Goal: Task Accomplishment & Management: Manage account settings

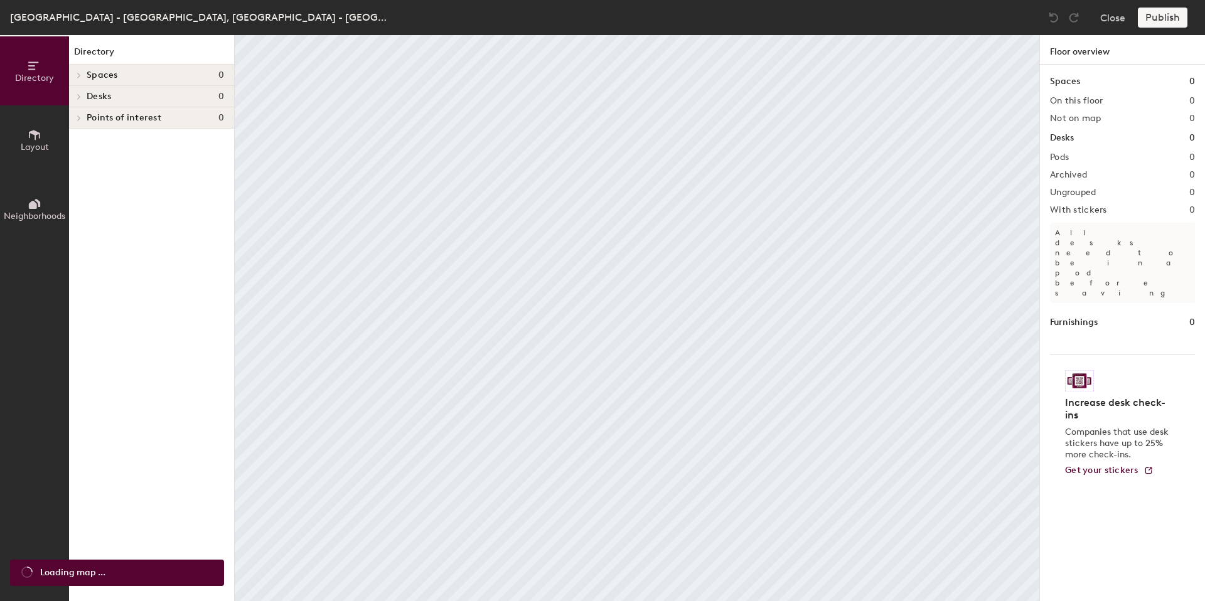
click at [41, 137] on button "Layout" at bounding box center [34, 139] width 69 height 69
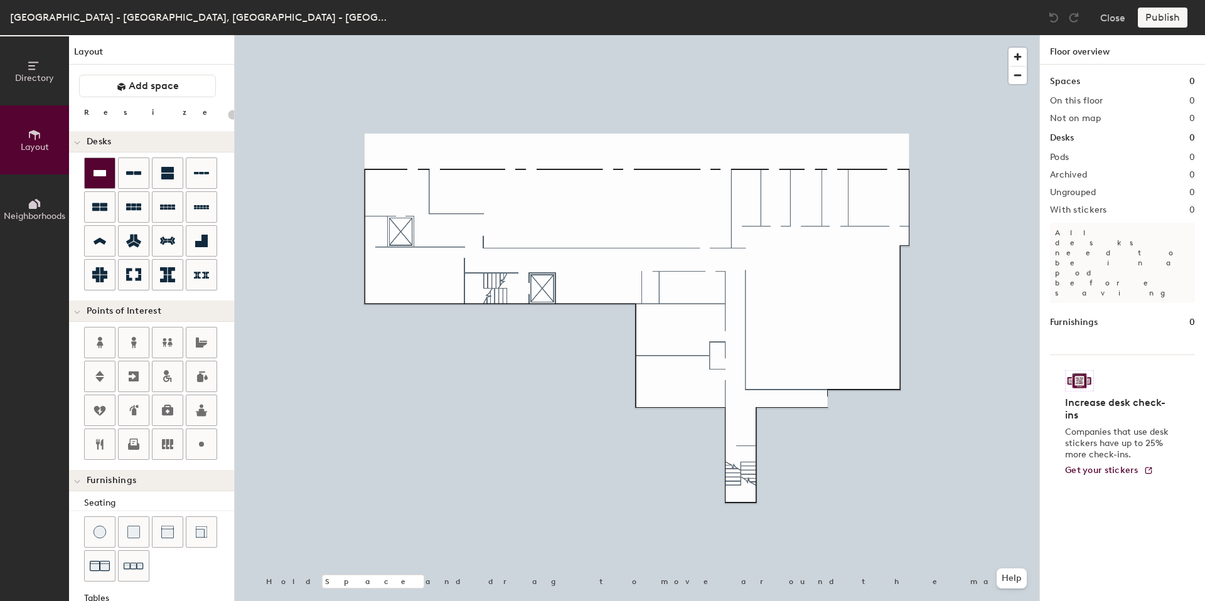
click at [107, 183] on div at bounding box center [100, 173] width 30 height 30
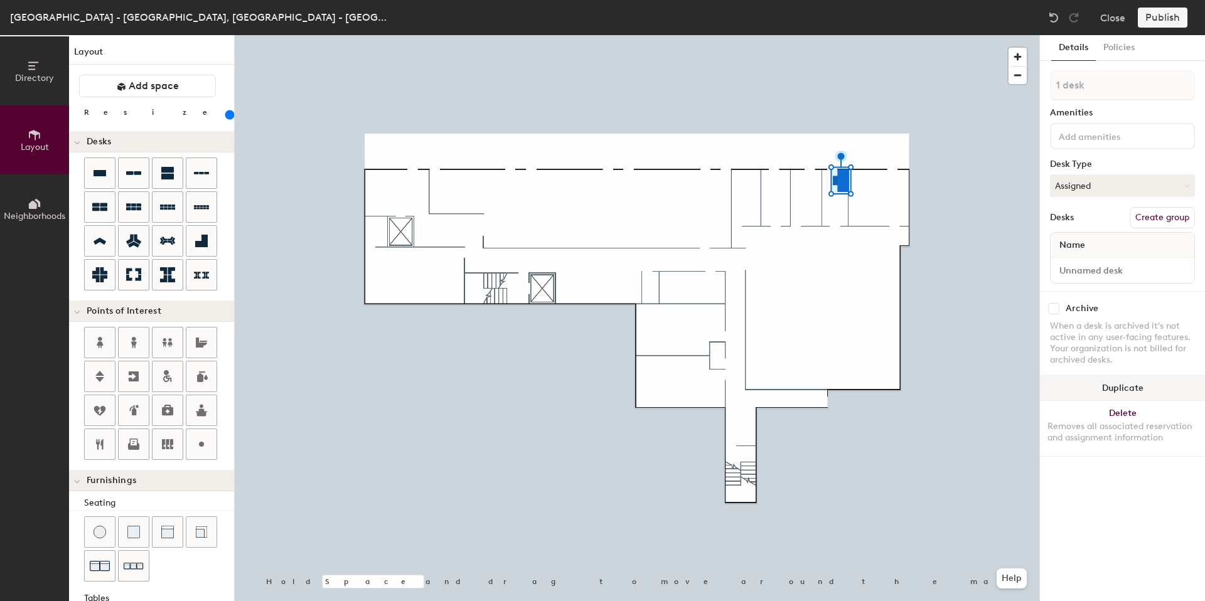
click at [1130, 388] on button "Duplicate" at bounding box center [1122, 388] width 165 height 25
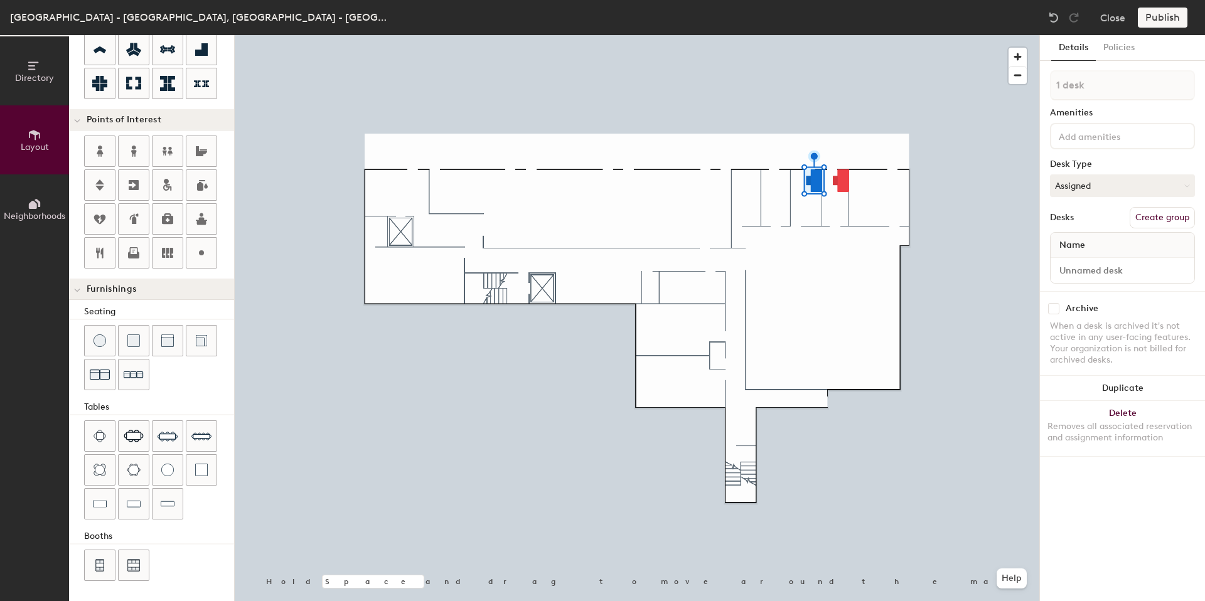
scroll to position [189, 0]
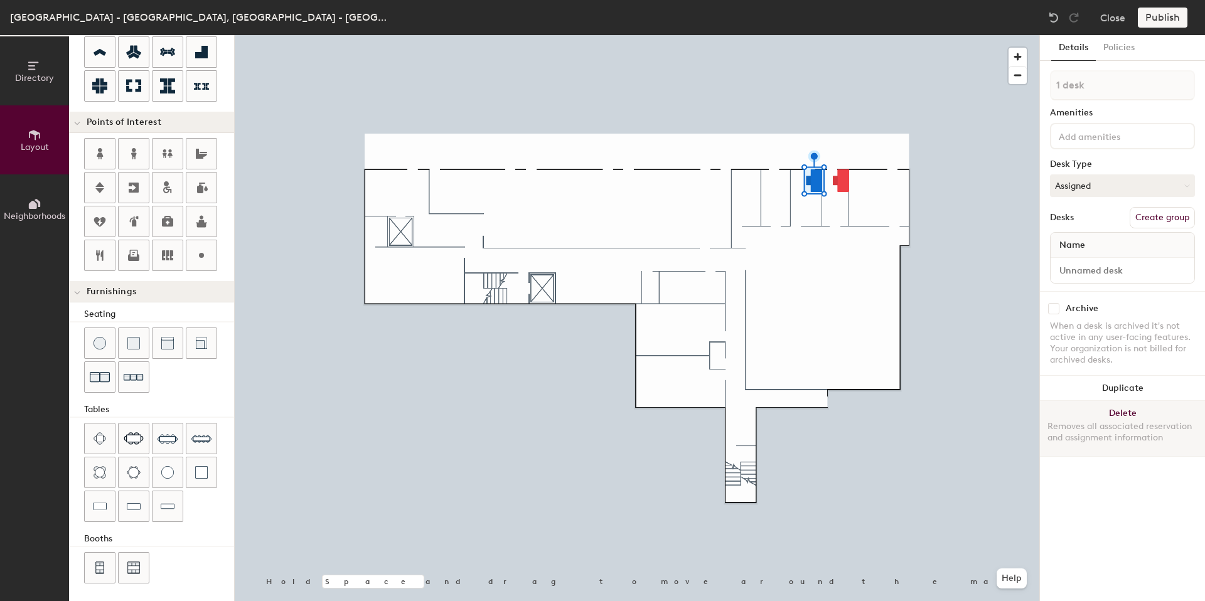
click at [1129, 414] on button "Delete Removes all associated reservation and assignment information" at bounding box center [1122, 428] width 165 height 55
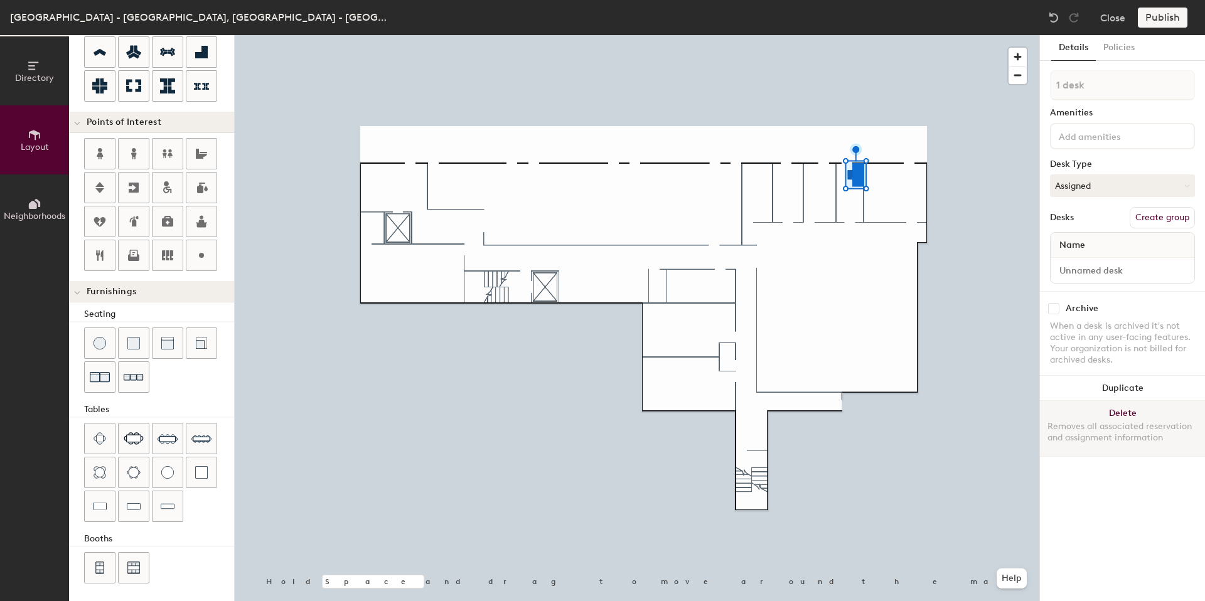
click at [1122, 412] on button "Delete Removes all associated reservation and assignment information" at bounding box center [1122, 428] width 165 height 55
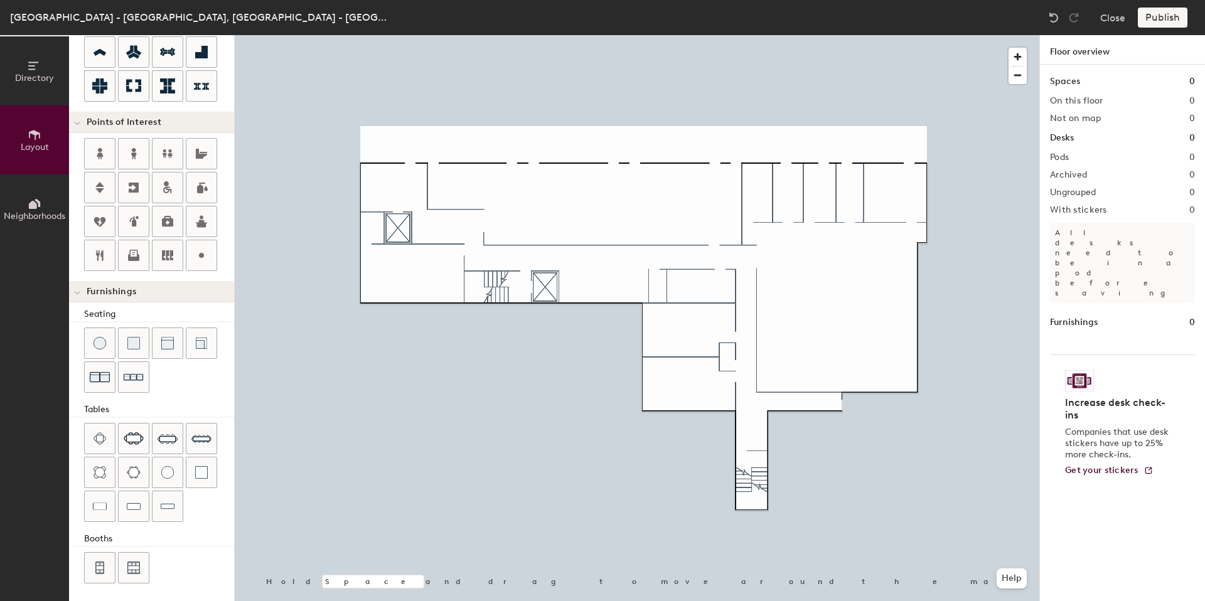
type input "20"
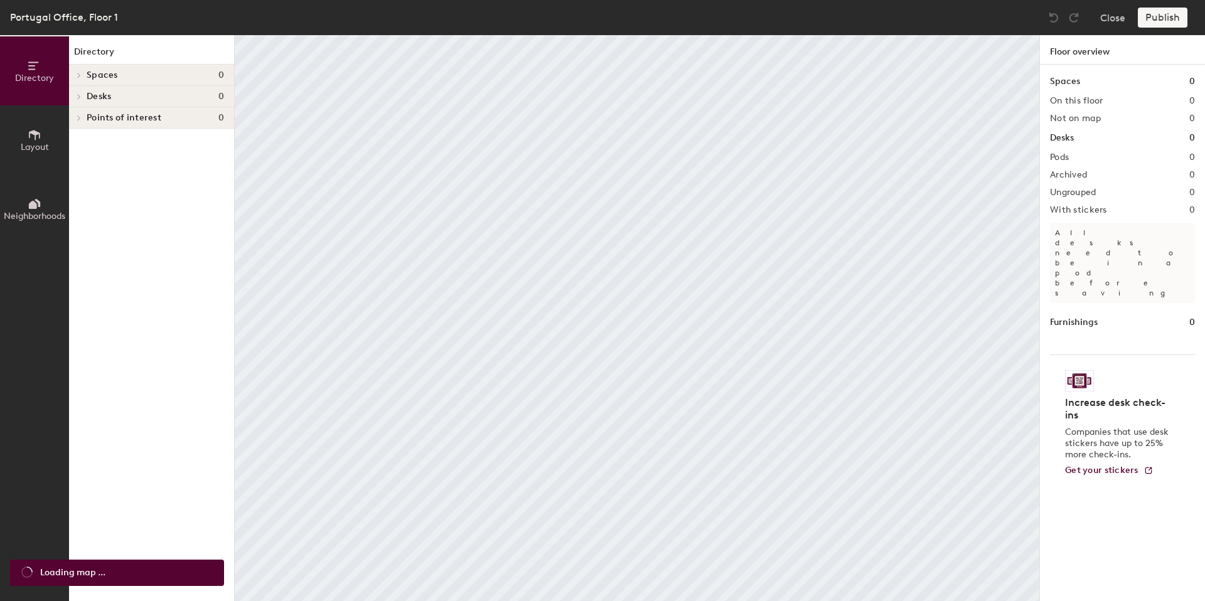
click at [23, 151] on span "Layout" at bounding box center [35, 147] width 28 height 11
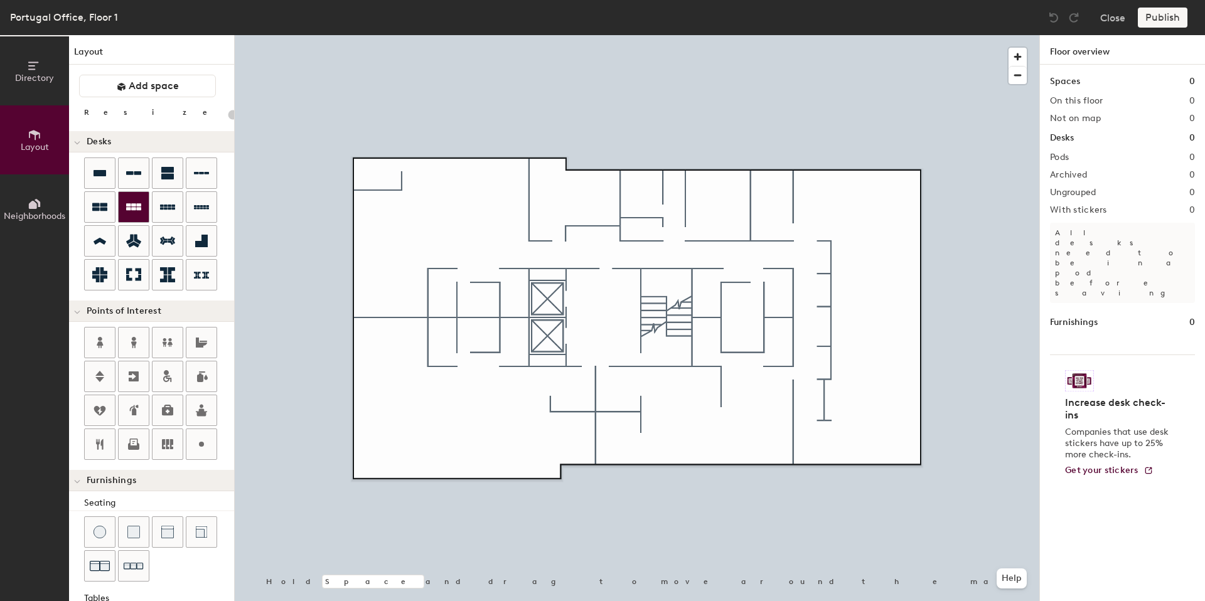
click at [124, 199] on div at bounding box center [134, 207] width 30 height 30
click at [435, 174] on div "Directory Layout Neighborhoods Layout Add space Resize Desks Points of Interest…" at bounding box center [602, 318] width 1205 height 566
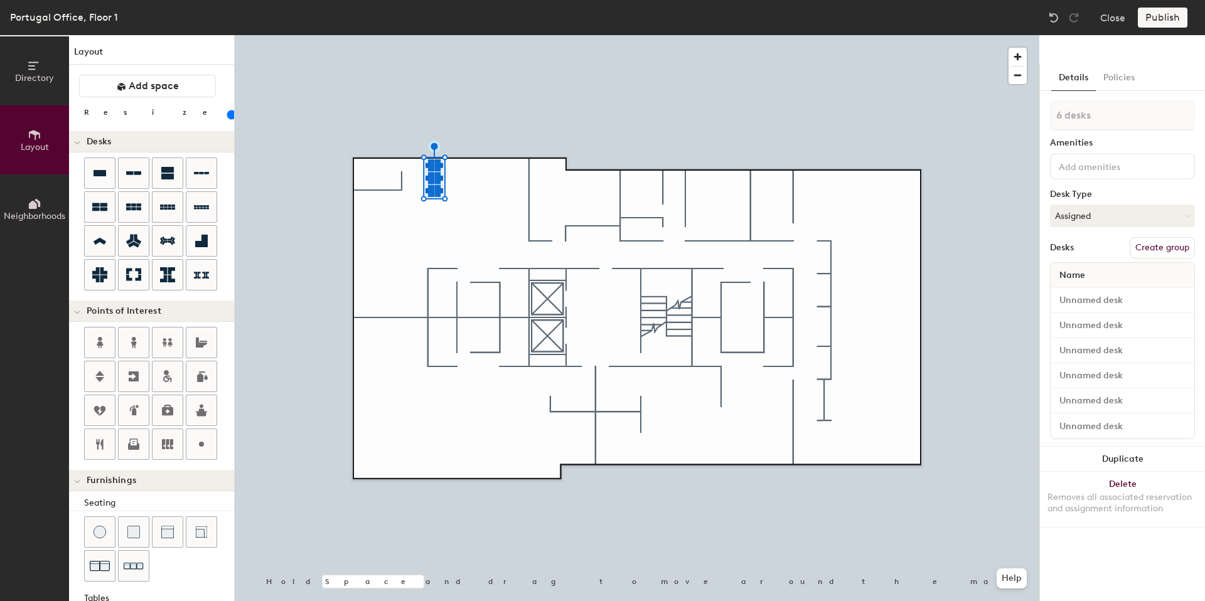
click at [493, 178] on div "Directory Layout Neighborhoods Layout Add space Resize Desks Points of Interest…" at bounding box center [602, 318] width 1205 height 566
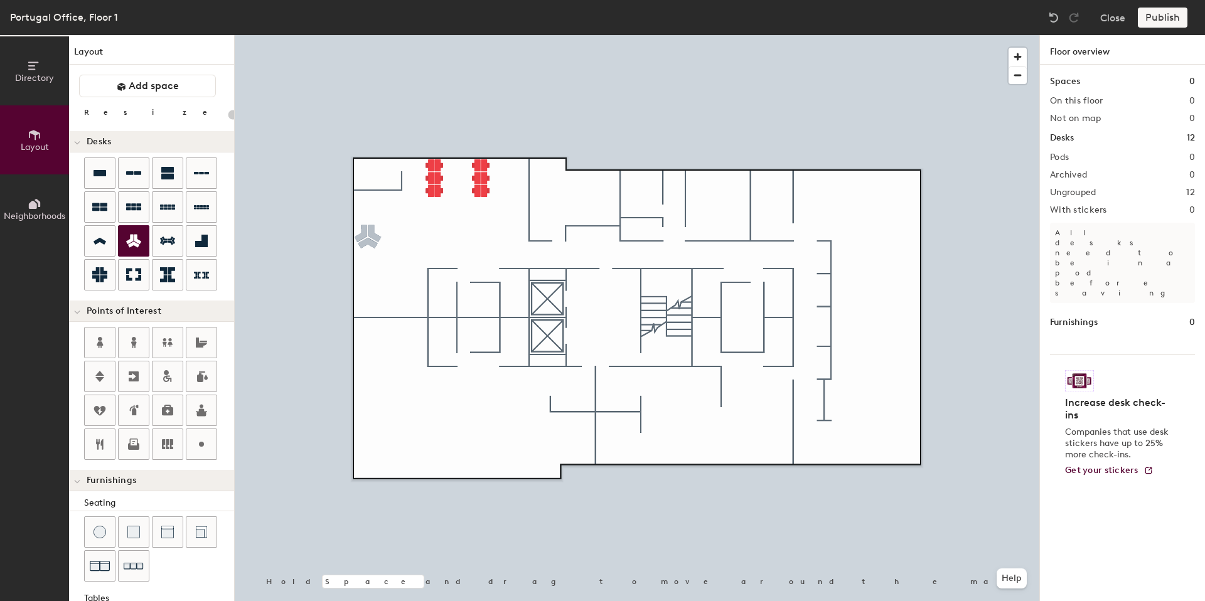
click at [368, 237] on div "Directory Layout Neighborhoods Layout Add space Resize Desks Points of Interest…" at bounding box center [602, 318] width 1205 height 566
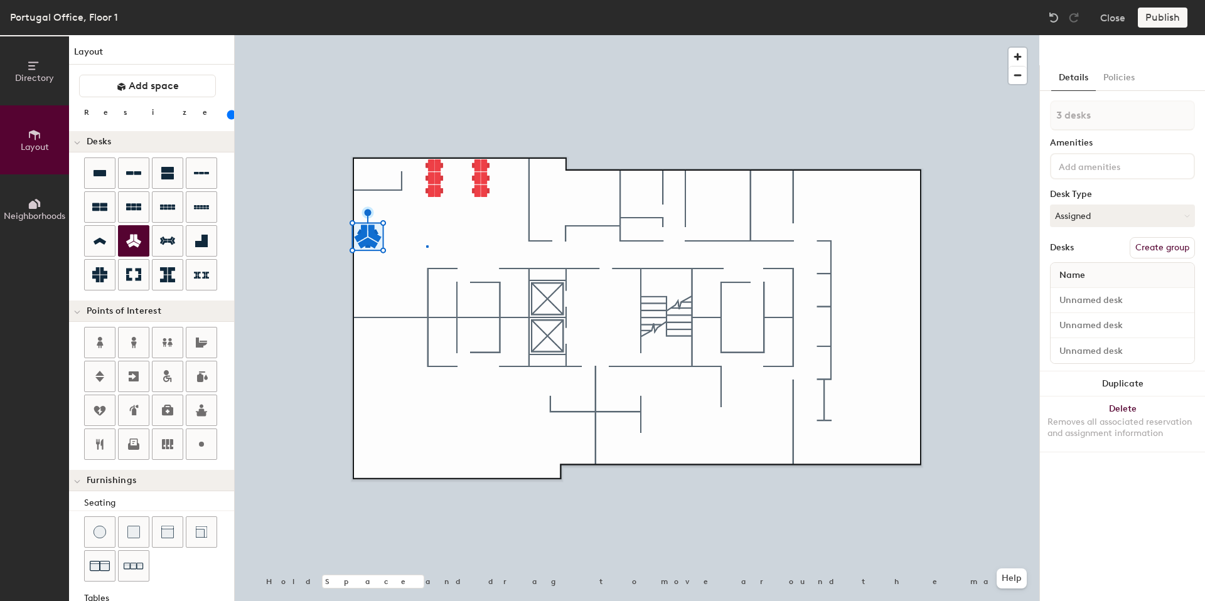
drag, startPoint x: 125, startPoint y: 250, endPoint x: 228, endPoint y: 264, distance: 104.5
click at [426, 35] on div at bounding box center [637, 35] width 804 height 0
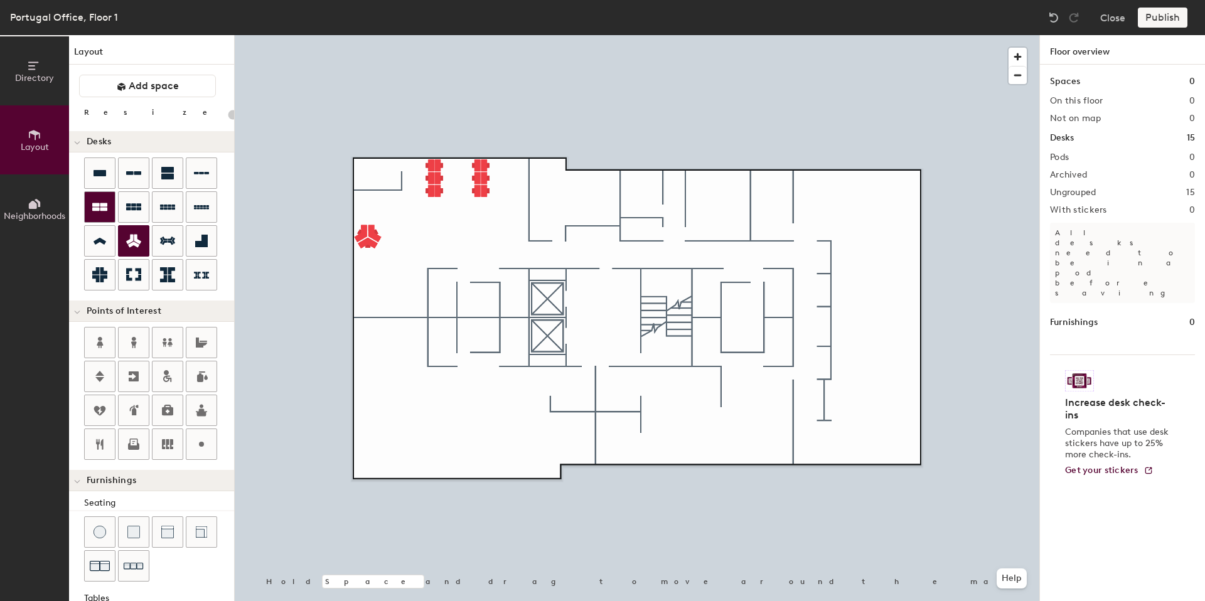
click at [104, 200] on icon at bounding box center [99, 207] width 15 height 15
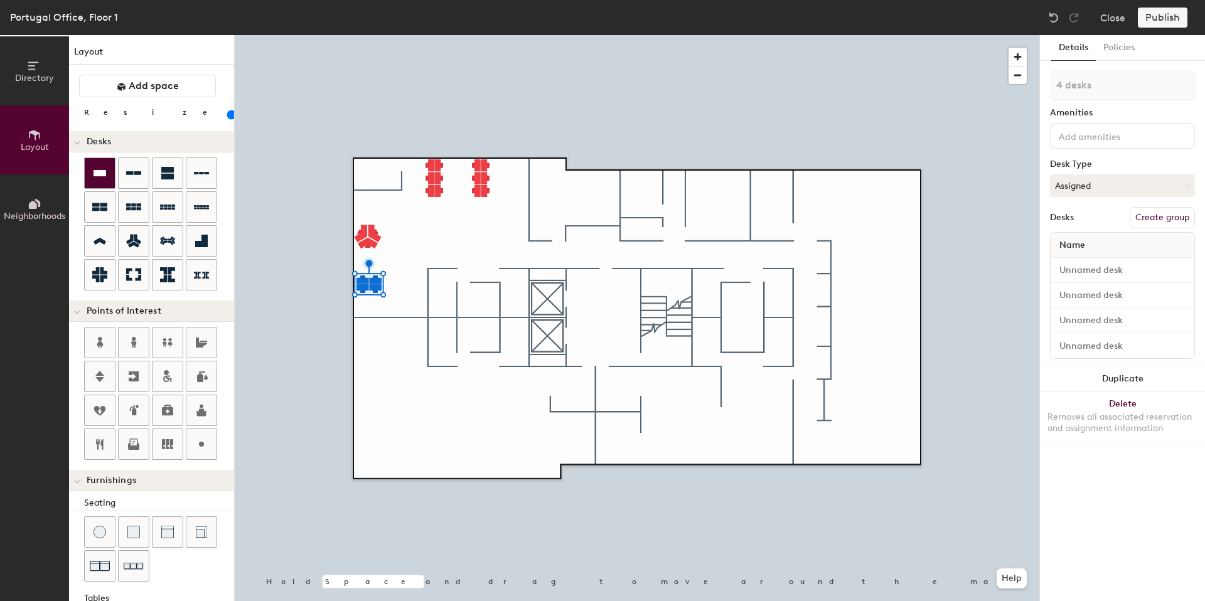
click at [98, 176] on icon at bounding box center [99, 173] width 13 height 6
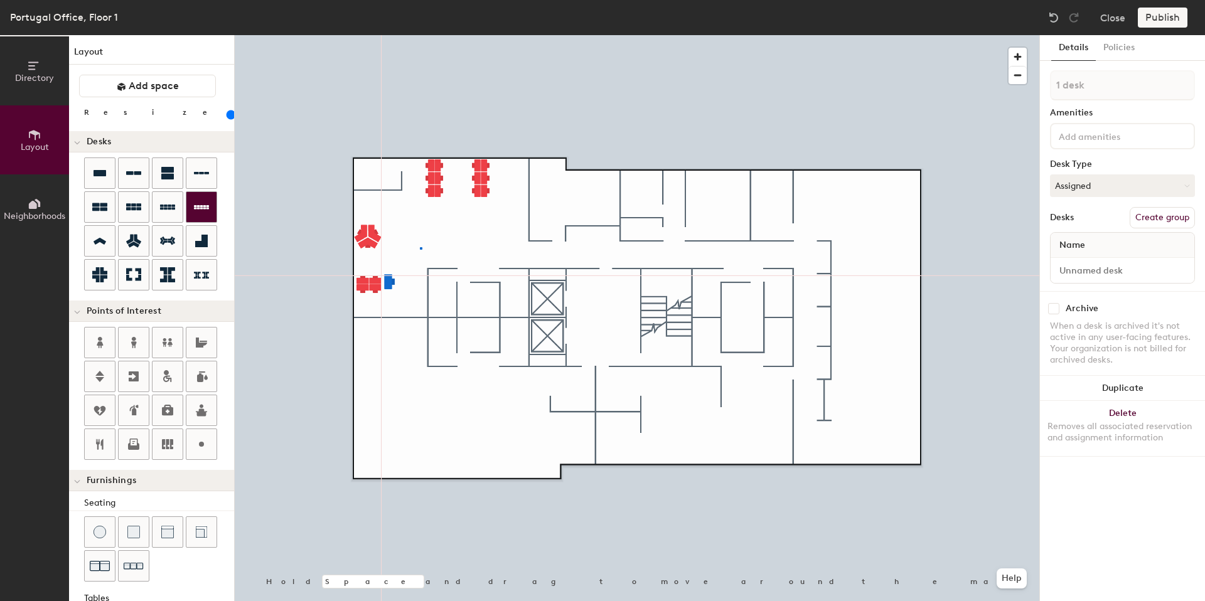
click at [420, 35] on div at bounding box center [637, 35] width 804 height 0
click at [434, 35] on div at bounding box center [637, 35] width 804 height 0
type input "20"
type input "5 desks"
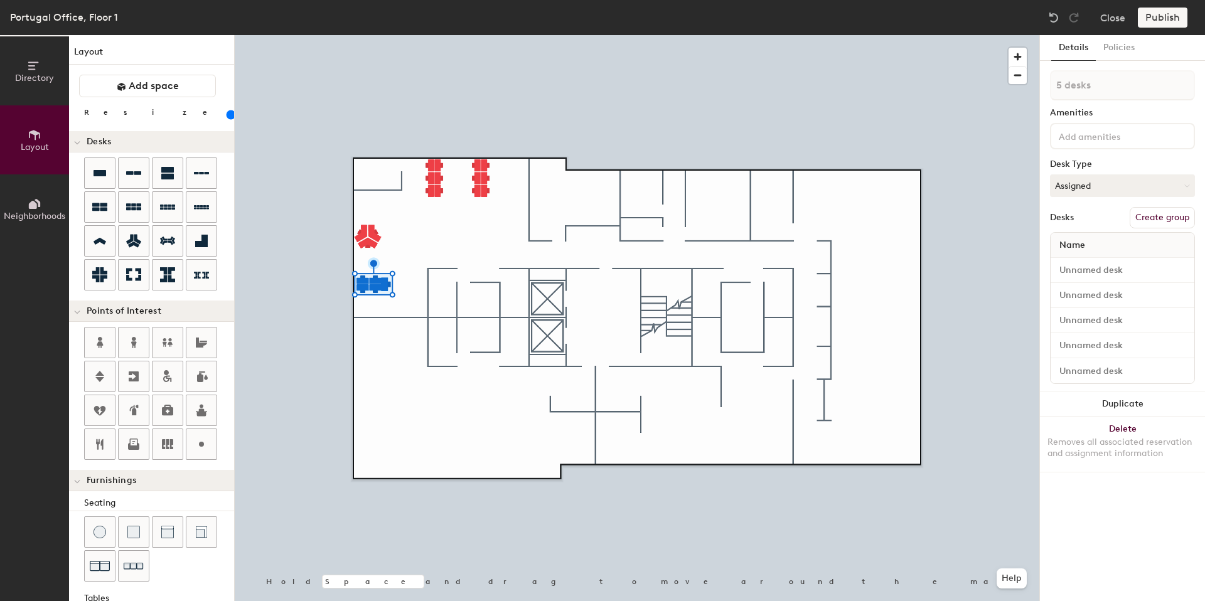
type input "140"
type input "1 desk"
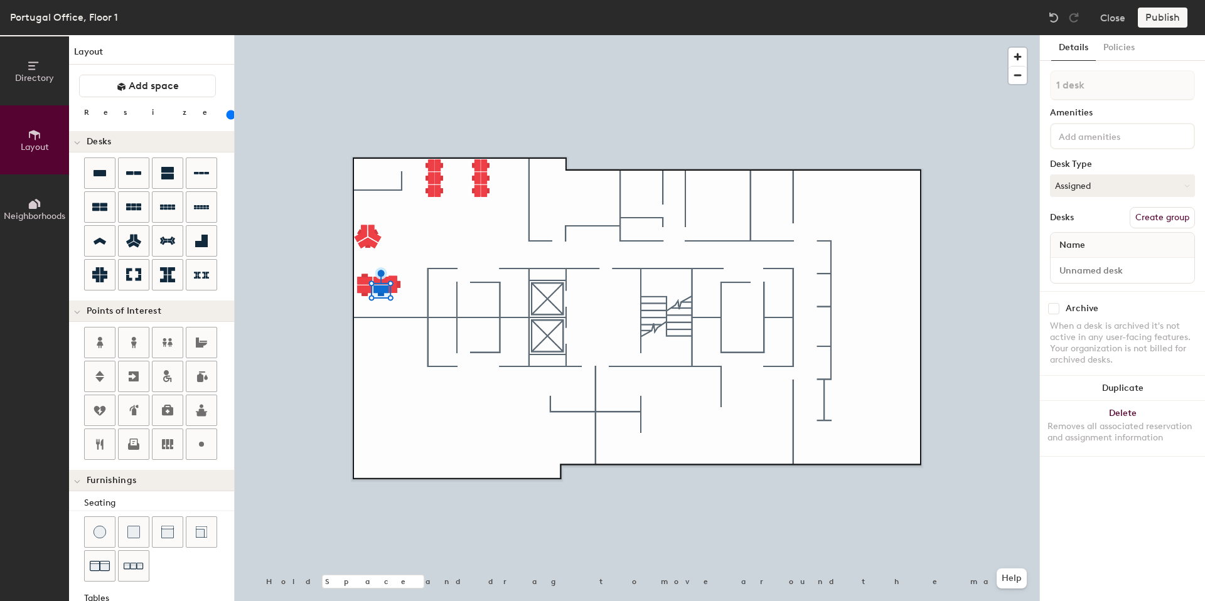
click at [373, 35] on div at bounding box center [637, 35] width 804 height 0
click at [417, 35] on div at bounding box center [637, 35] width 804 height 0
click at [444, 35] on div at bounding box center [637, 35] width 804 height 0
click at [432, 35] on div at bounding box center [637, 35] width 804 height 0
click at [449, 35] on div at bounding box center [637, 35] width 804 height 0
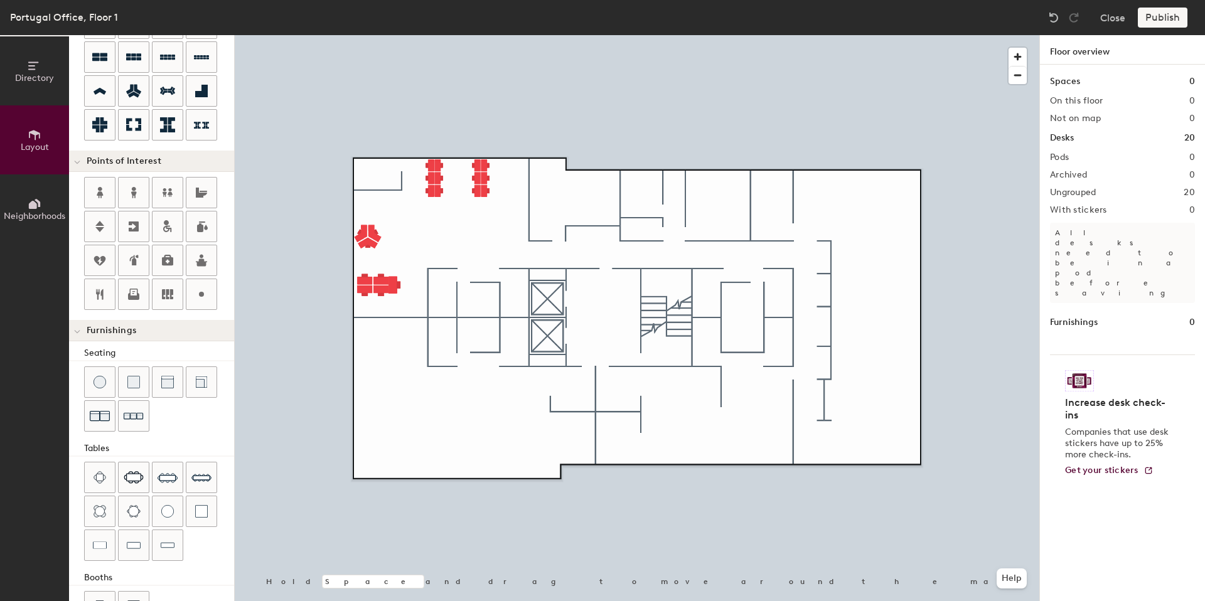
scroll to position [191, 0]
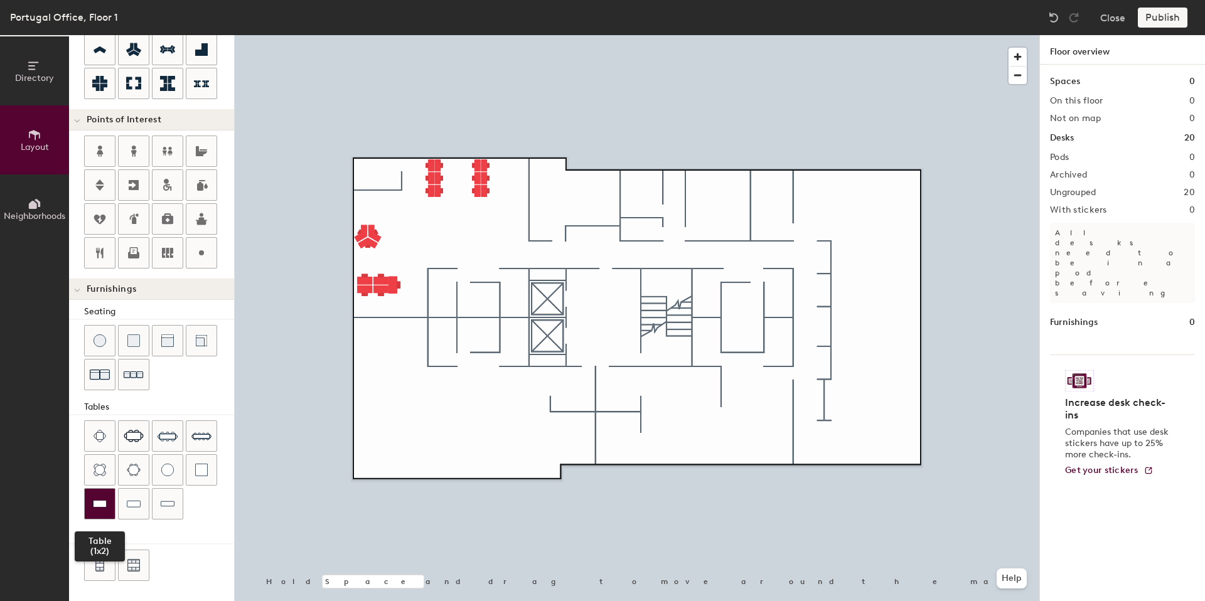
click at [109, 498] on div at bounding box center [100, 504] width 30 height 30
click at [110, 496] on div at bounding box center [100, 504] width 30 height 30
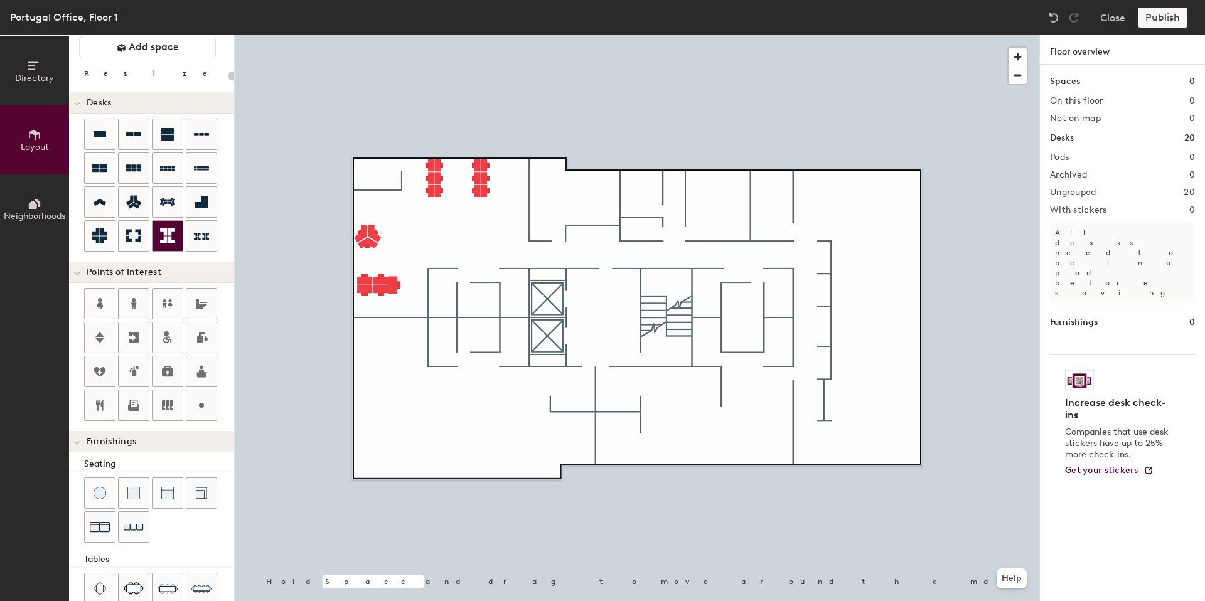
scroll to position [0, 0]
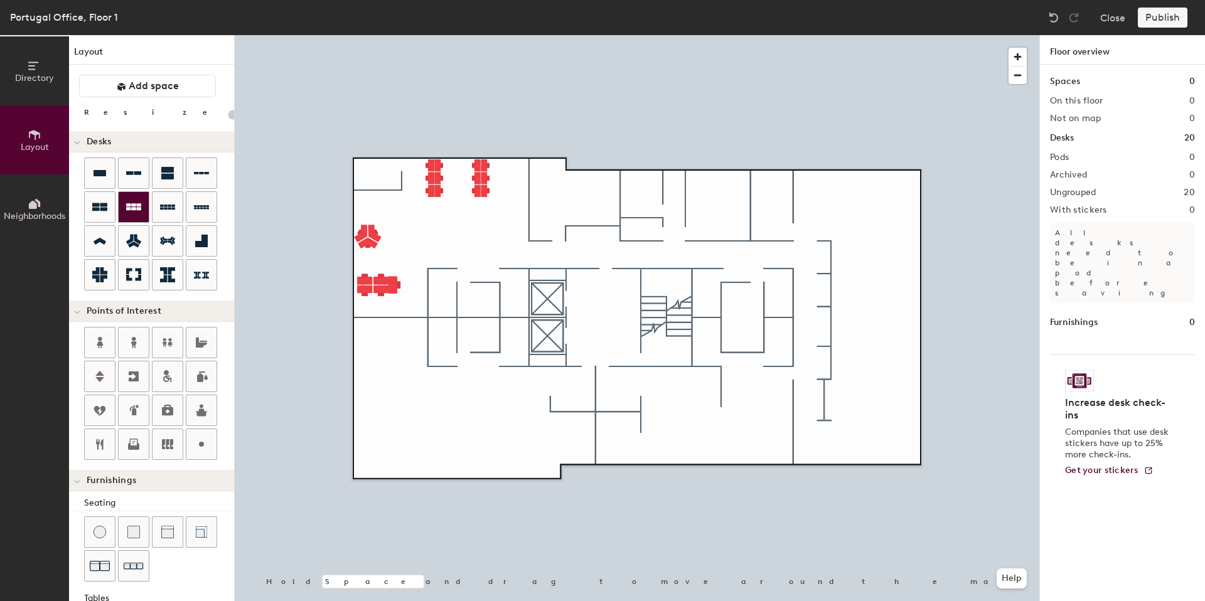
click at [133, 201] on icon at bounding box center [133, 207] width 15 height 15
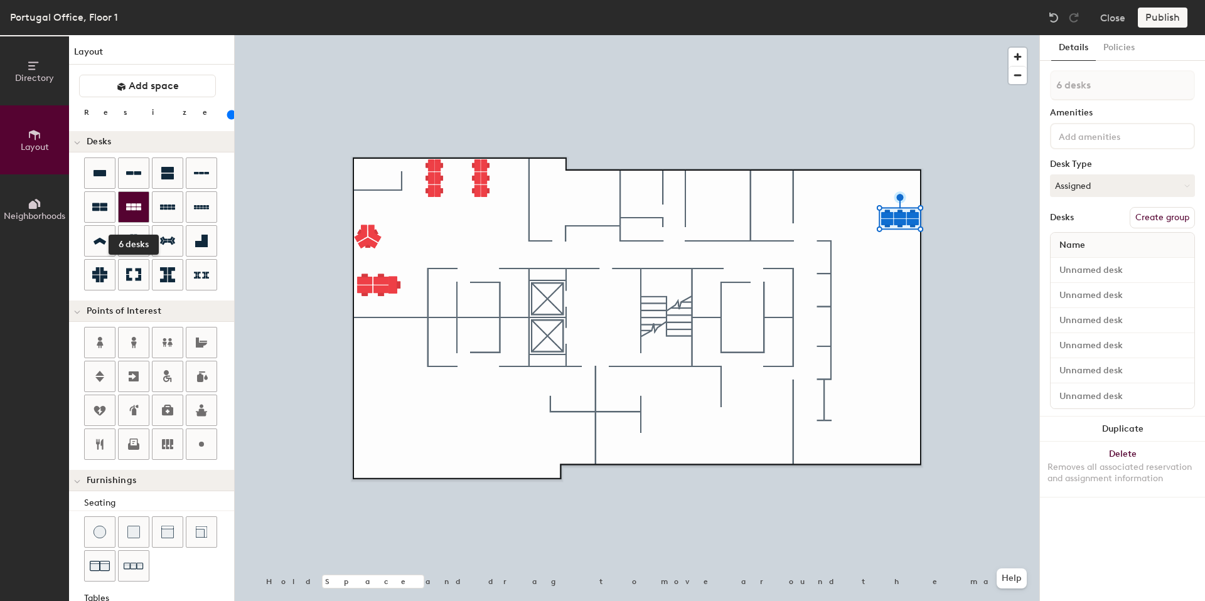
click at [129, 210] on icon at bounding box center [133, 206] width 15 height 7
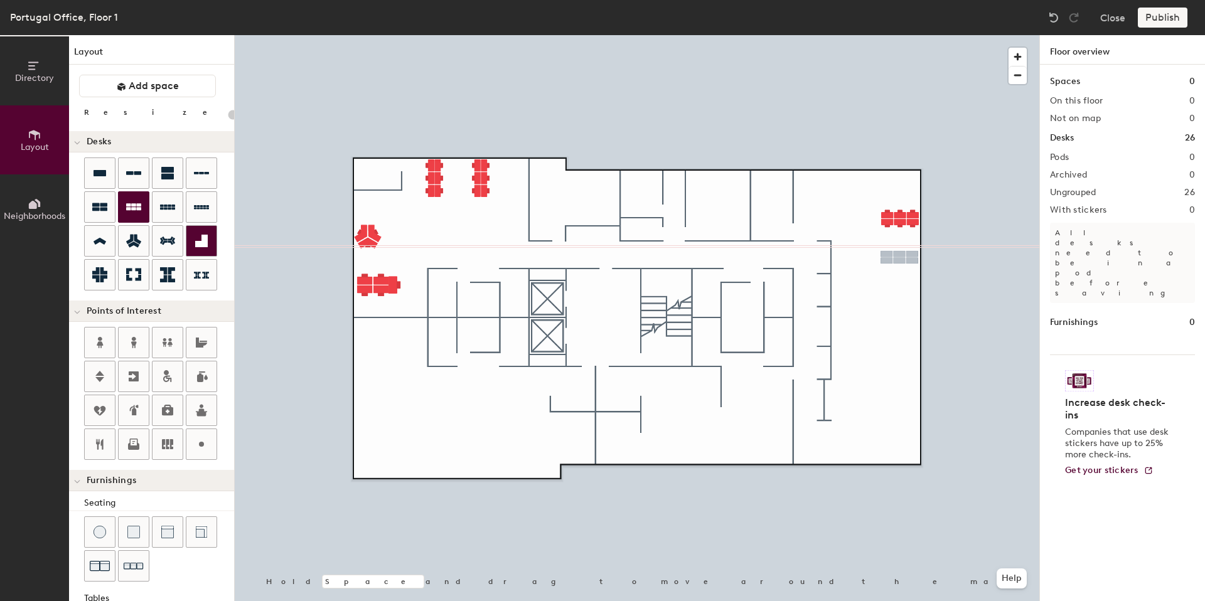
click at [900, 257] on div "Directory Layout Neighborhoods Layout Add space Resize Desks Points of Interest…" at bounding box center [602, 318] width 1205 height 566
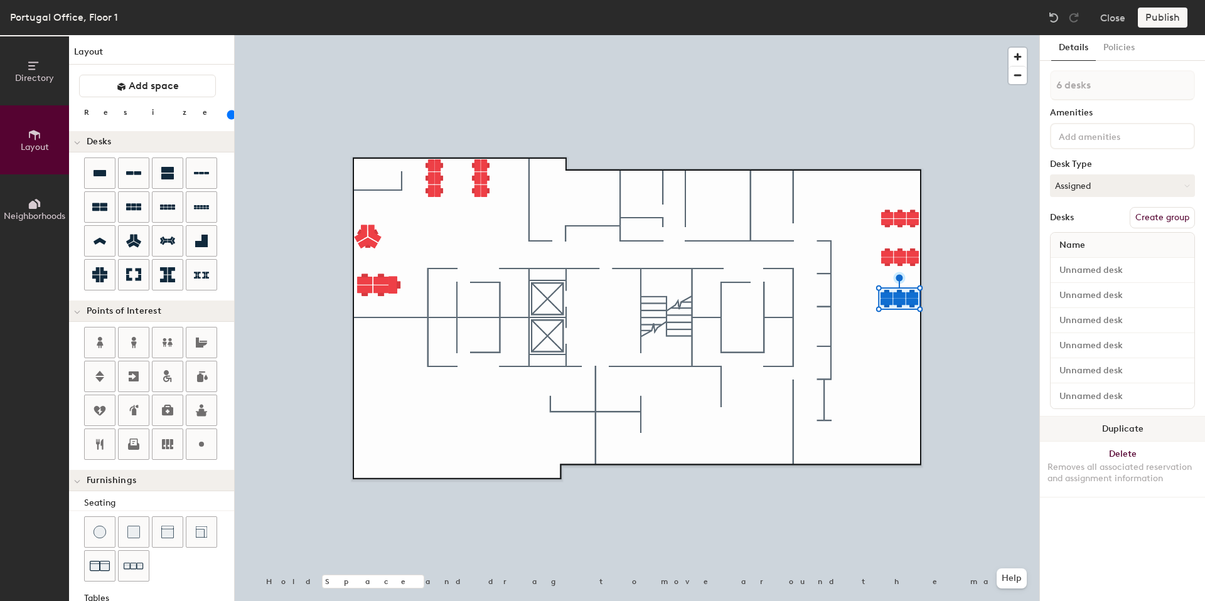
click at [1114, 422] on button "Duplicate" at bounding box center [1122, 429] width 165 height 25
click at [1128, 429] on button "Duplicate" at bounding box center [1122, 429] width 165 height 25
click at [983, 35] on div at bounding box center [637, 35] width 804 height 0
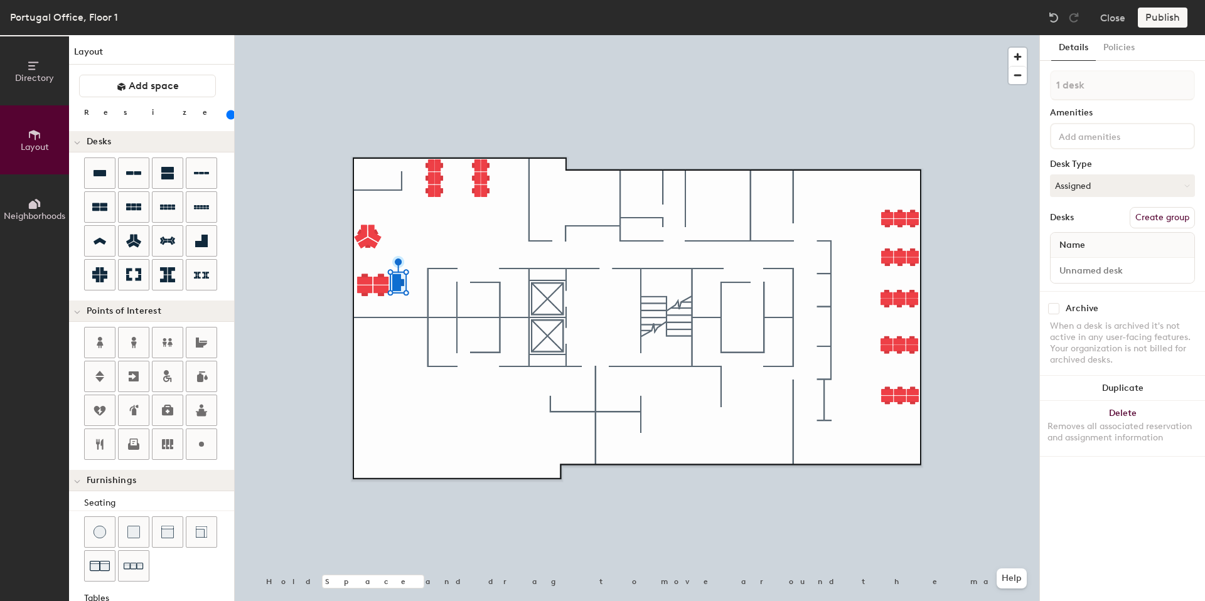
click at [470, 35] on div at bounding box center [637, 35] width 804 height 0
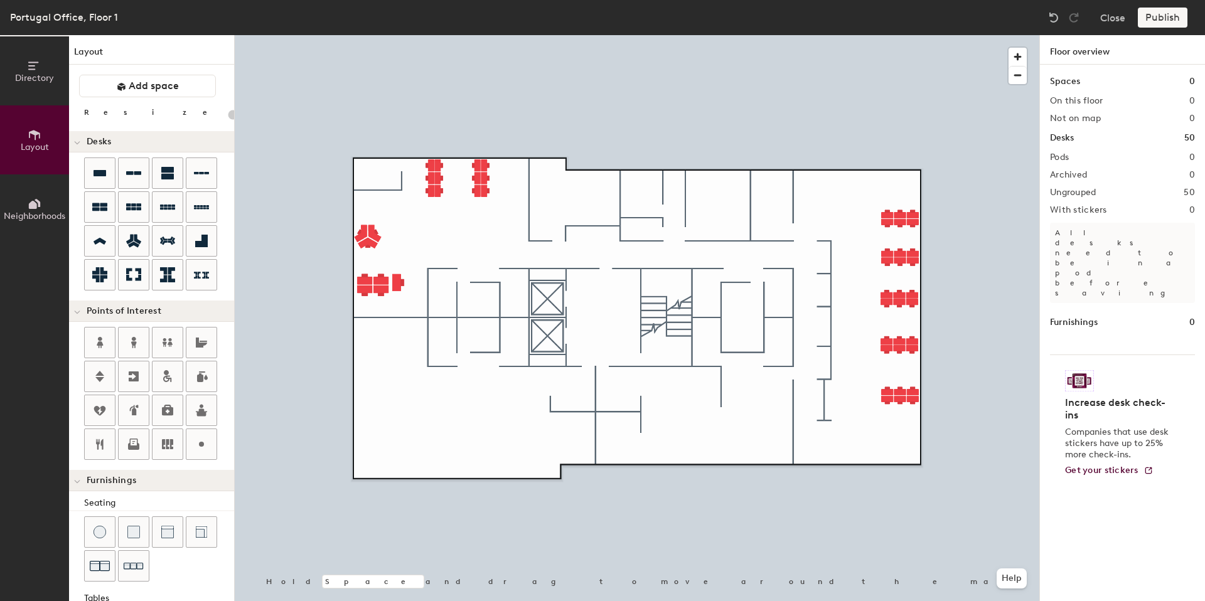
click at [396, 35] on div at bounding box center [637, 35] width 804 height 0
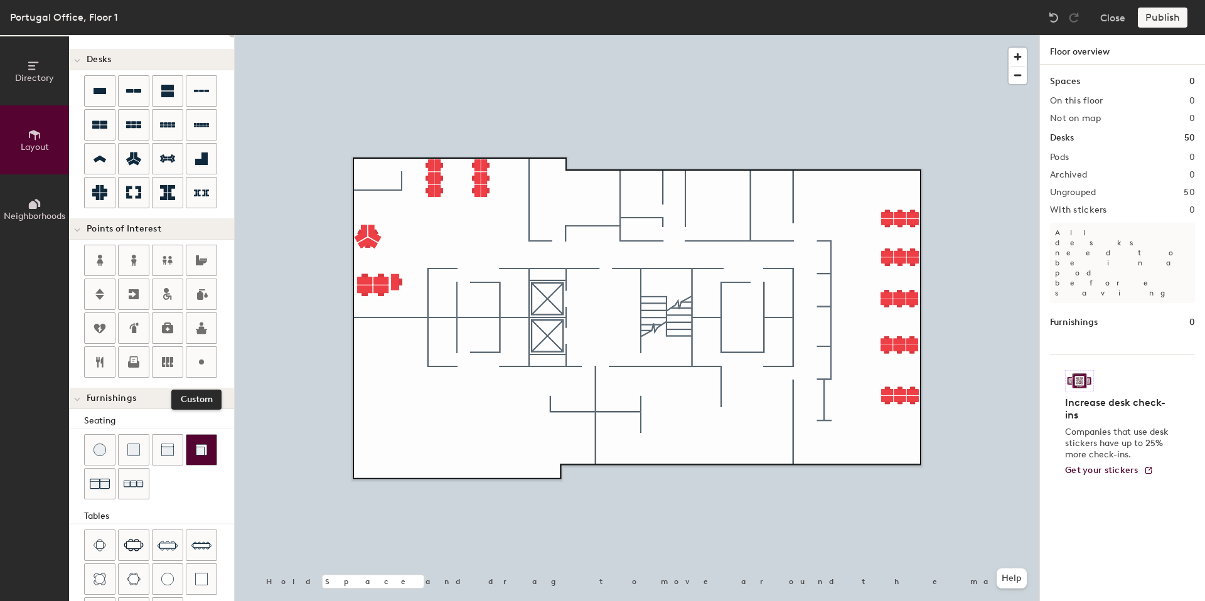
scroll to position [191, 0]
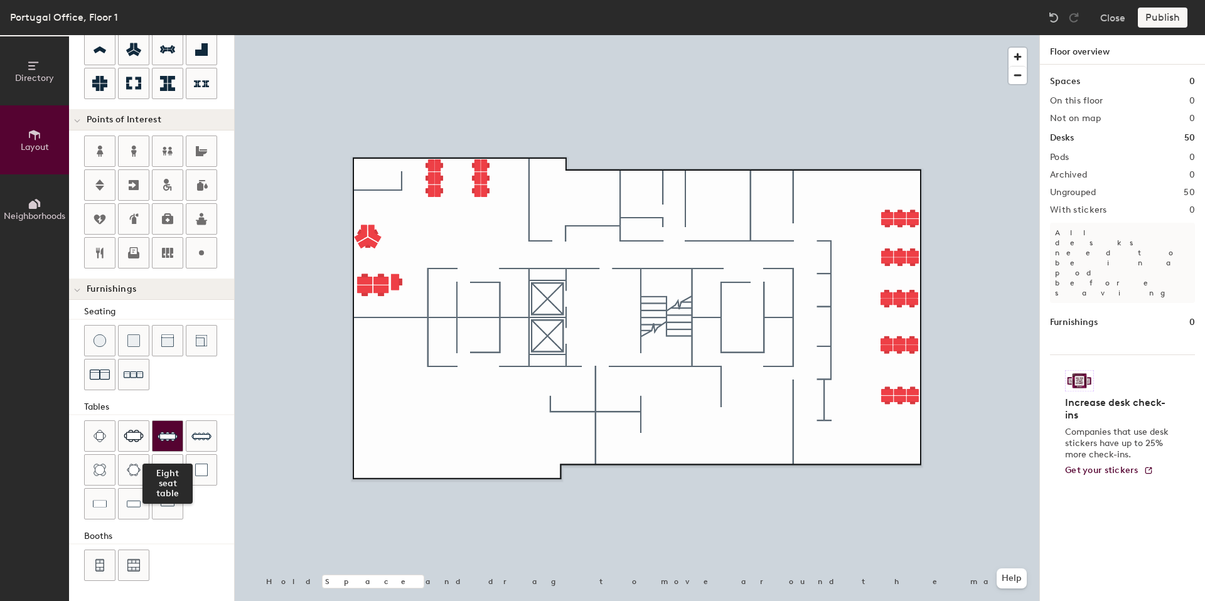
click at [165, 440] on img at bounding box center [167, 436] width 20 height 20
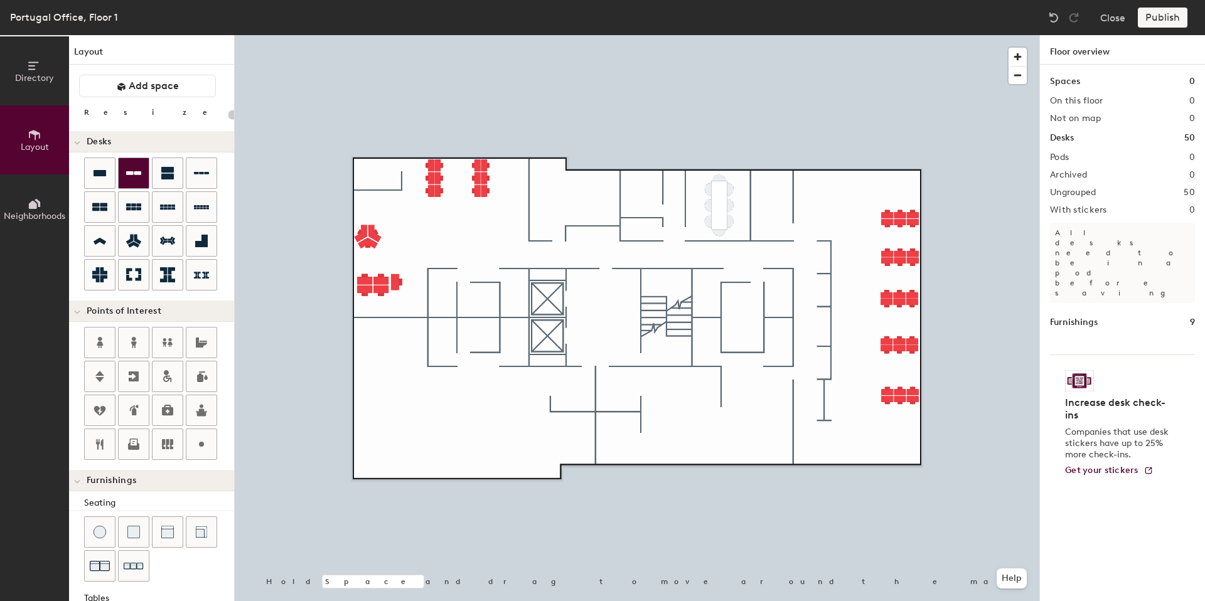
click at [136, 181] on div at bounding box center [134, 173] width 30 height 30
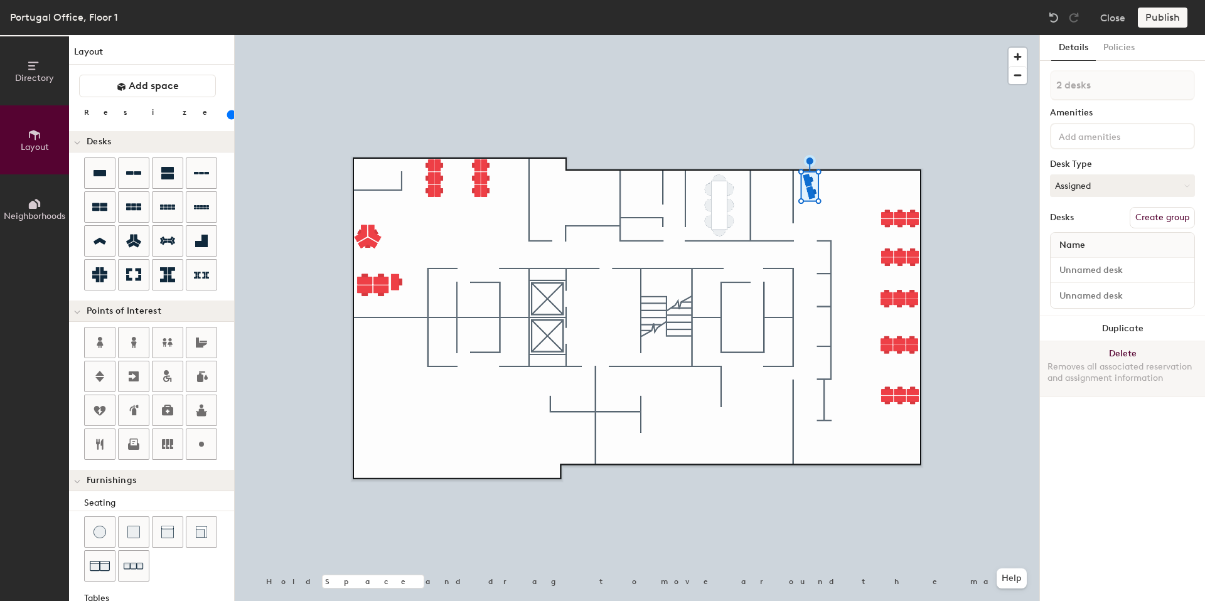
click at [1110, 348] on button "Delete Removes all associated reservation and assignment information" at bounding box center [1122, 368] width 165 height 55
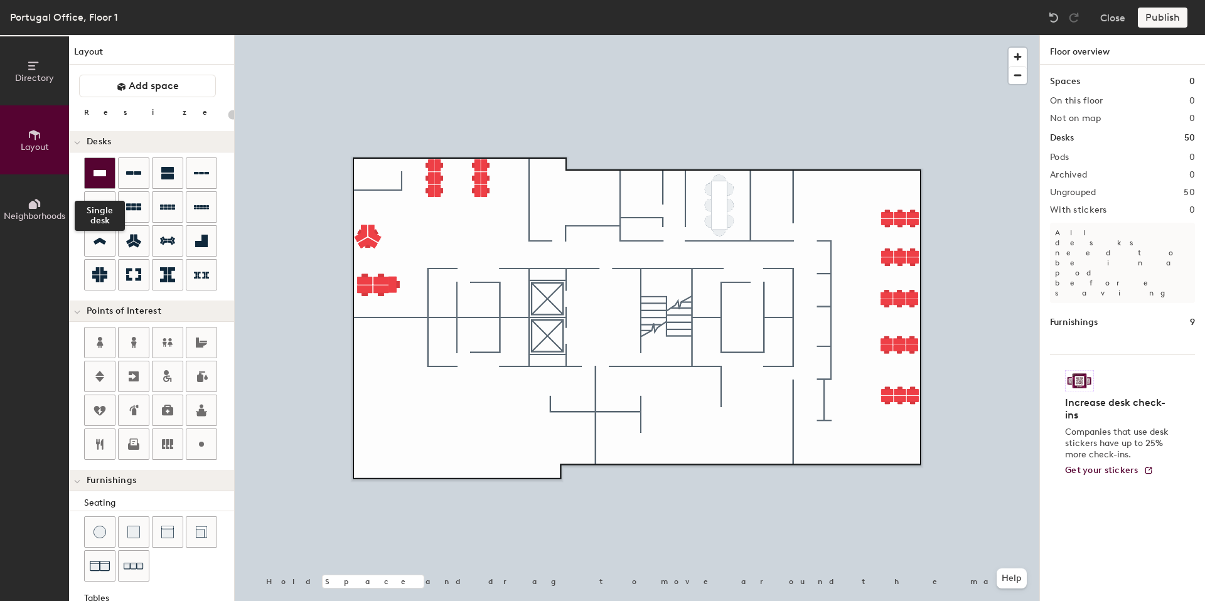
click at [102, 176] on icon at bounding box center [99, 173] width 13 height 6
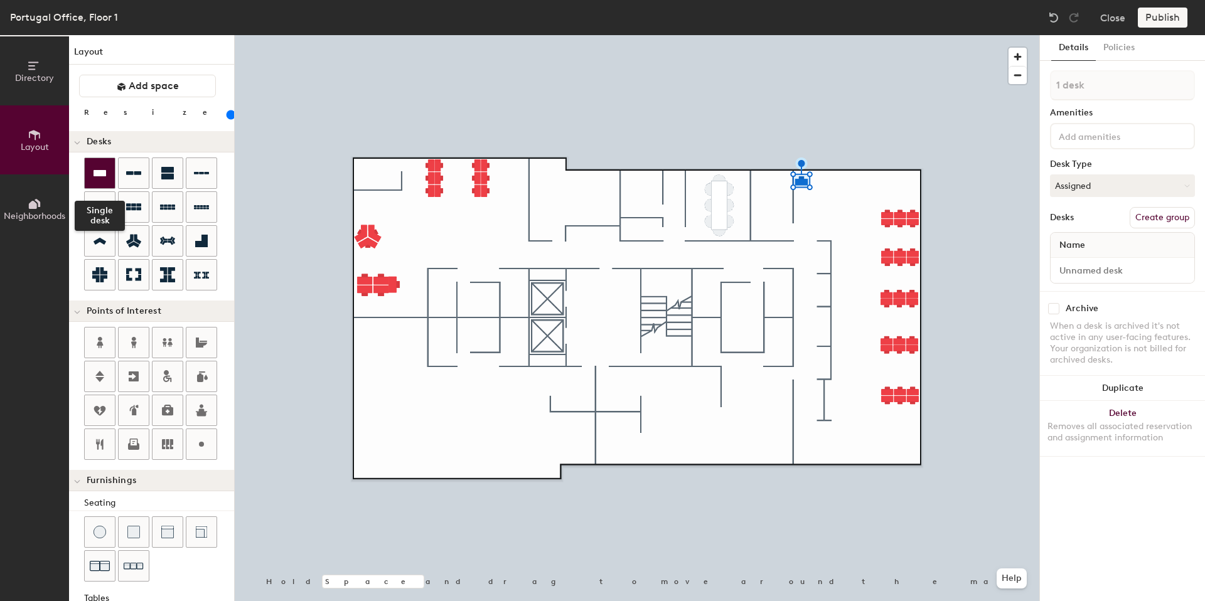
click at [96, 178] on icon at bounding box center [99, 173] width 15 height 15
click at [861, 35] on div at bounding box center [637, 35] width 804 height 0
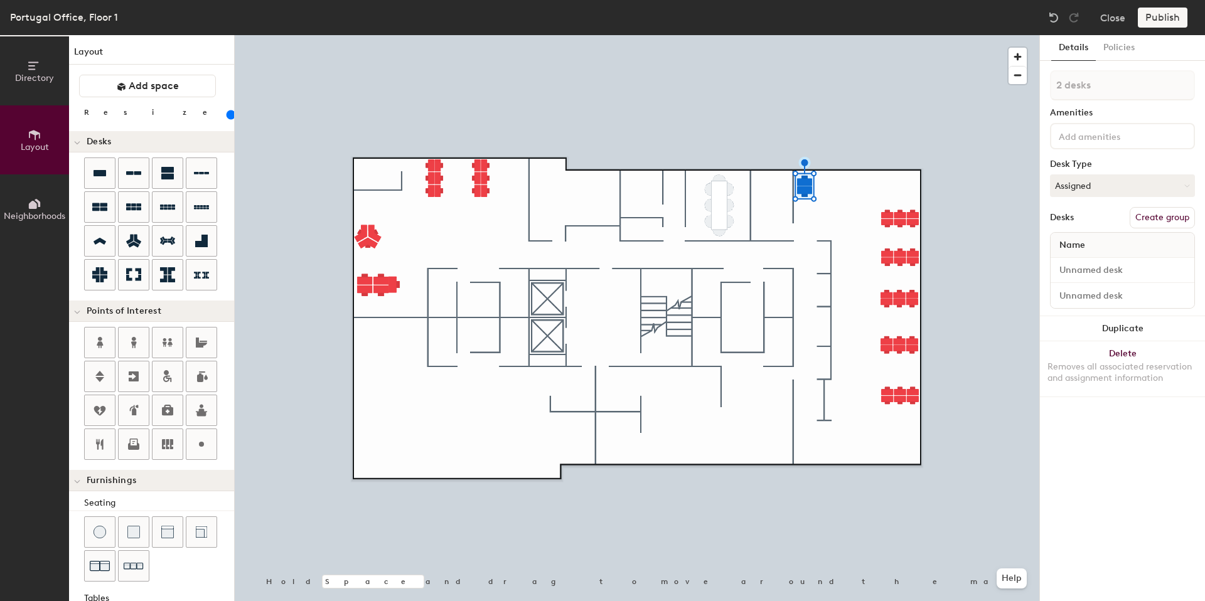
click at [814, 35] on div at bounding box center [637, 35] width 804 height 0
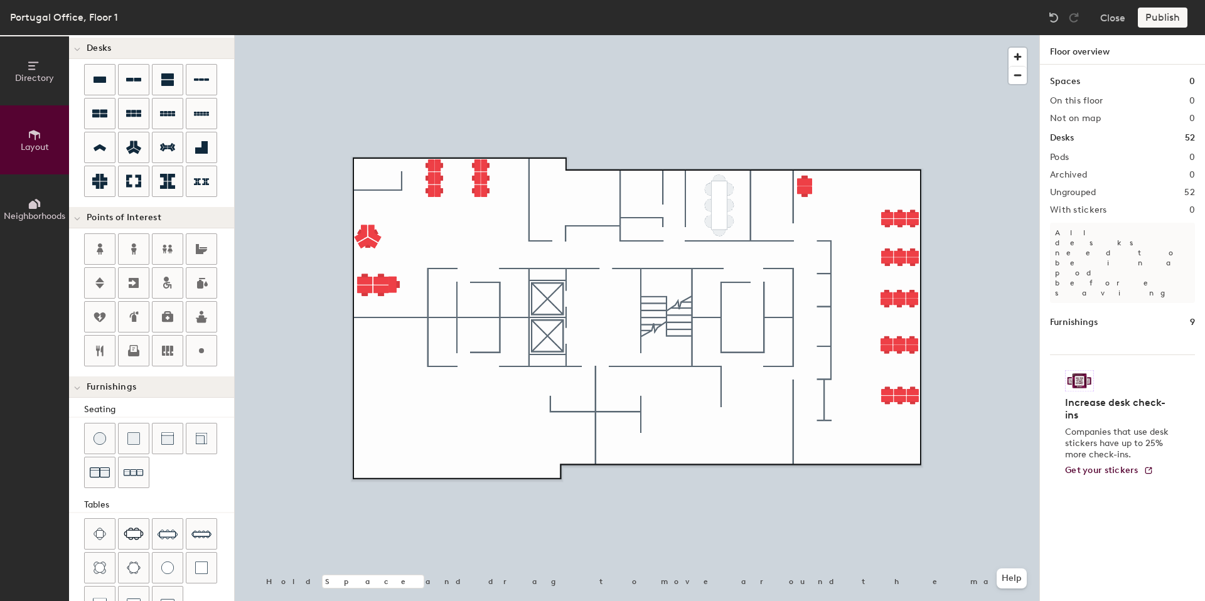
scroll to position [191, 0]
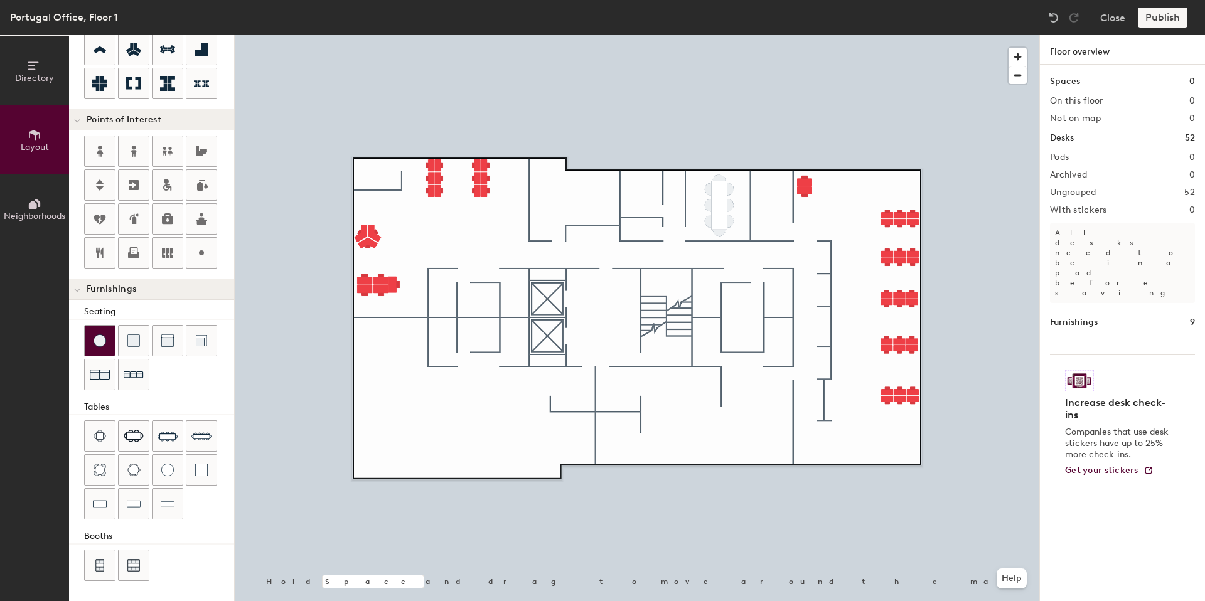
click at [100, 342] on img at bounding box center [99, 340] width 13 height 13
click at [115, 350] on div at bounding box center [159, 362] width 150 height 68
click at [127, 346] on img at bounding box center [133, 343] width 13 height 13
click at [606, 420] on div "Directory Layout Neighborhoods Layout Add space Resize Desks Points of Interest…" at bounding box center [602, 318] width 1205 height 566
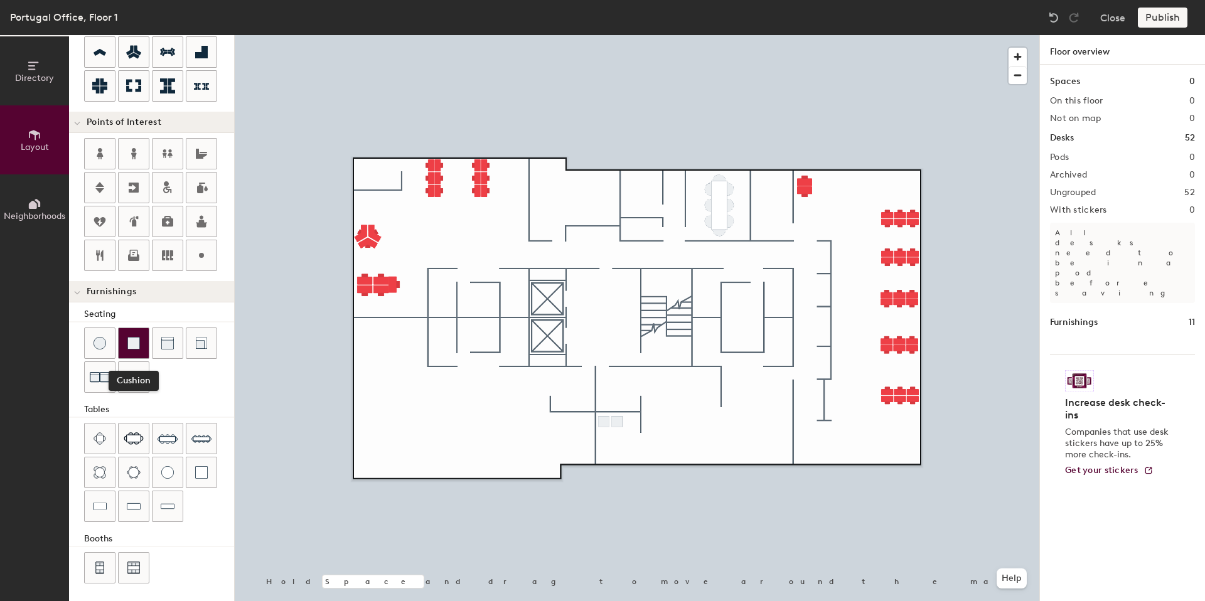
click at [145, 341] on div at bounding box center [134, 343] width 30 height 30
click at [634, 420] on div "Directory Layout Neighborhoods Layout Add space Resize Desks Points of Interest…" at bounding box center [602, 318] width 1205 height 566
click at [587, 424] on span "Delete" at bounding box center [592, 424] width 44 height 21
click at [702, 35] on div at bounding box center [637, 35] width 804 height 0
click at [588, 35] on div at bounding box center [637, 35] width 804 height 0
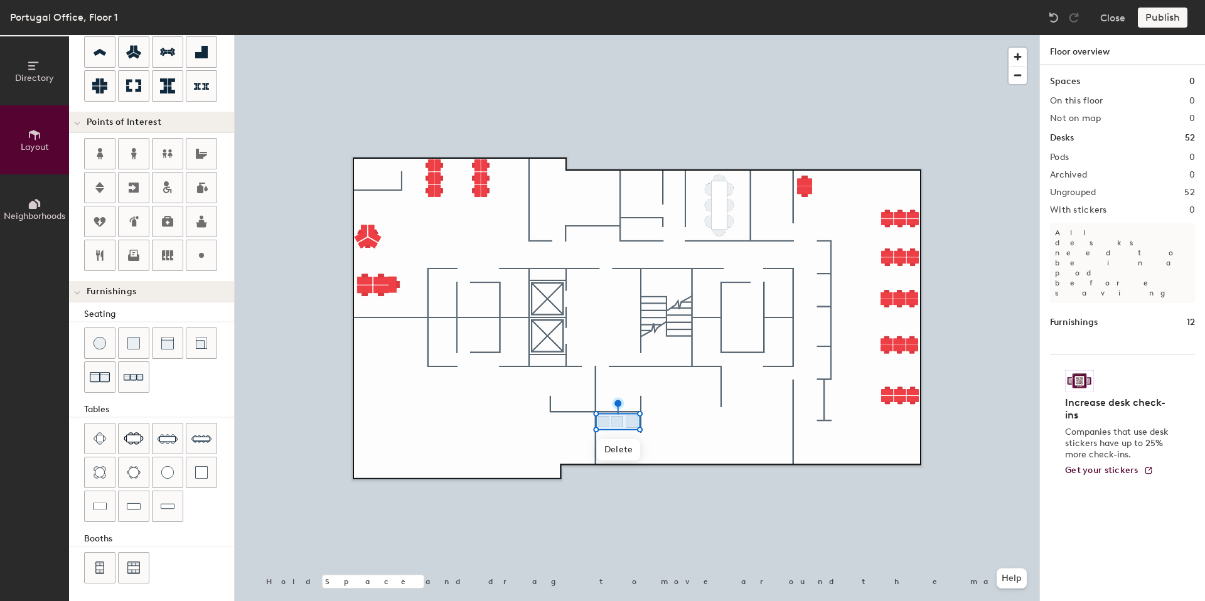
click at [681, 35] on div at bounding box center [637, 35] width 804 height 0
click at [678, 35] on div at bounding box center [637, 35] width 804 height 0
click at [632, 35] on div at bounding box center [637, 35] width 804 height 0
click at [661, 373] on div "Directory Layout Neighborhoods Layout Add space Resize Desks Points of Interest…" at bounding box center [602, 318] width 1205 height 566
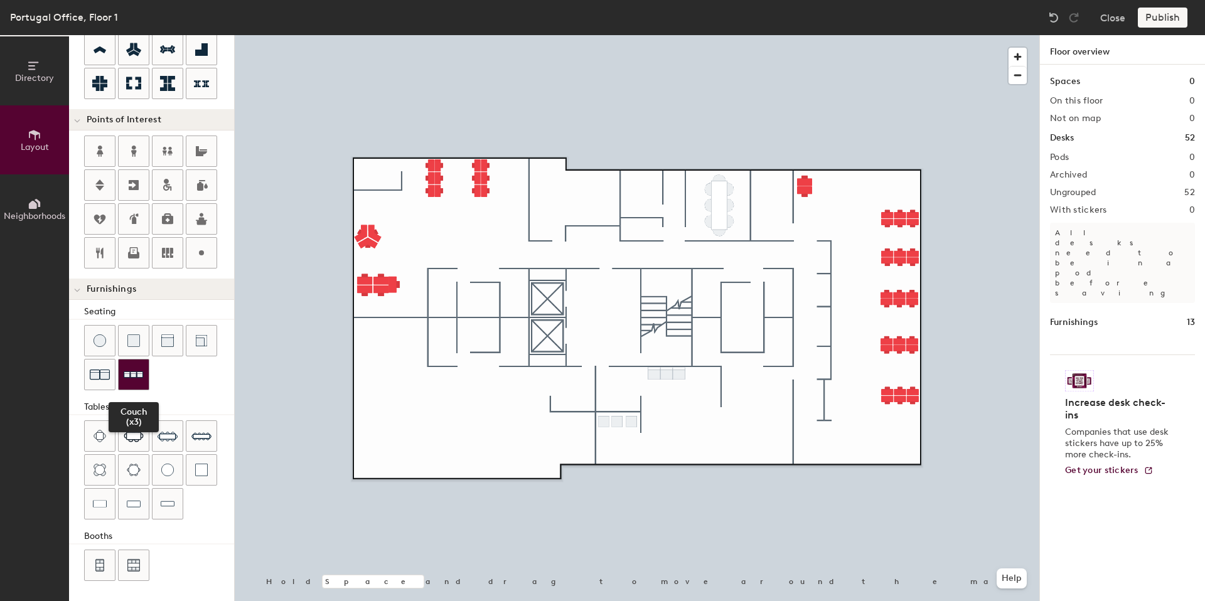
click at [124, 376] on img at bounding box center [134, 374] width 20 height 19
type input "20"
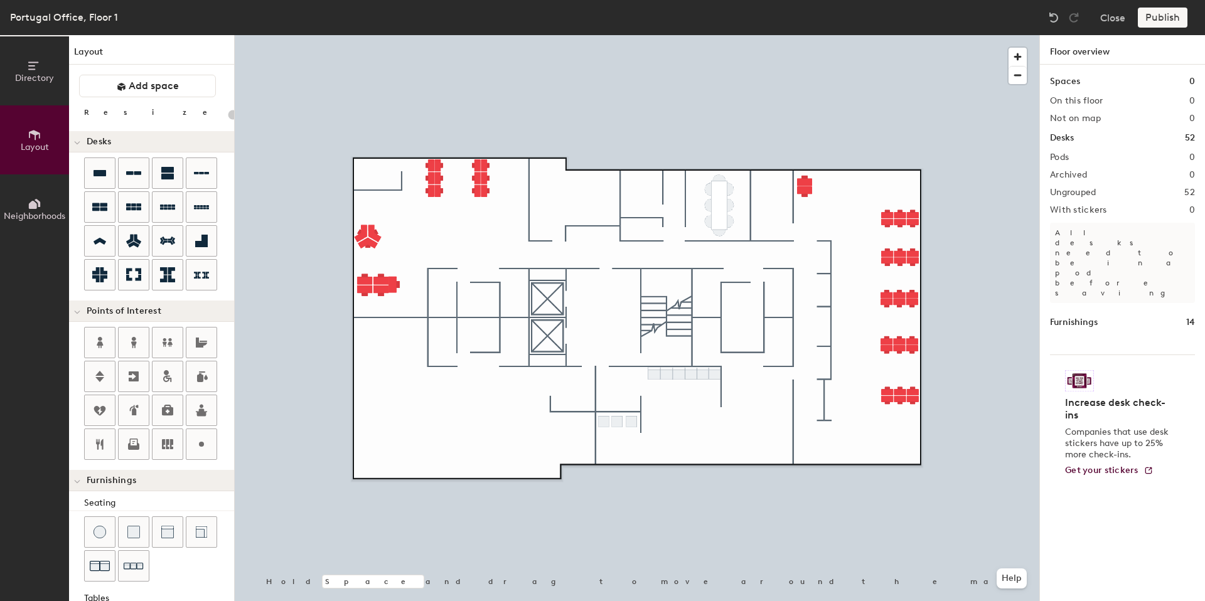
scroll to position [191, 0]
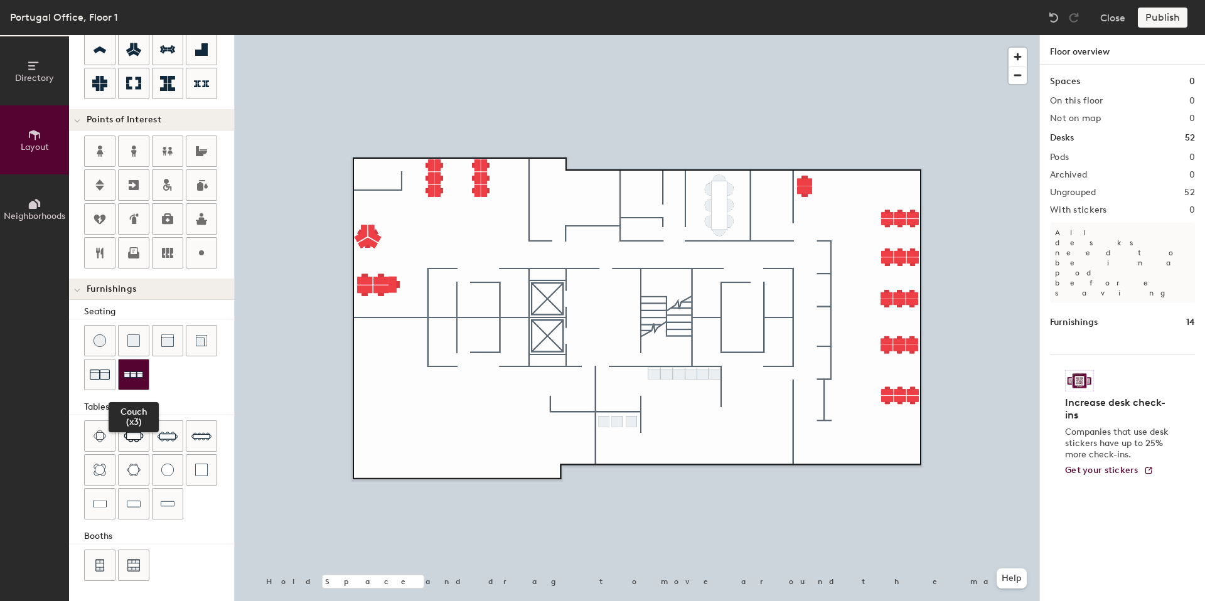
click at [122, 376] on div at bounding box center [134, 375] width 30 height 30
click at [690, 440] on span "Delete" at bounding box center [687, 442] width 44 height 21
click at [137, 333] on div at bounding box center [134, 341] width 30 height 30
click at [140, 349] on div at bounding box center [134, 341] width 30 height 30
click at [132, 327] on div at bounding box center [134, 341] width 30 height 30
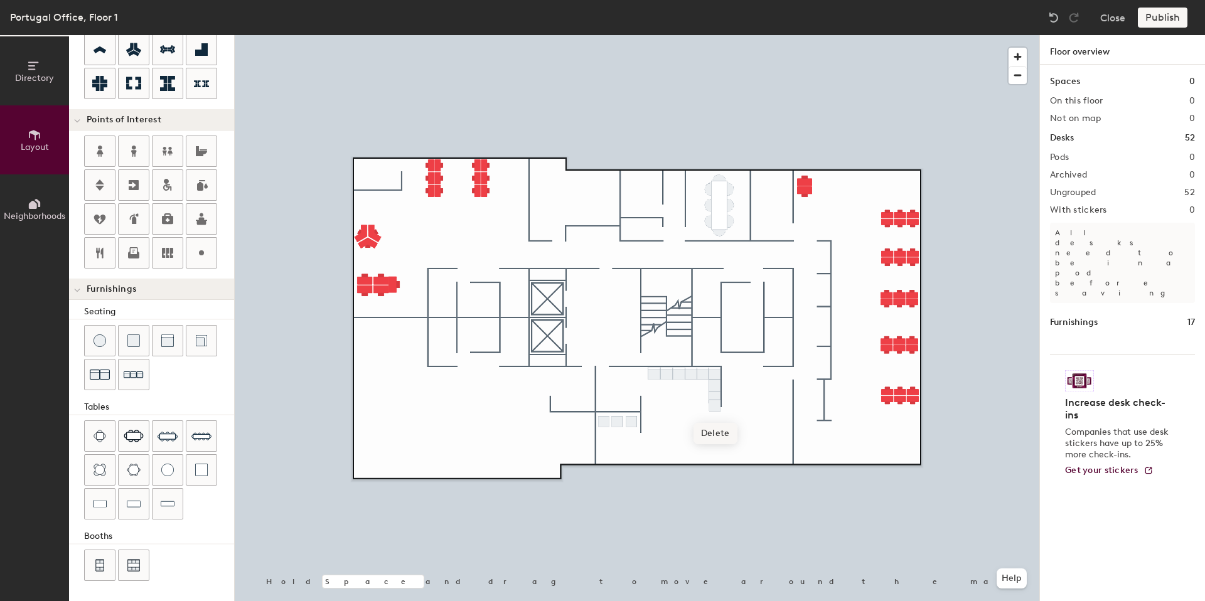
click at [636, 35] on div at bounding box center [637, 35] width 804 height 0
click at [717, 35] on div at bounding box center [637, 35] width 804 height 0
click at [585, 35] on div at bounding box center [637, 35] width 804 height 0
click at [653, 35] on div at bounding box center [637, 35] width 804 height 0
click at [210, 250] on div at bounding box center [201, 253] width 30 height 30
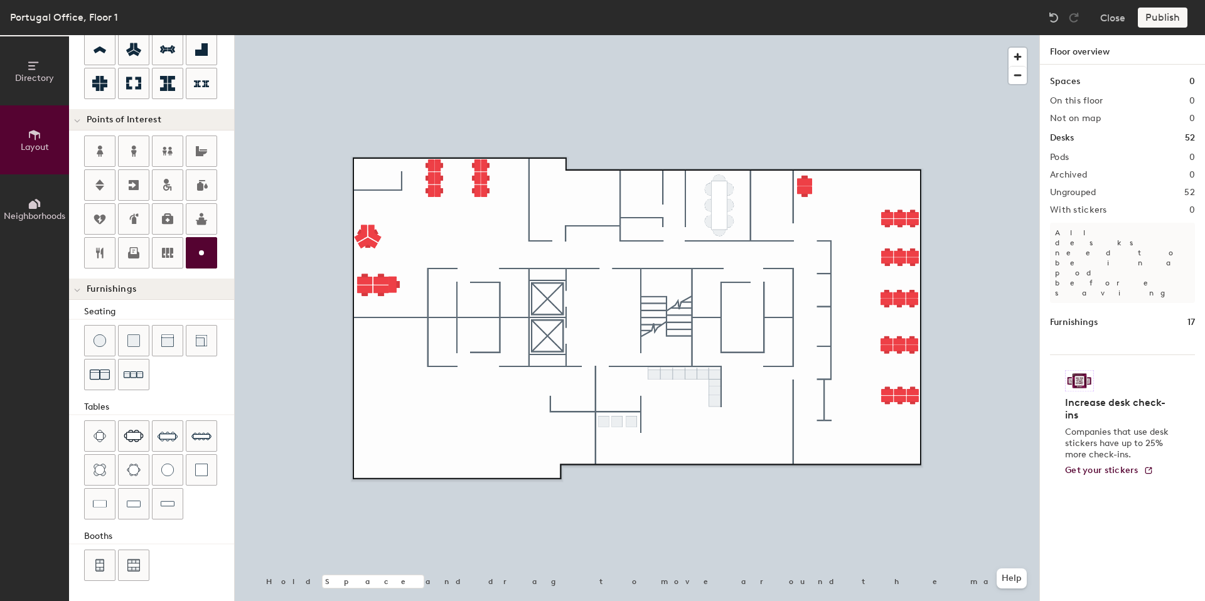
click at [194, 255] on icon at bounding box center [201, 252] width 15 height 15
click at [195, 255] on icon at bounding box center [201, 252] width 15 height 15
click at [424, 35] on div at bounding box center [637, 35] width 804 height 0
click at [194, 242] on div at bounding box center [201, 253] width 30 height 30
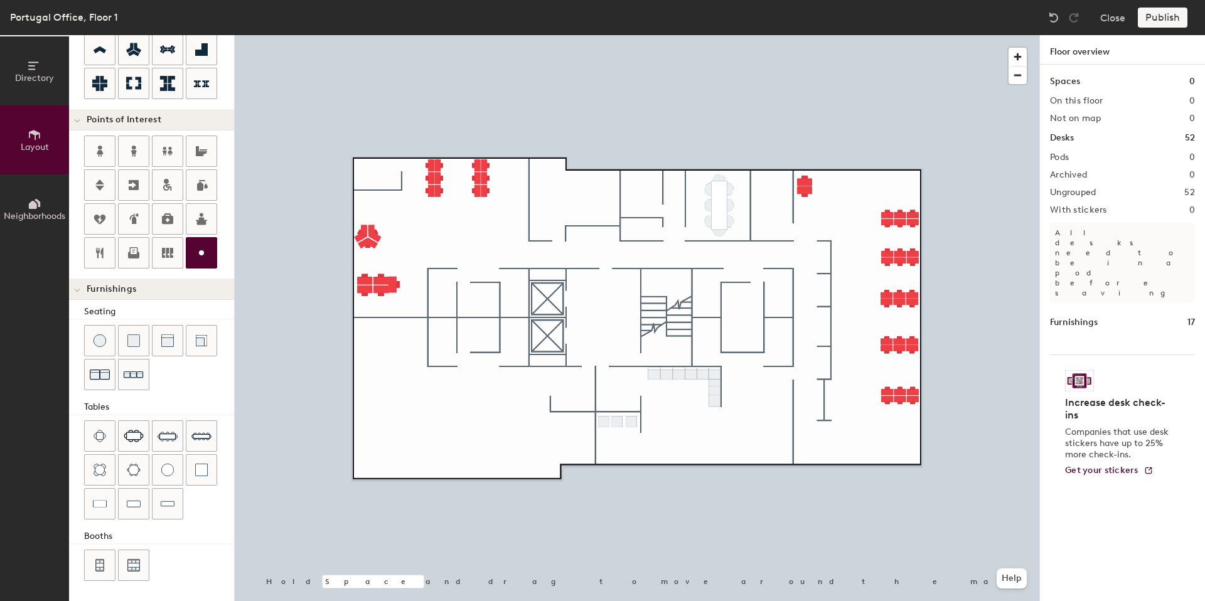
click at [194, 242] on div at bounding box center [201, 253] width 30 height 30
click at [95, 291] on span "Furnishings" at bounding box center [112, 289] width 50 height 10
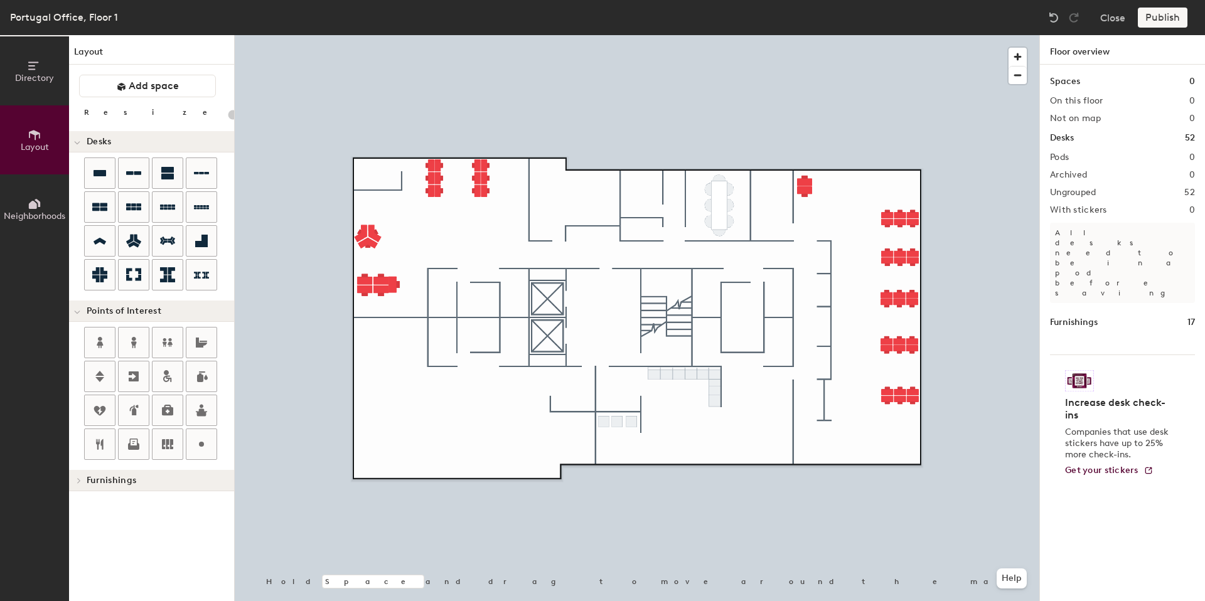
scroll to position [0, 0]
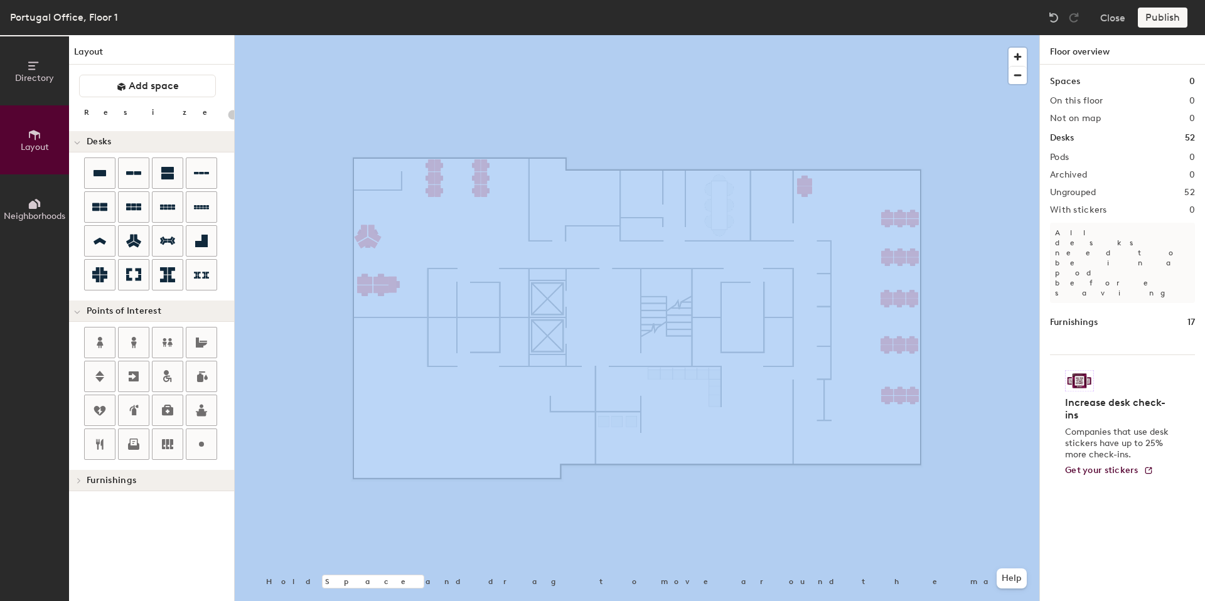
click at [95, 291] on div at bounding box center [159, 225] width 150 height 136
click at [87, 314] on span "Points of Interest" at bounding box center [124, 311] width 75 height 10
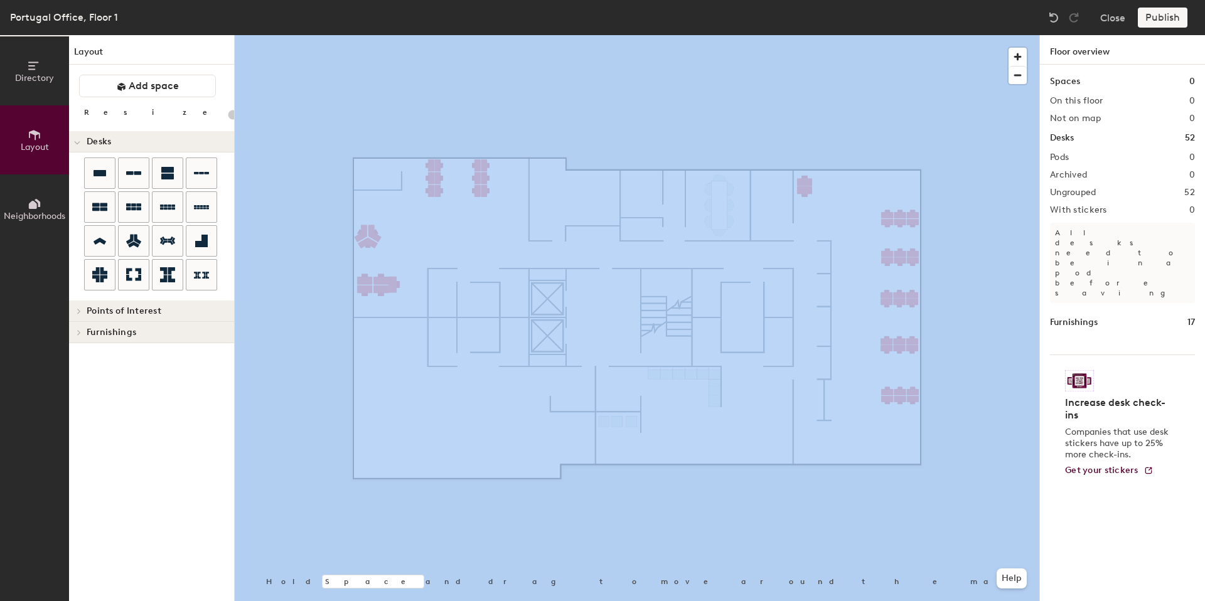
click at [87, 306] on span "Points of Interest" at bounding box center [124, 311] width 75 height 10
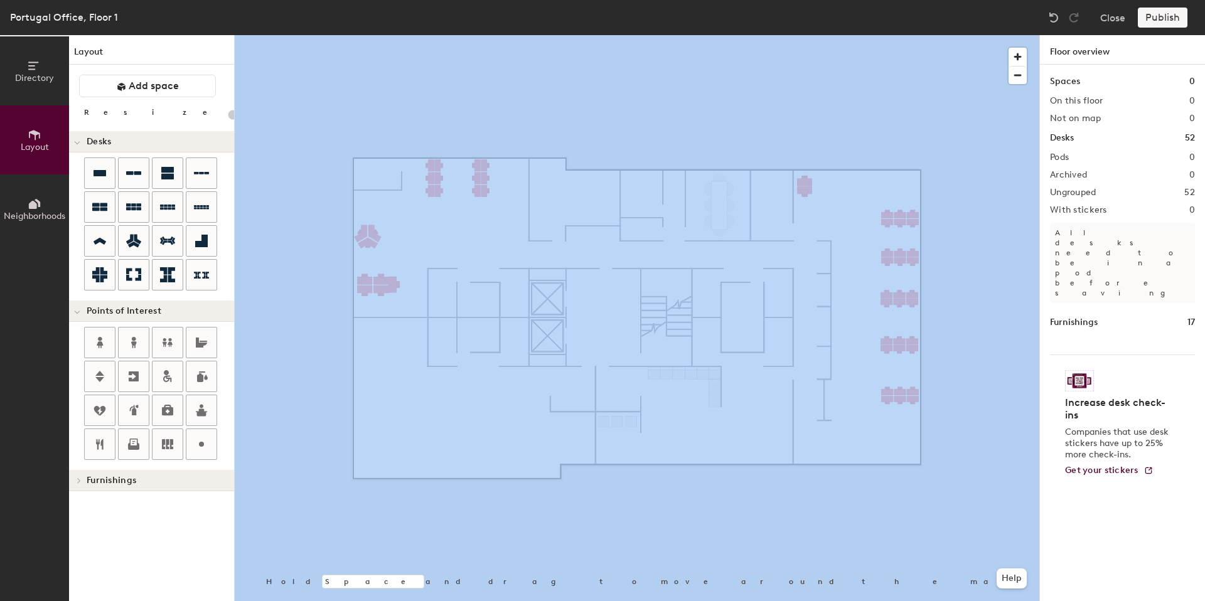
click at [96, 483] on span "Furnishings" at bounding box center [112, 481] width 50 height 10
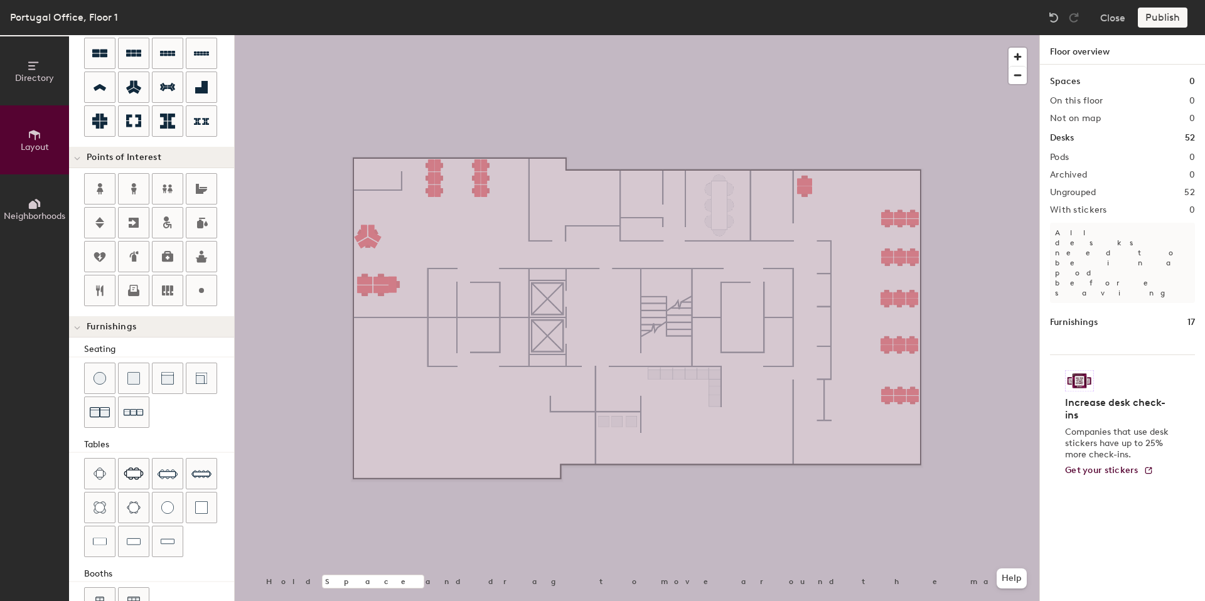
scroll to position [191, 0]
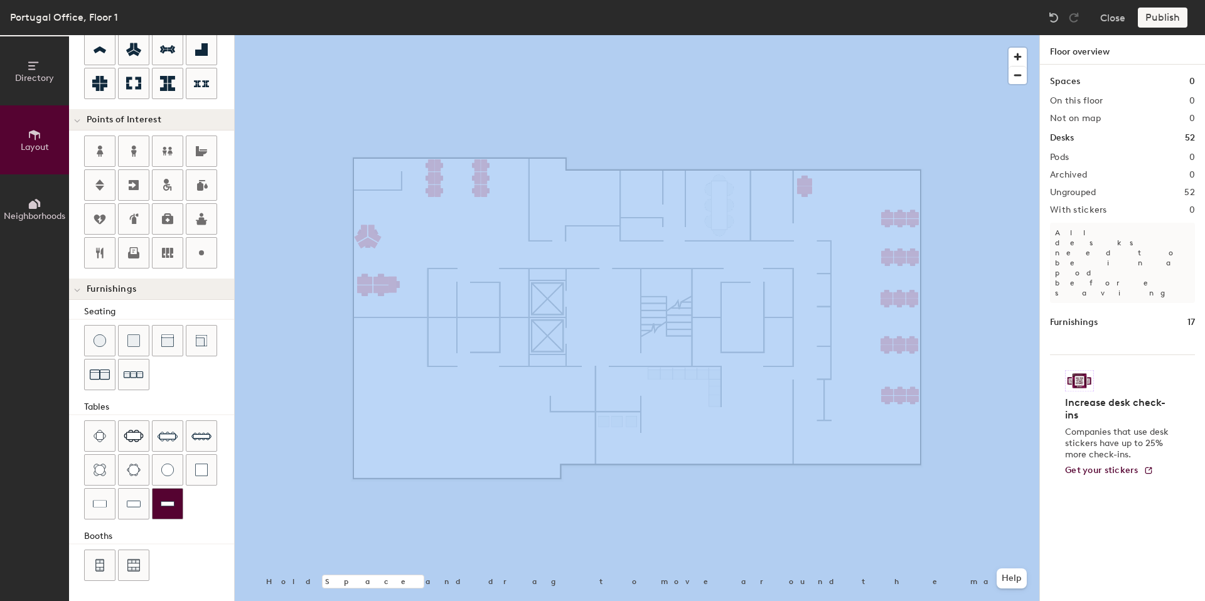
click at [167, 501] on img at bounding box center [168, 504] width 14 height 13
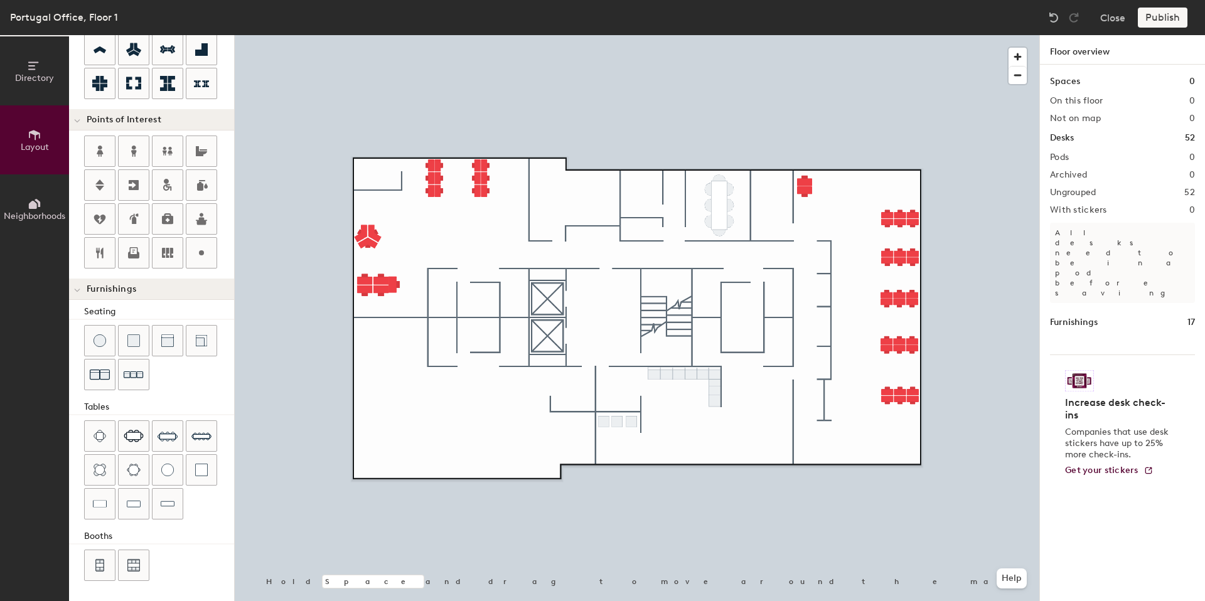
click at [786, 296] on div "Directory Layout Neighborhoods Layout Add space Resize Desks Points of Interest…" at bounding box center [602, 318] width 1205 height 566
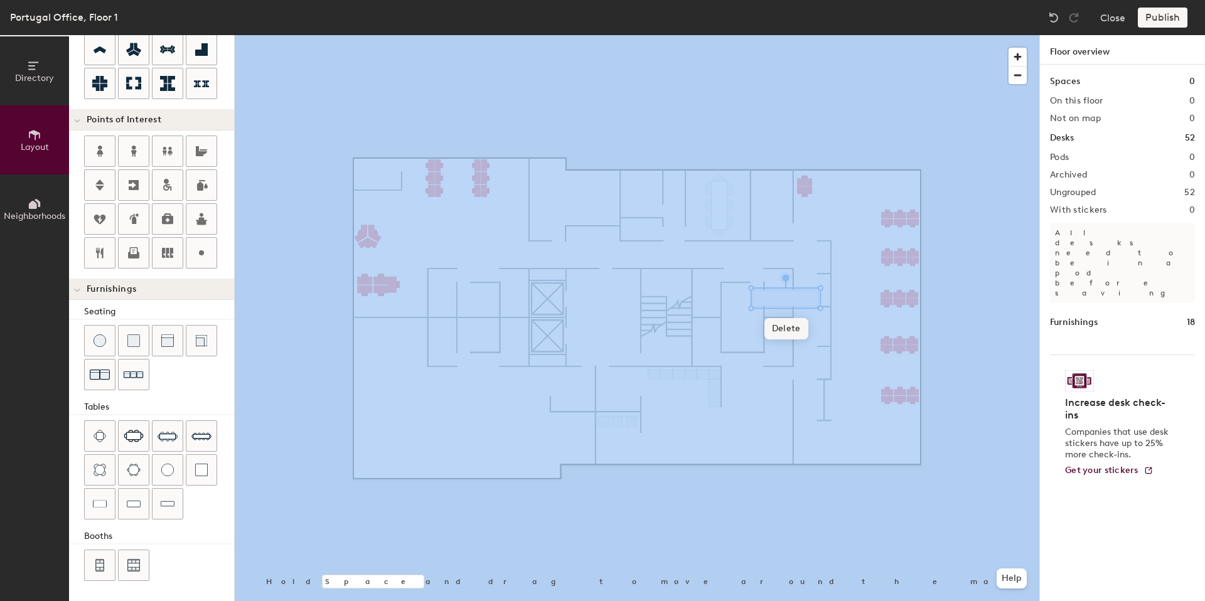
click at [781, 327] on span "Delete" at bounding box center [786, 328] width 44 height 21
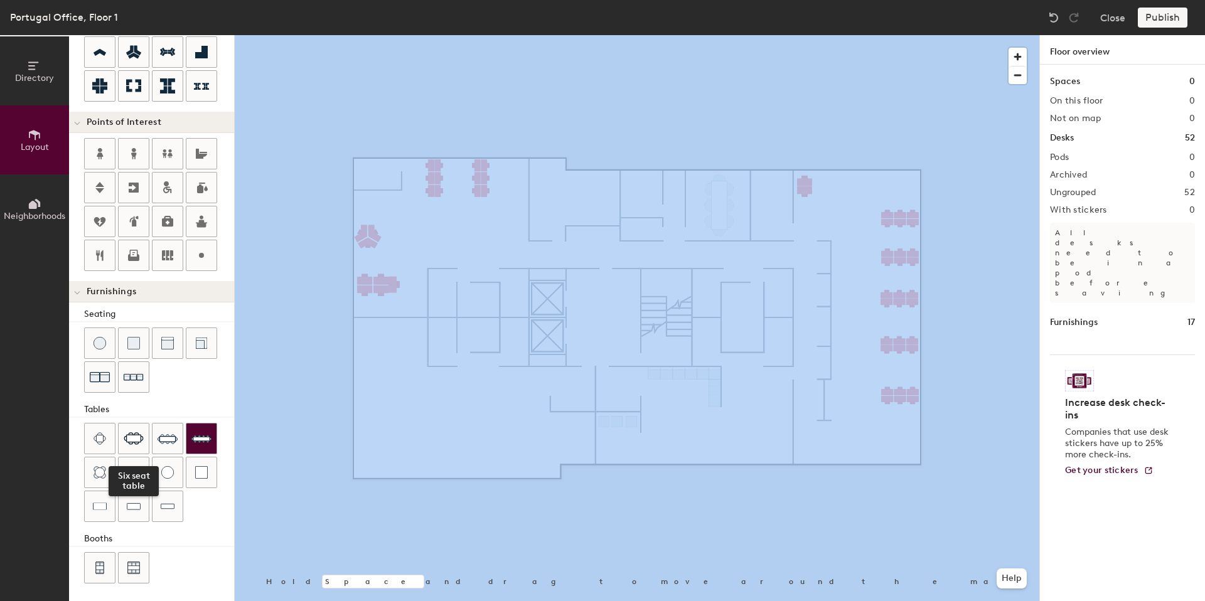
scroll to position [186, 0]
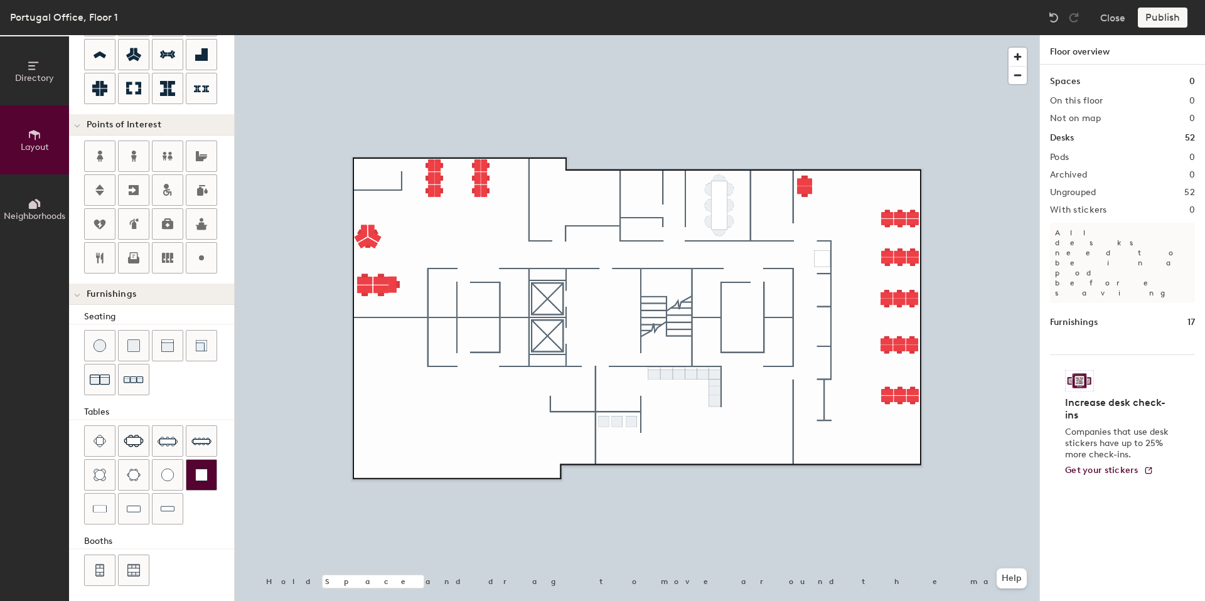
click at [822, 256] on div "Directory Layout Neighborhoods Layout Add space Resize Desks Points of Interest…" at bounding box center [602, 318] width 1205 height 566
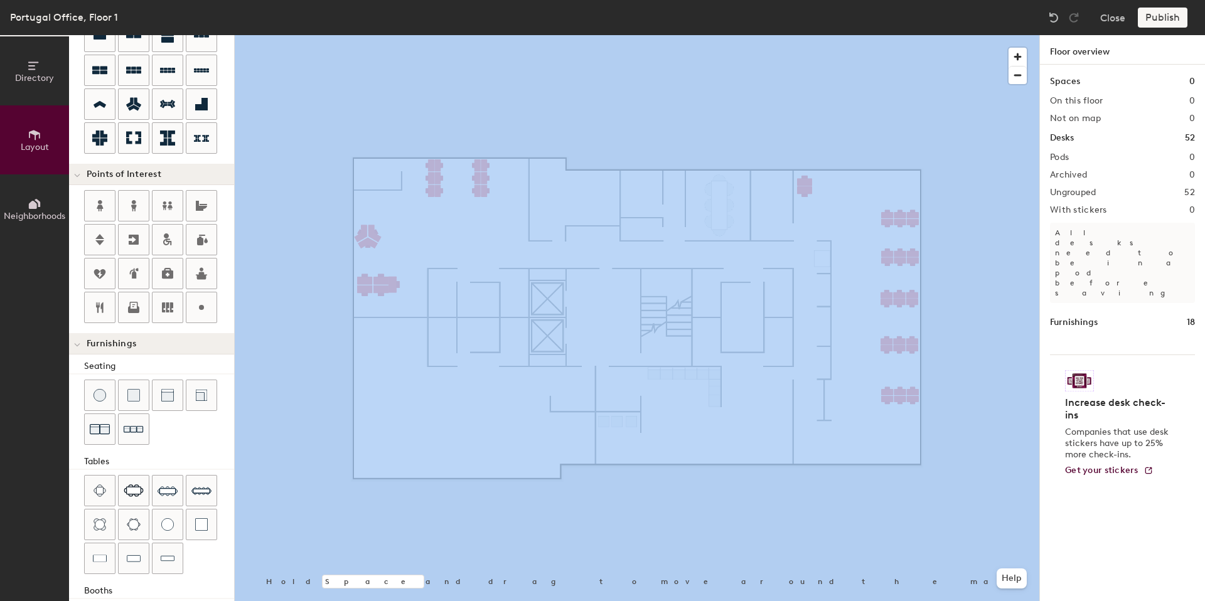
scroll to position [191, 0]
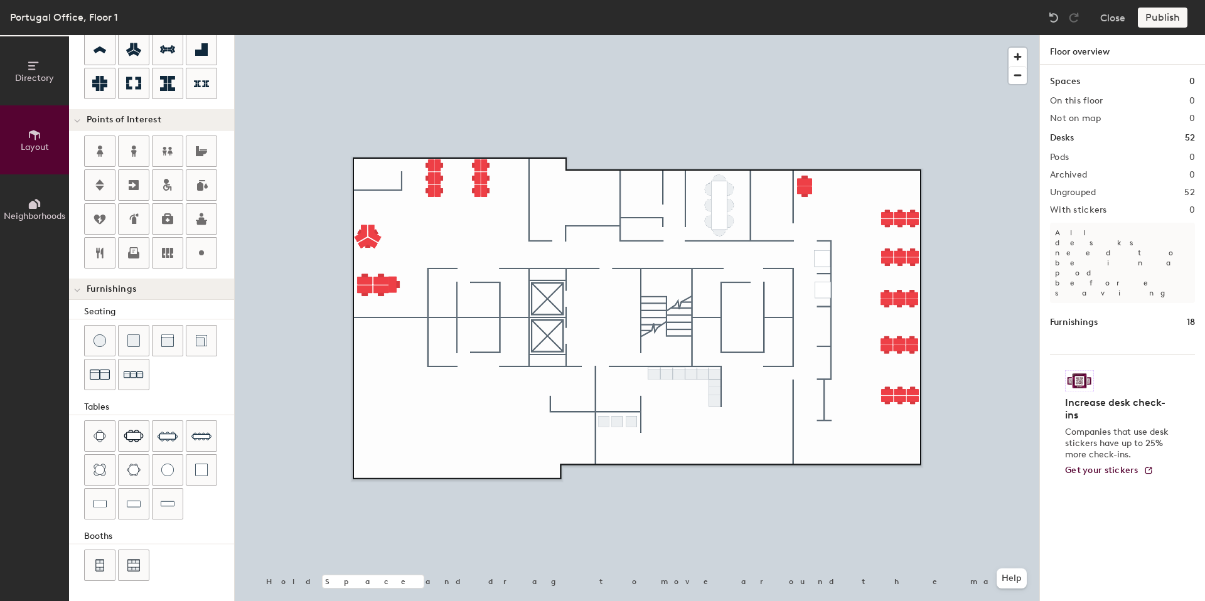
click at [822, 287] on div "Directory Layout Neighborhoods Layout Add space Resize Desks Points of Interest…" at bounding box center [602, 318] width 1205 height 566
click at [821, 351] on div "Directory Layout Neighborhoods Layout Add space Resize Desks Points of Interest…" at bounding box center [602, 318] width 1205 height 566
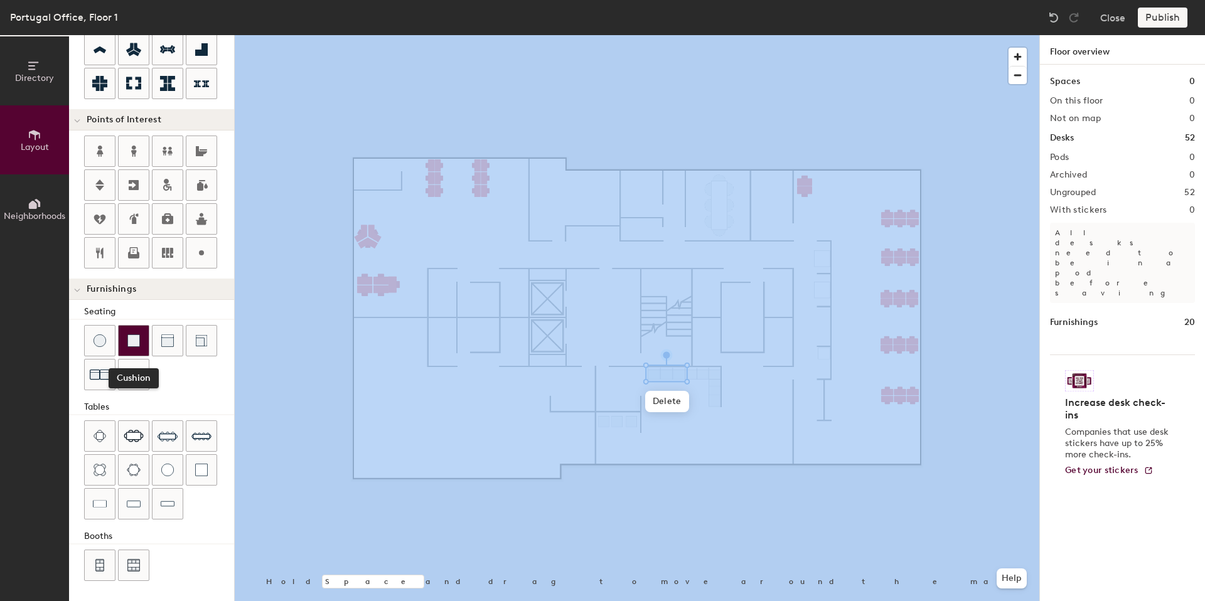
click at [126, 338] on div at bounding box center [134, 341] width 30 height 30
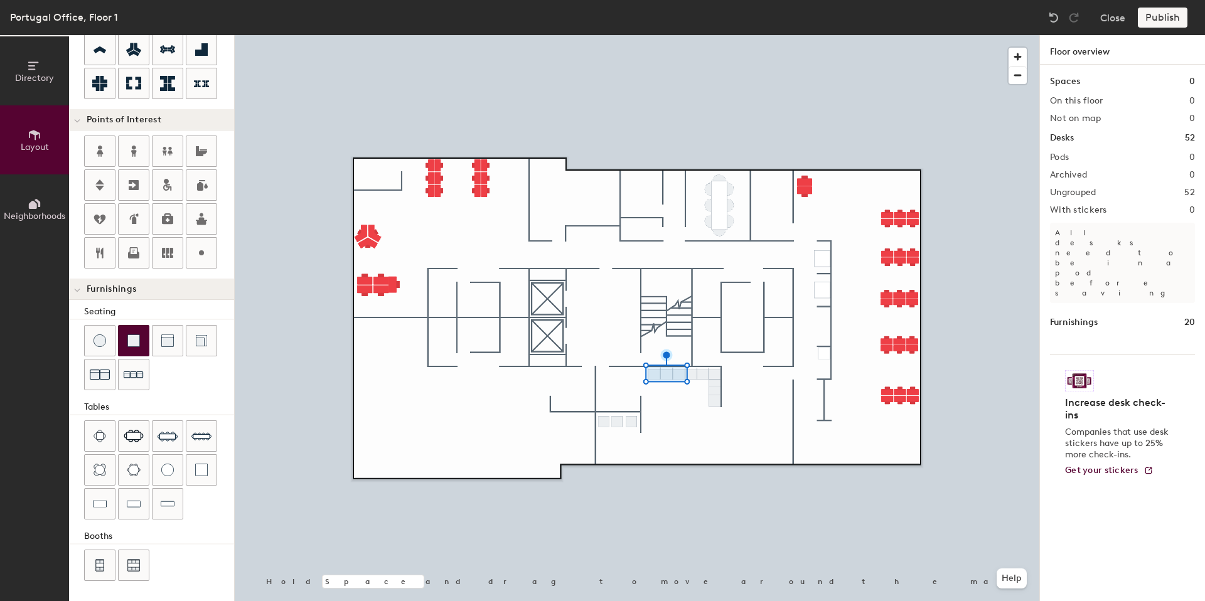
click at [824, 363] on div "Directory Layout Neighborhoods Layout Add space Resize Desks Points of Interest…" at bounding box center [602, 318] width 1205 height 566
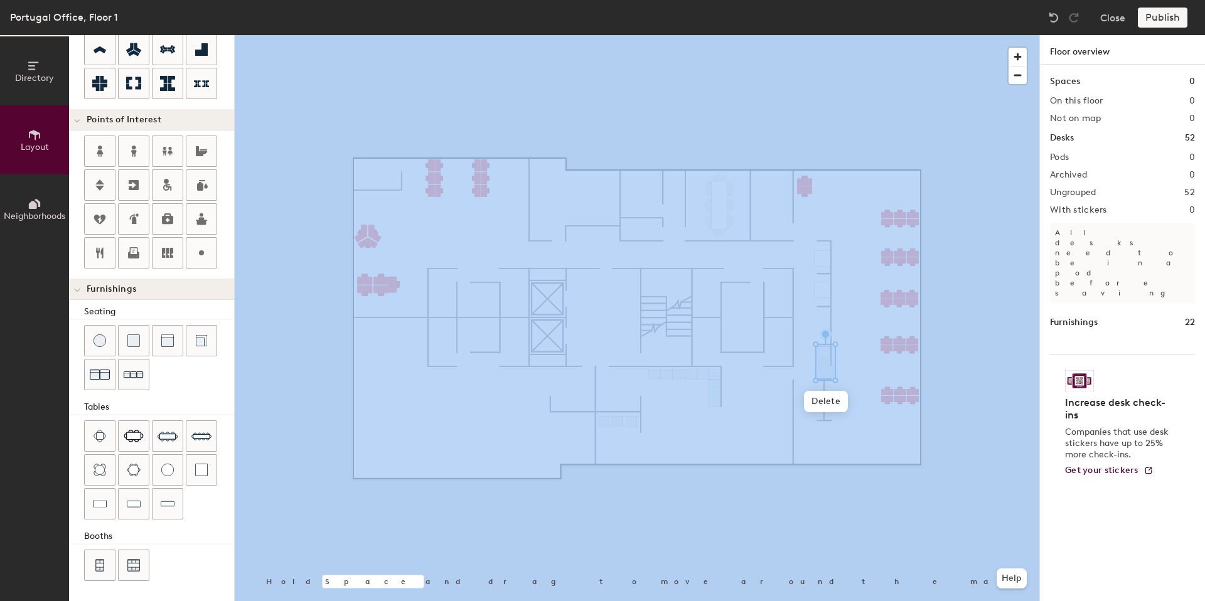
click at [799, 35] on div at bounding box center [637, 35] width 804 height 0
click at [826, 35] on div at bounding box center [637, 35] width 804 height 0
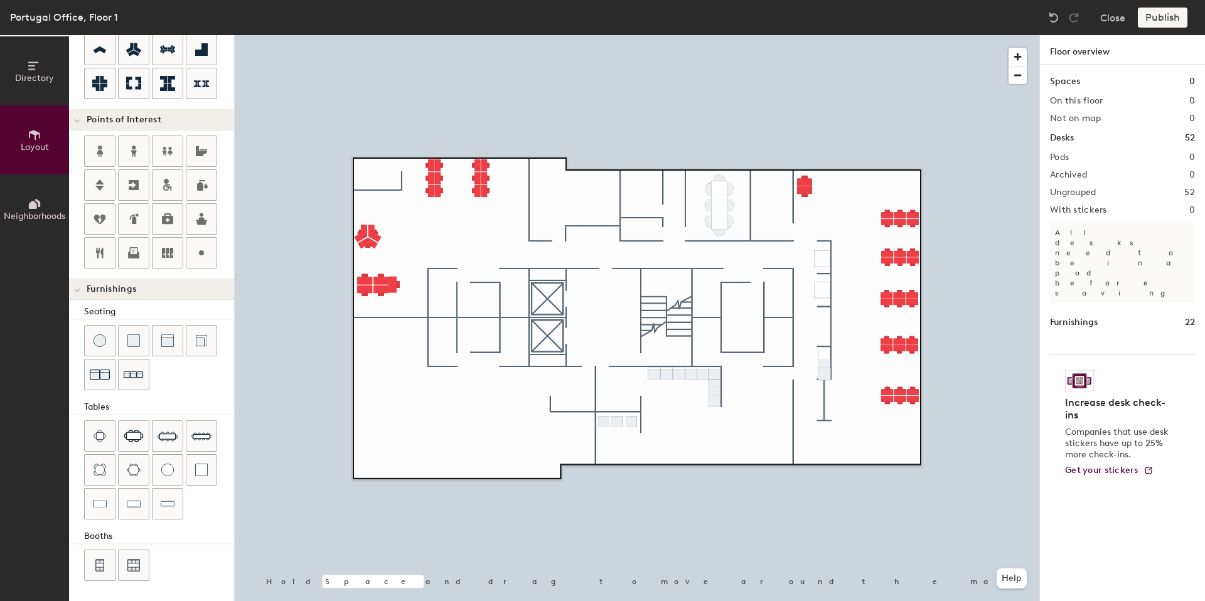
click at [115, 333] on div at bounding box center [159, 359] width 150 height 68
click at [100, 334] on img at bounding box center [99, 340] width 13 height 13
click at [105, 339] on img at bounding box center [99, 340] width 13 height 13
click at [711, 35] on div at bounding box center [637, 35] width 804 height 0
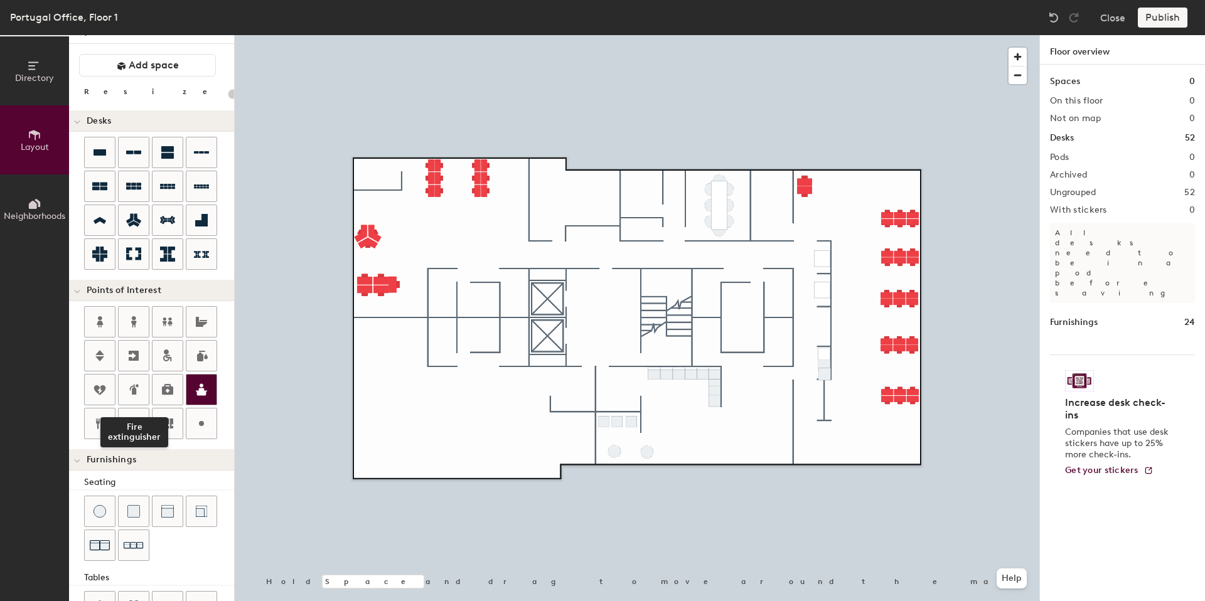
scroll to position [21, 0]
click at [203, 415] on icon at bounding box center [201, 422] width 15 height 15
click at [604, 451] on div "Directory Layout Neighborhoods Layout Add space Resize Desks Points of Interest…" at bounding box center [602, 318] width 1205 height 566
click at [617, 471] on span "Done" at bounding box center [624, 477] width 37 height 21
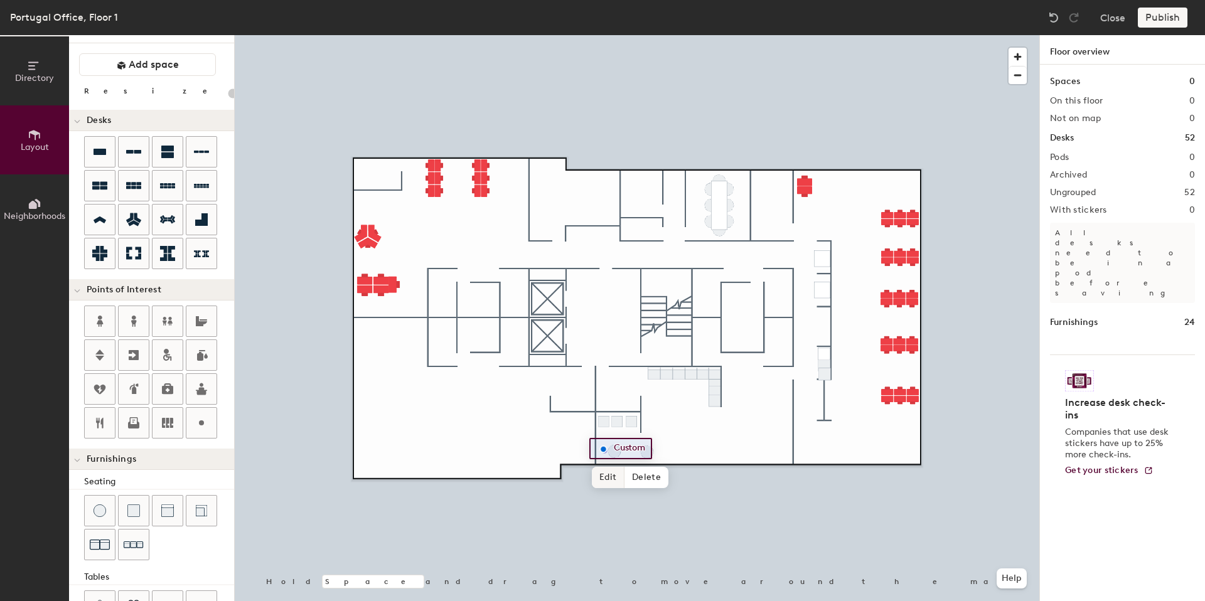
click at [604, 474] on span "Edit" at bounding box center [608, 477] width 33 height 21
click at [614, 474] on span "Done" at bounding box center [624, 477] width 37 height 21
click at [634, 474] on span "Delete" at bounding box center [646, 477] width 44 height 21
click at [641, 475] on span "Delete" at bounding box center [648, 478] width 44 height 21
click at [611, 35] on div at bounding box center [637, 35] width 804 height 0
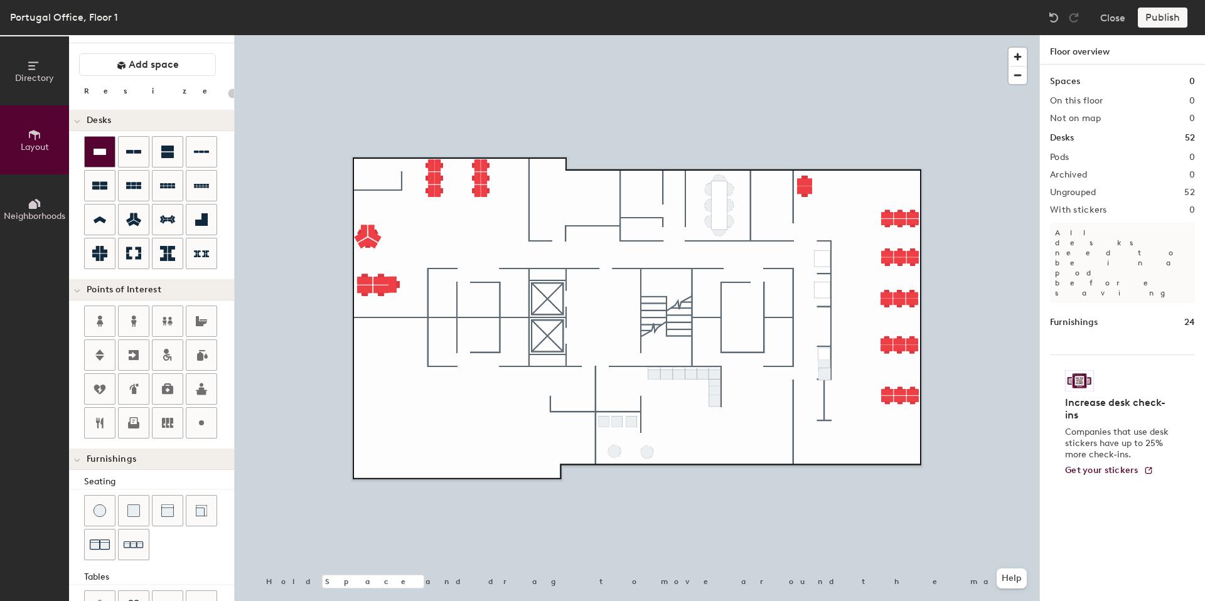
click at [97, 159] on div at bounding box center [100, 152] width 30 height 30
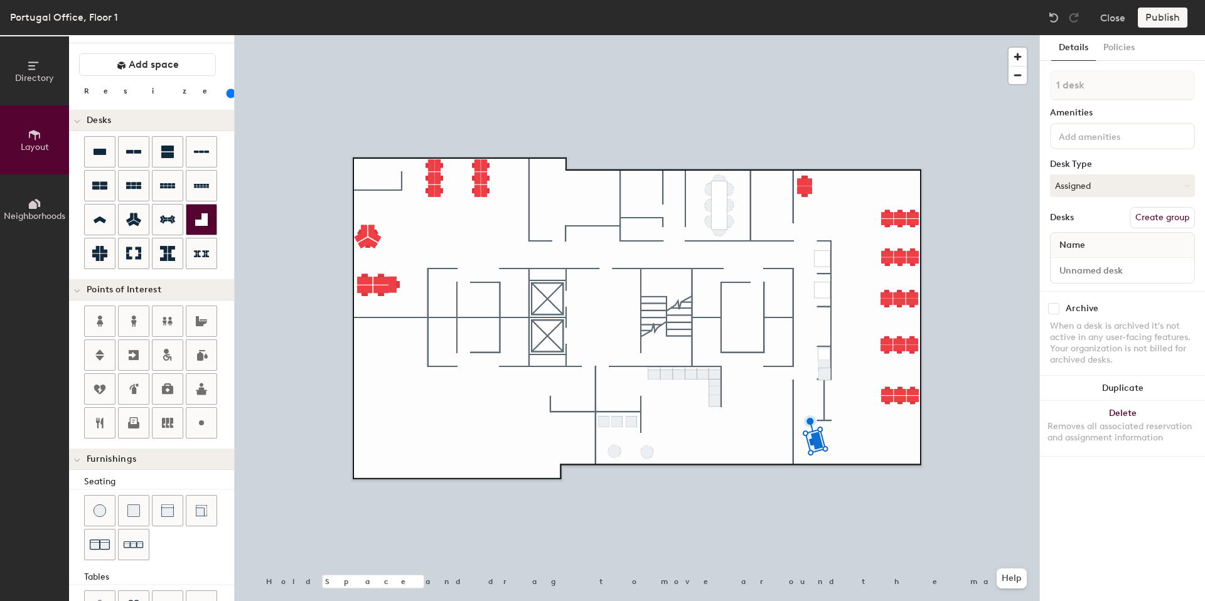
click at [851, 35] on div at bounding box center [637, 35] width 804 height 0
click at [857, 35] on div at bounding box center [637, 35] width 804 height 0
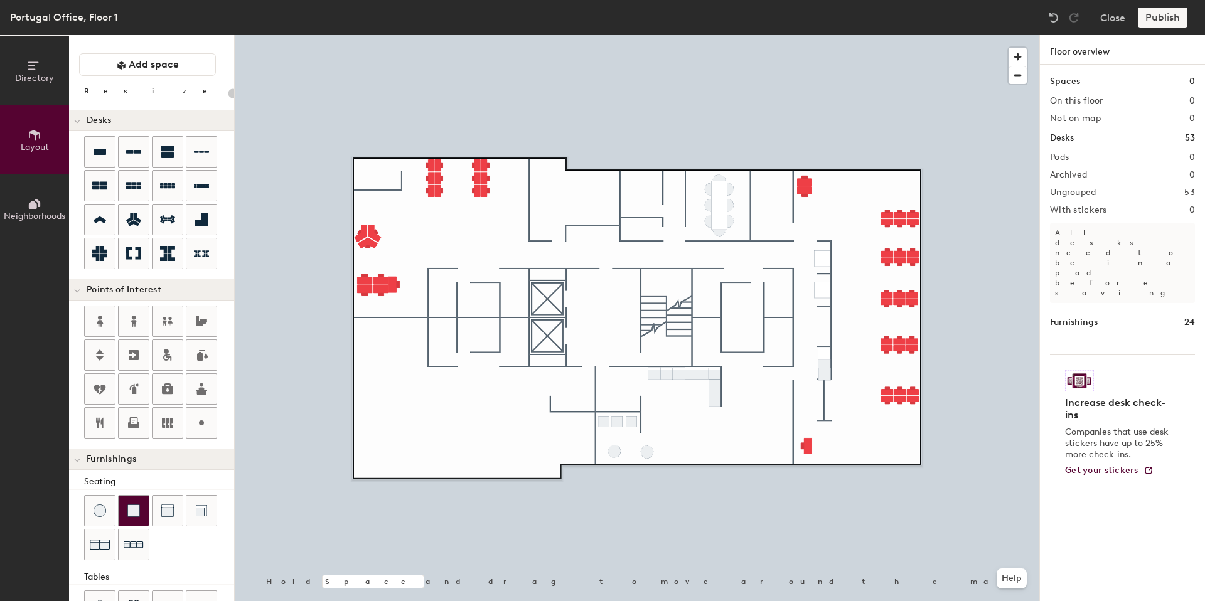
click at [132, 502] on div at bounding box center [134, 511] width 30 height 30
click at [131, 504] on img at bounding box center [133, 510] width 13 height 13
click at [134, 506] on img at bounding box center [133, 510] width 13 height 13
click at [766, 35] on div at bounding box center [637, 35] width 804 height 0
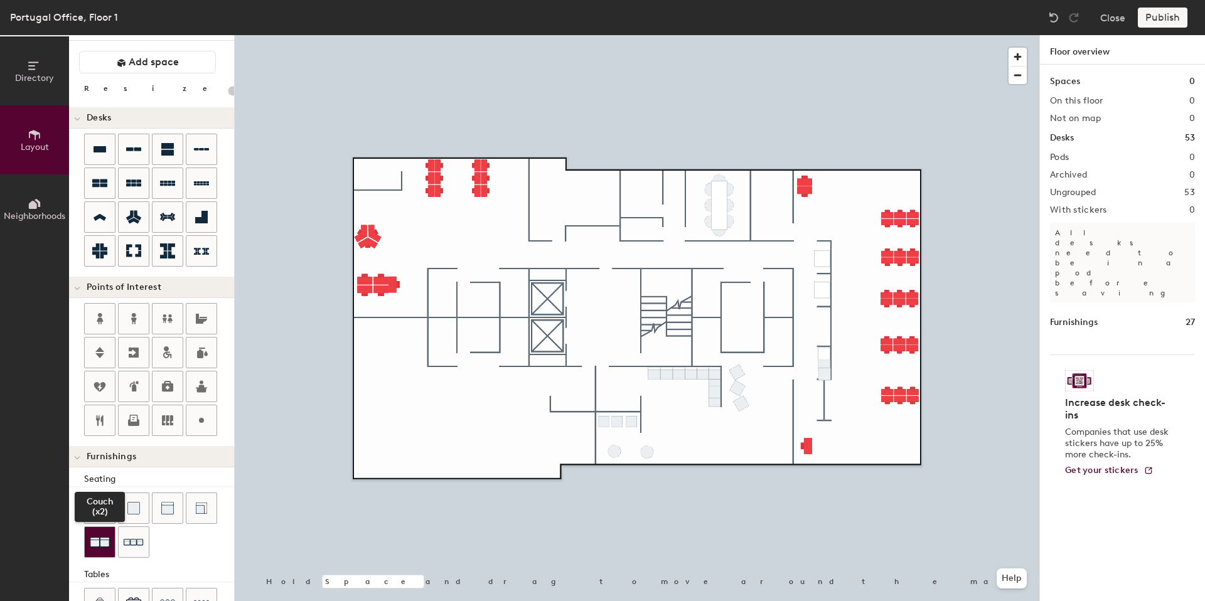
click at [99, 548] on img at bounding box center [100, 542] width 20 height 20
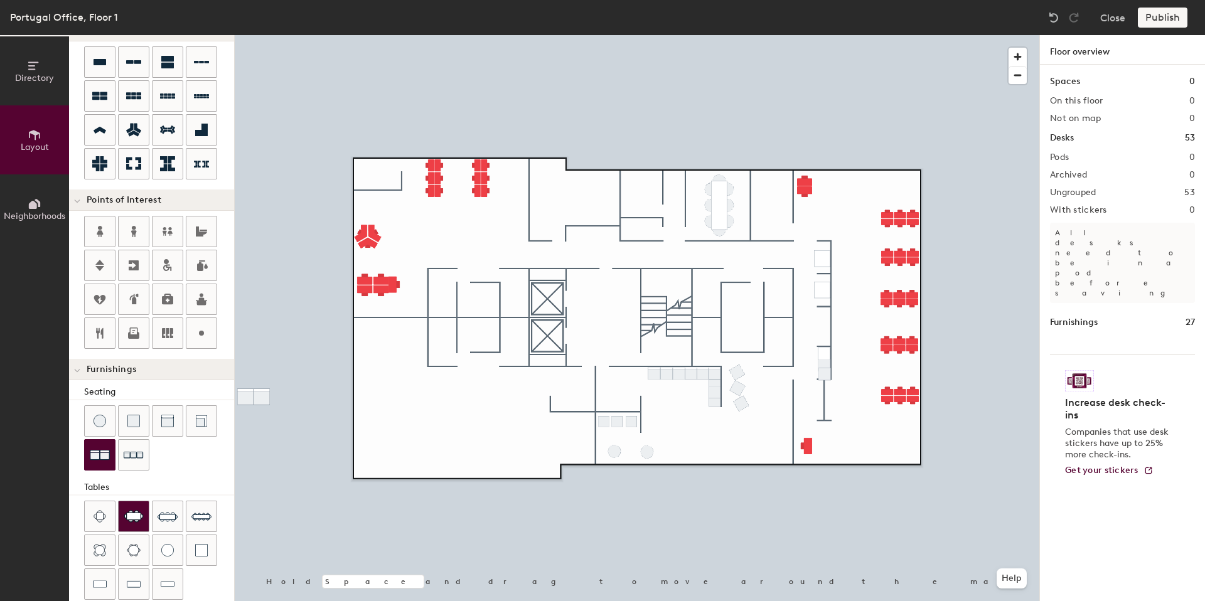
scroll to position [191, 0]
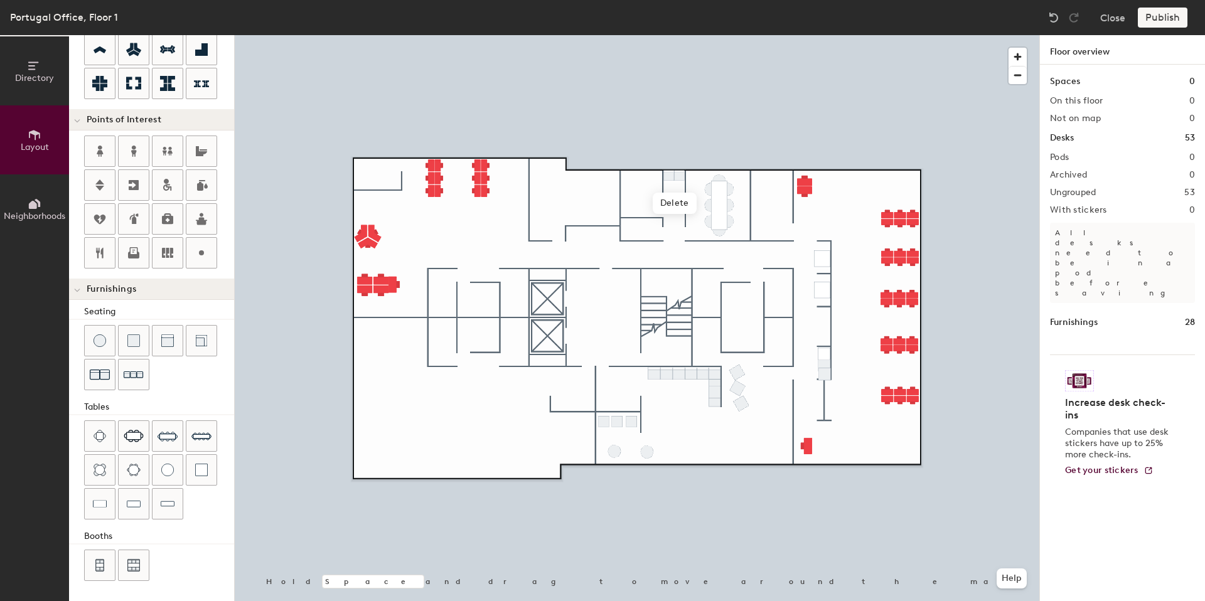
click at [747, 35] on div at bounding box center [637, 35] width 804 height 0
click at [680, 35] on div at bounding box center [637, 35] width 804 height 0
click at [744, 35] on div at bounding box center [637, 35] width 804 height 0
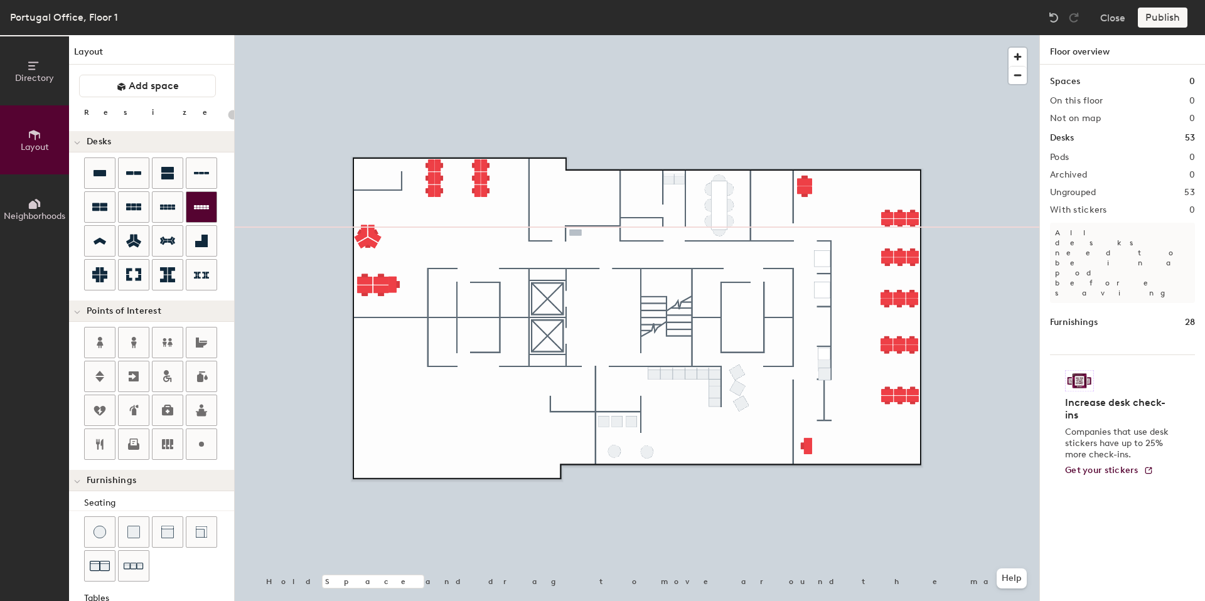
click at [575, 233] on div "Directory Layout Neighborhoods Layout Add space Resize Desks Points of Interest…" at bounding box center [602, 318] width 1205 height 566
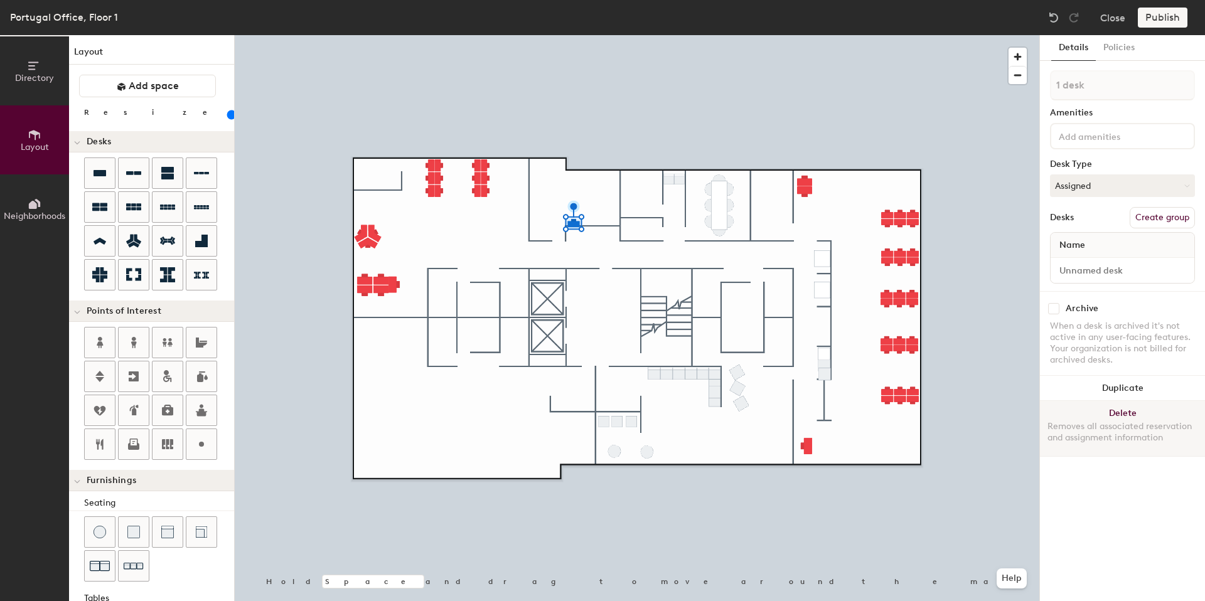
click at [1127, 413] on button "Delete Removes all associated reservation and assignment information" at bounding box center [1122, 428] width 165 height 55
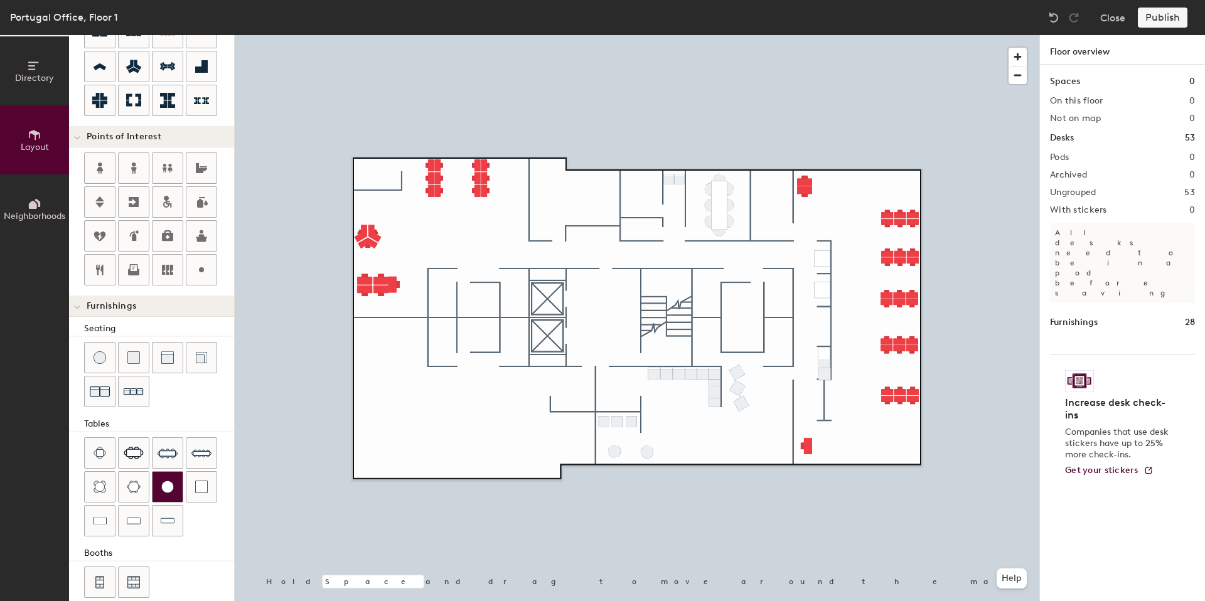
scroll to position [191, 0]
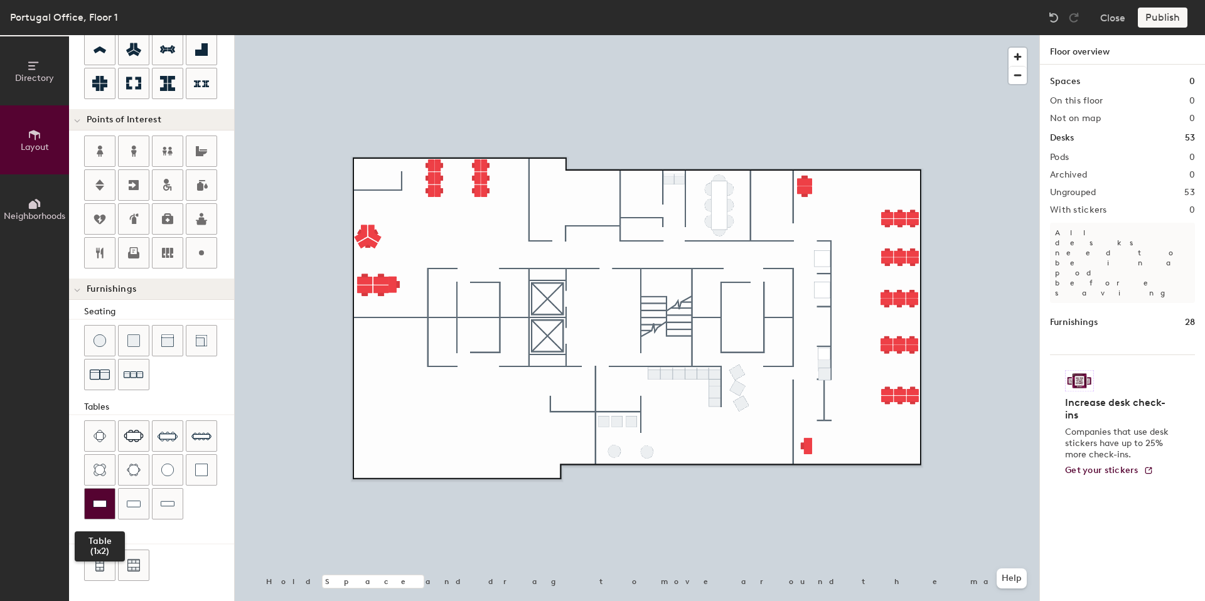
click at [93, 495] on div at bounding box center [100, 504] width 30 height 30
click at [648, 35] on div at bounding box center [637, 35] width 804 height 0
click at [102, 496] on div at bounding box center [100, 504] width 30 height 30
click at [106, 495] on div at bounding box center [100, 504] width 30 height 30
click at [609, 35] on div at bounding box center [637, 35] width 804 height 0
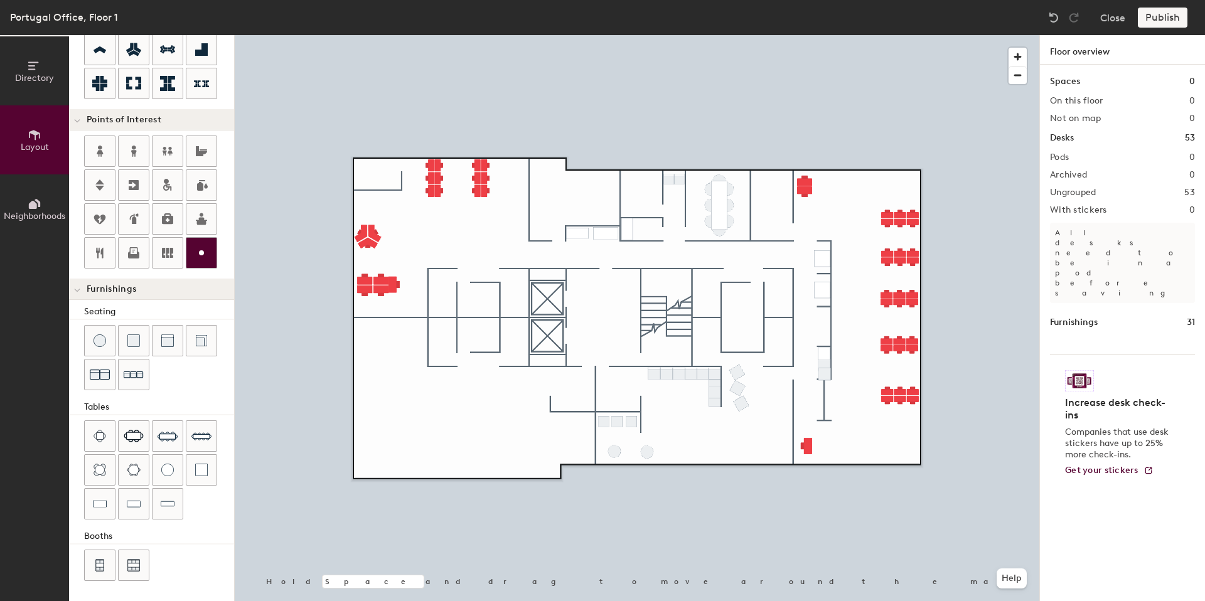
click at [209, 253] on div at bounding box center [201, 253] width 30 height 30
click at [572, 233] on img at bounding box center [570, 232] width 15 height 15
click at [573, 233] on img at bounding box center [570, 232] width 15 height 15
click at [587, 259] on span "Done" at bounding box center [592, 260] width 37 height 21
click at [515, 35] on div at bounding box center [637, 35] width 804 height 0
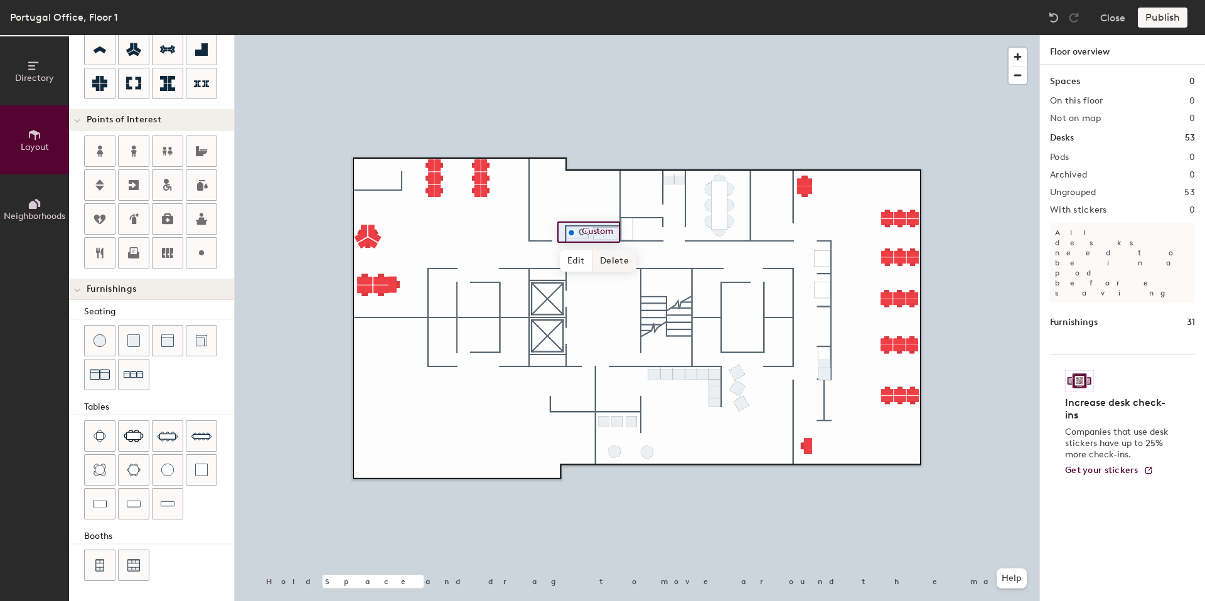
click at [605, 262] on span "Delete" at bounding box center [614, 260] width 44 height 21
click at [576, 35] on div at bounding box center [637, 35] width 804 height 0
click at [499, 35] on div at bounding box center [637, 35] width 804 height 0
click at [172, 501] on img at bounding box center [168, 504] width 14 height 13
click at [1003, 580] on button "Help" at bounding box center [1011, 578] width 30 height 20
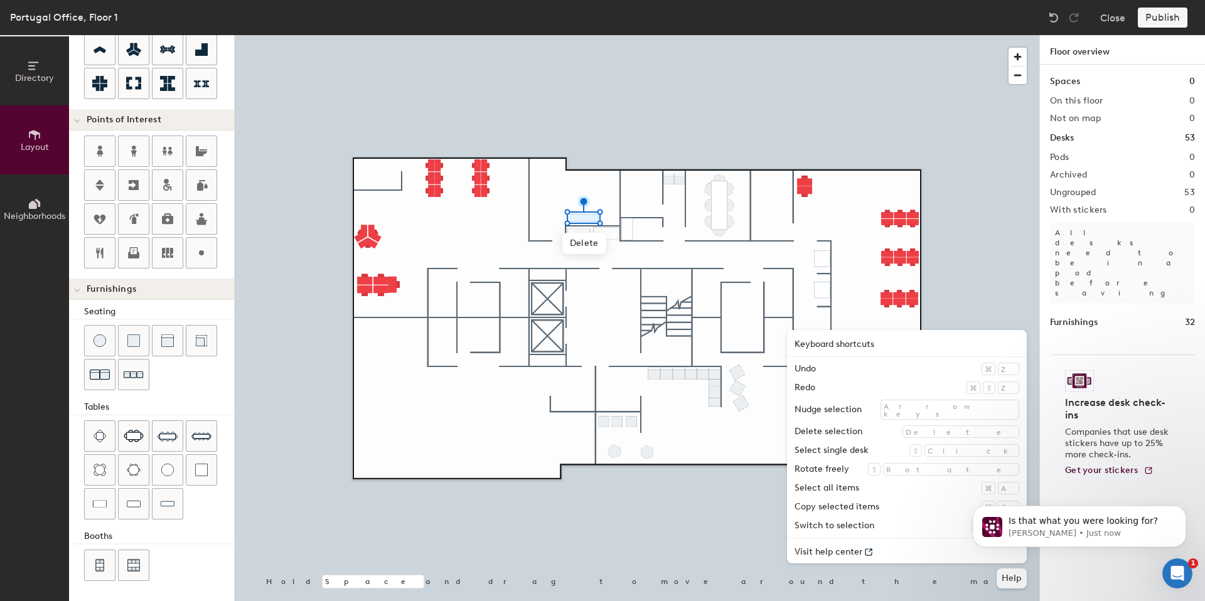
scroll to position [0, 0]
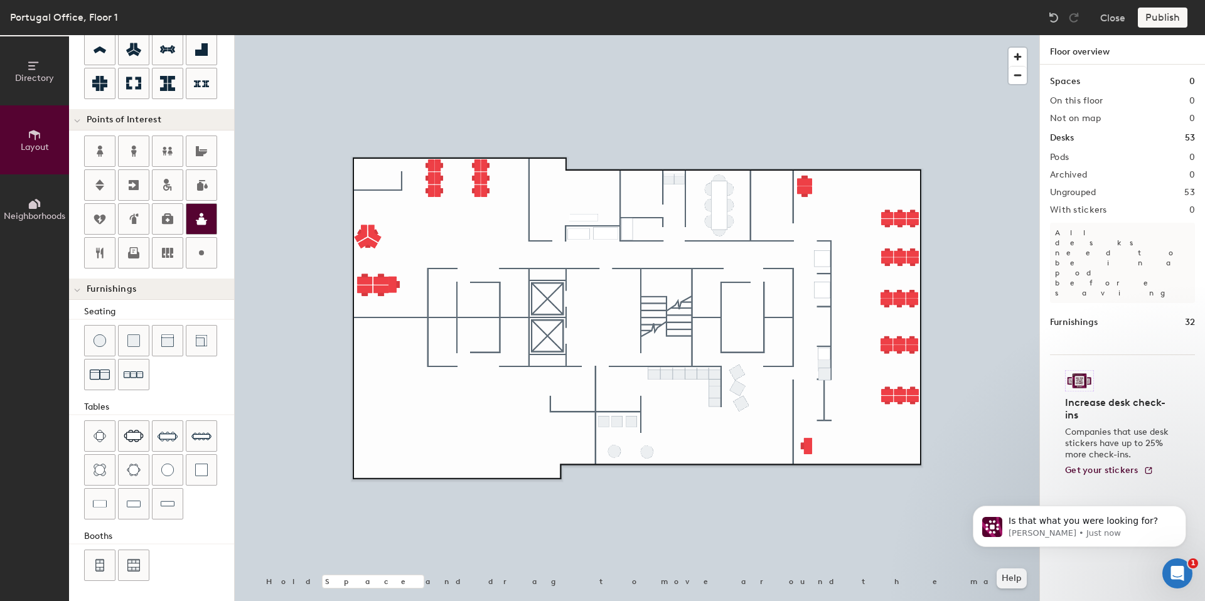
click at [590, 35] on div at bounding box center [637, 35] width 804 height 0
click at [606, 35] on div at bounding box center [637, 35] width 804 height 0
type input "20"
click at [38, 68] on icon at bounding box center [35, 66] width 14 height 14
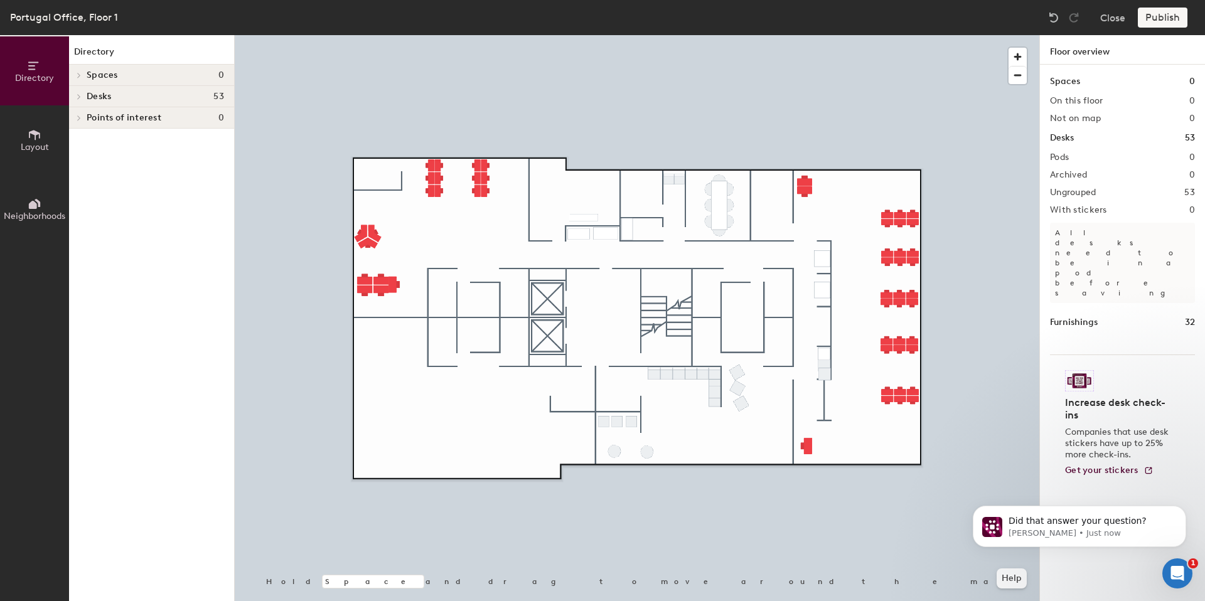
click at [22, 128] on button "Layout" at bounding box center [34, 139] width 69 height 69
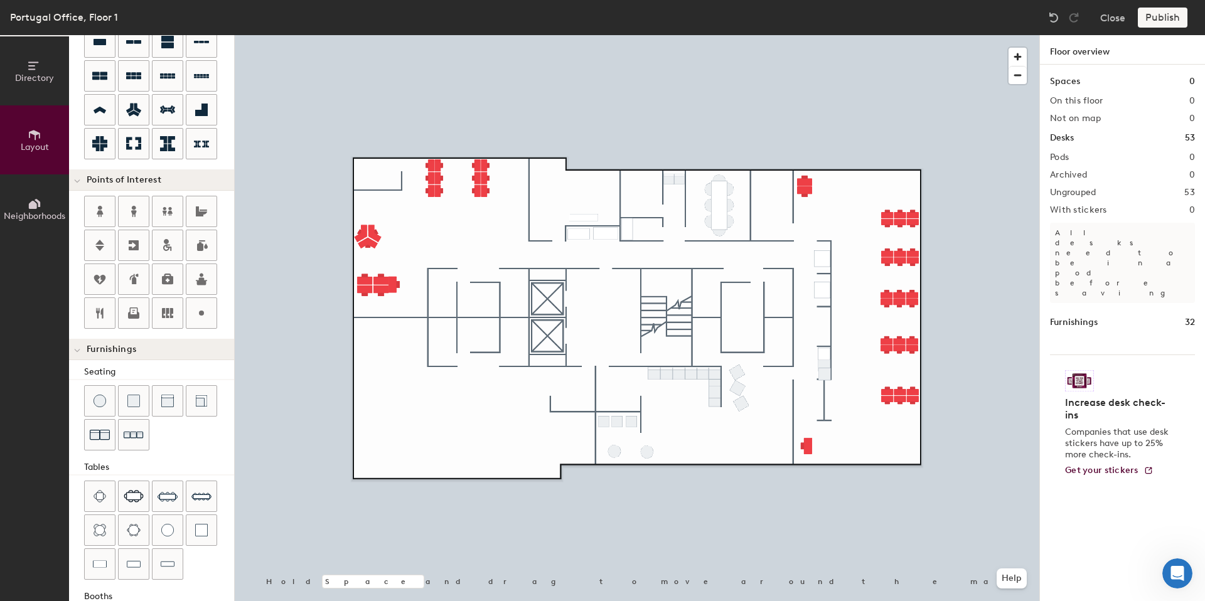
scroll to position [191, 0]
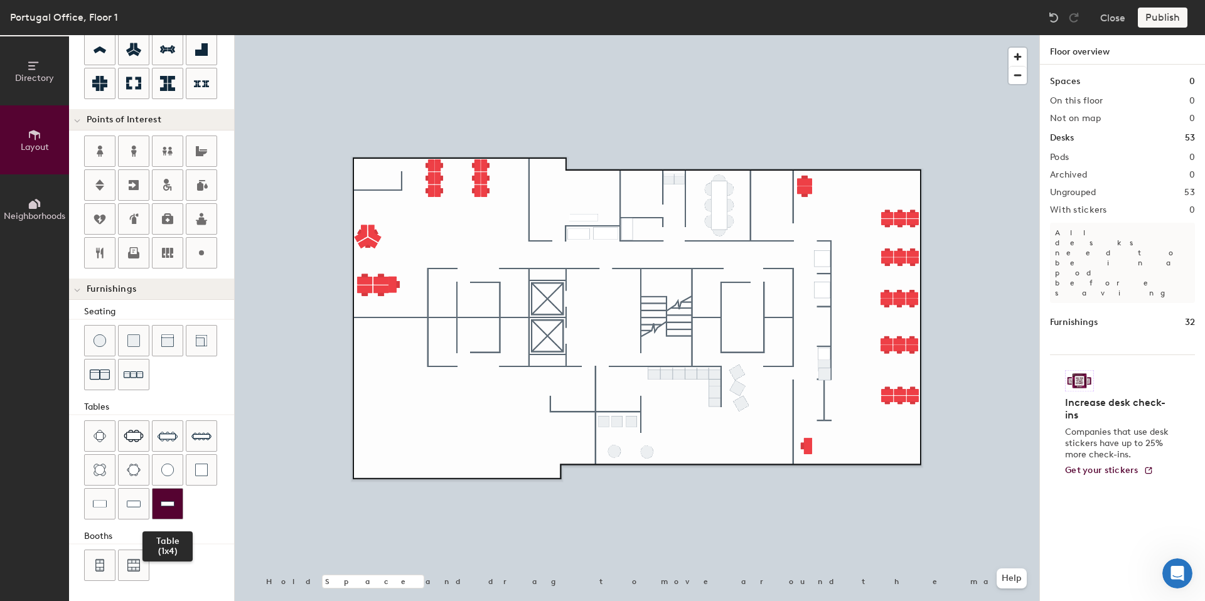
click at [162, 496] on div at bounding box center [167, 504] width 30 height 30
click at [717, 35] on div at bounding box center [637, 35] width 804 height 0
type input "60"
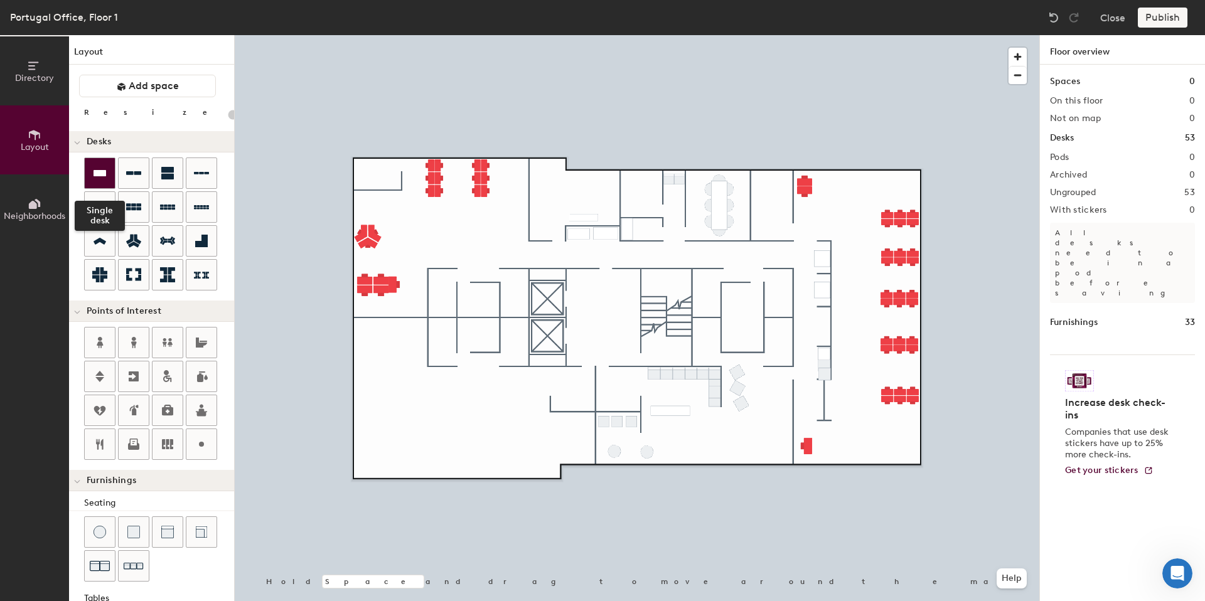
click at [99, 174] on icon at bounding box center [99, 173] width 13 height 6
click at [858, 184] on div "Directory Layout Neighborhoods Layout Add space Resize Desks Points of Interest…" at bounding box center [602, 318] width 1205 height 566
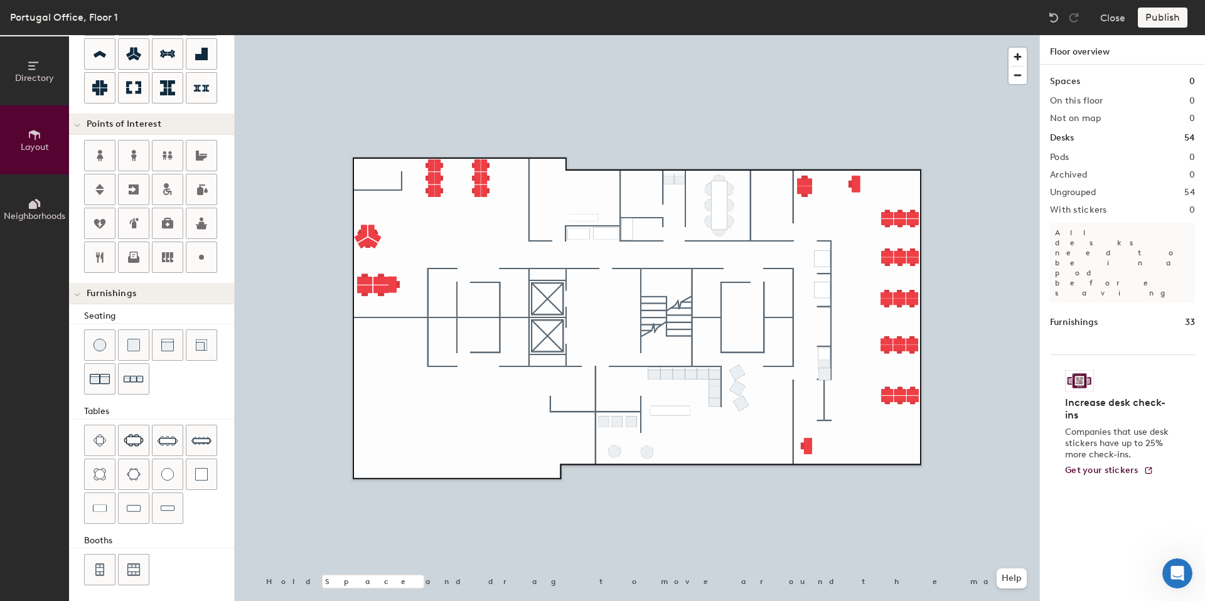
scroll to position [191, 0]
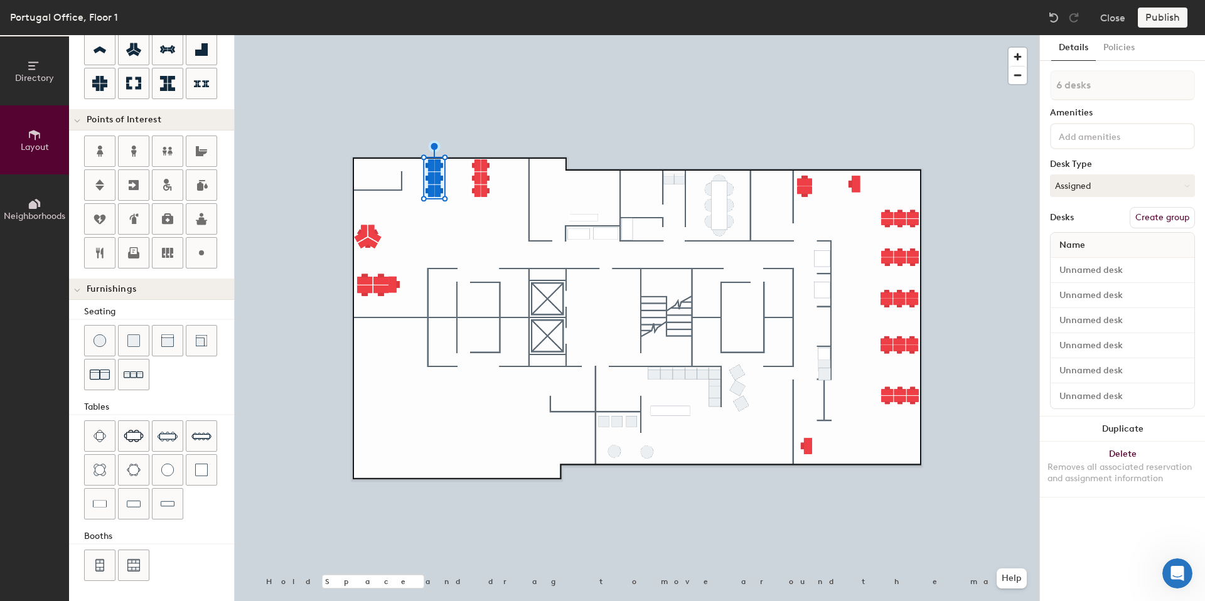
click at [1153, 218] on button "Create group" at bounding box center [1161, 217] width 65 height 21
click at [1159, 115] on div "Amenities" at bounding box center [1122, 113] width 145 height 10
click at [457, 35] on div at bounding box center [637, 35] width 804 height 0
click at [1149, 212] on button "Create group" at bounding box center [1161, 217] width 65 height 21
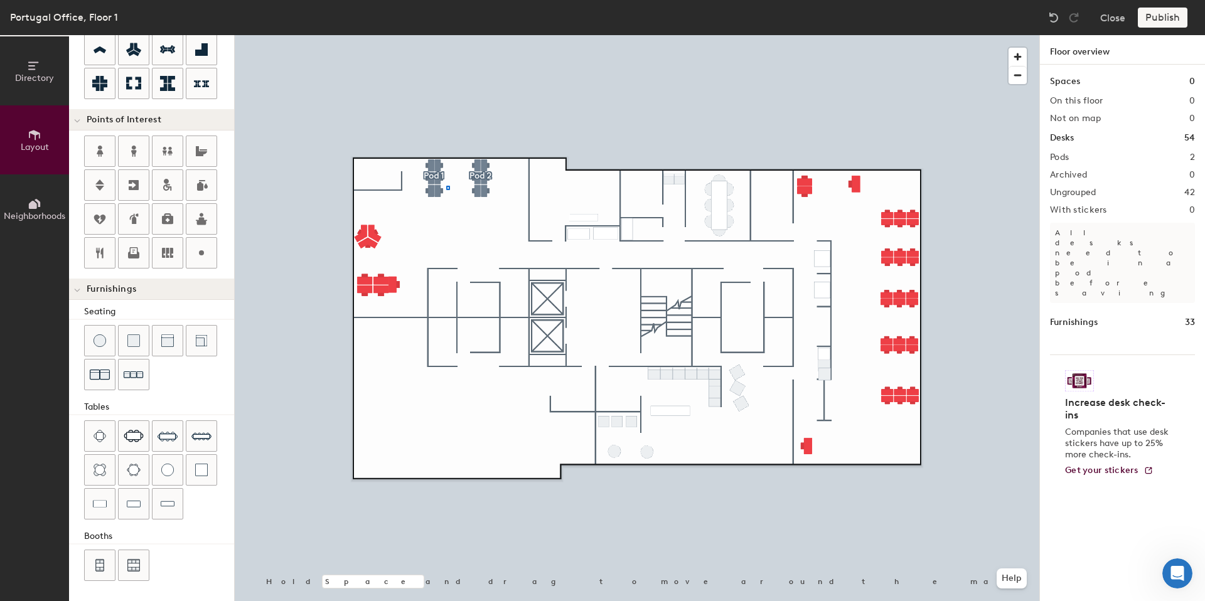
click at [442, 35] on div at bounding box center [637, 35] width 804 height 0
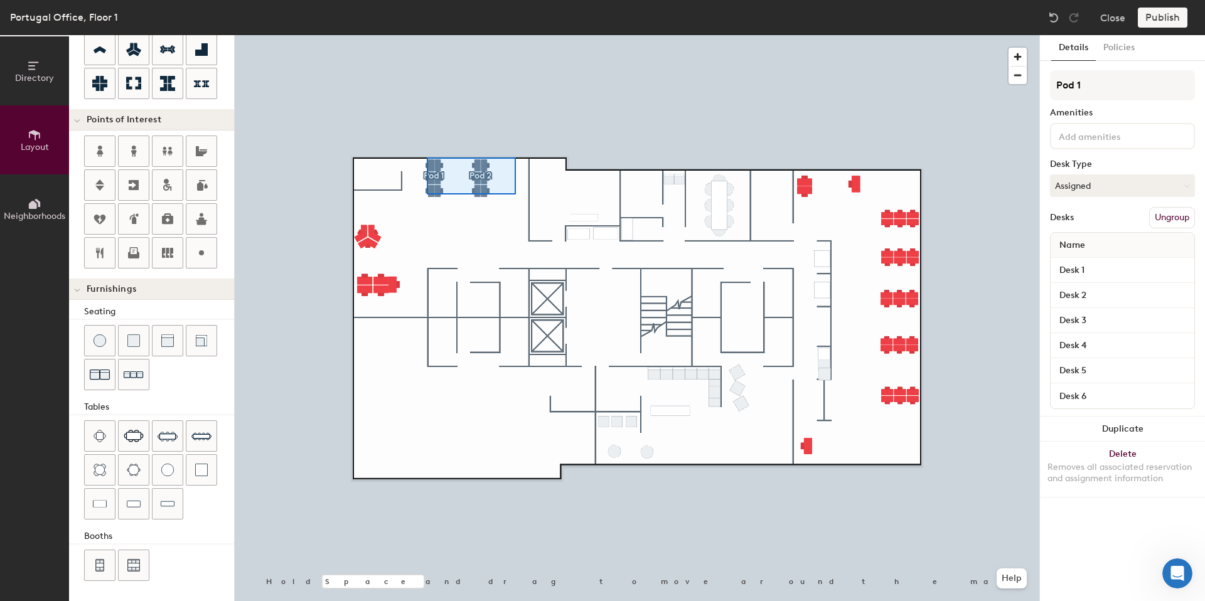
click at [424, 35] on div at bounding box center [637, 35] width 804 height 0
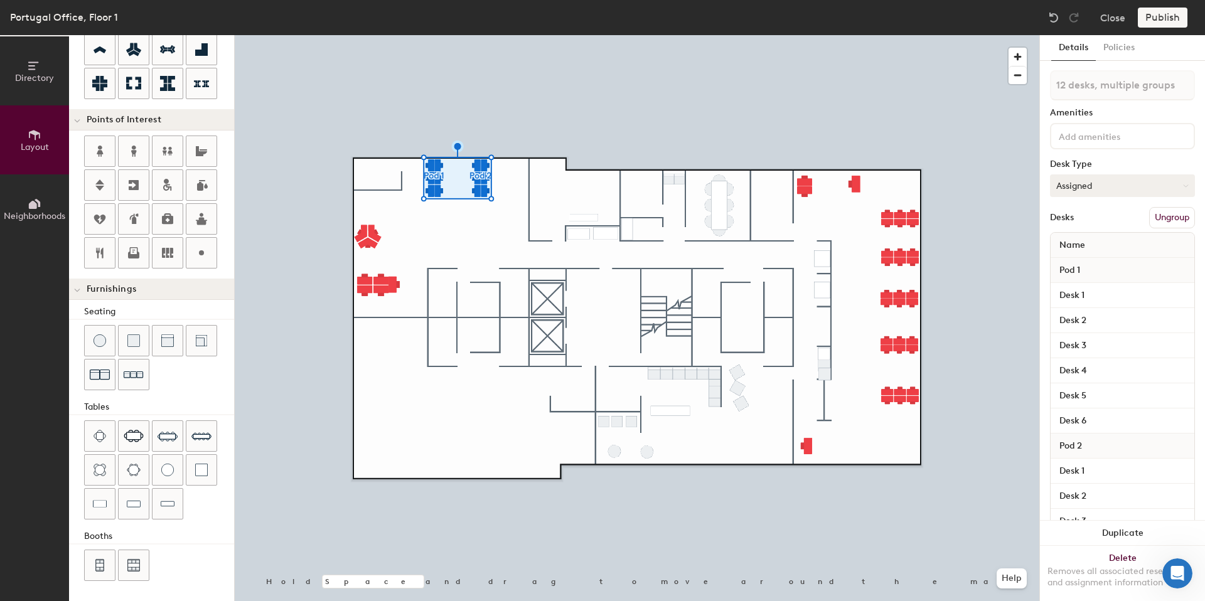
click at [1086, 187] on button "Assigned" at bounding box center [1122, 185] width 145 height 23
click at [1092, 264] on div "Hoteled" at bounding box center [1112, 262] width 125 height 19
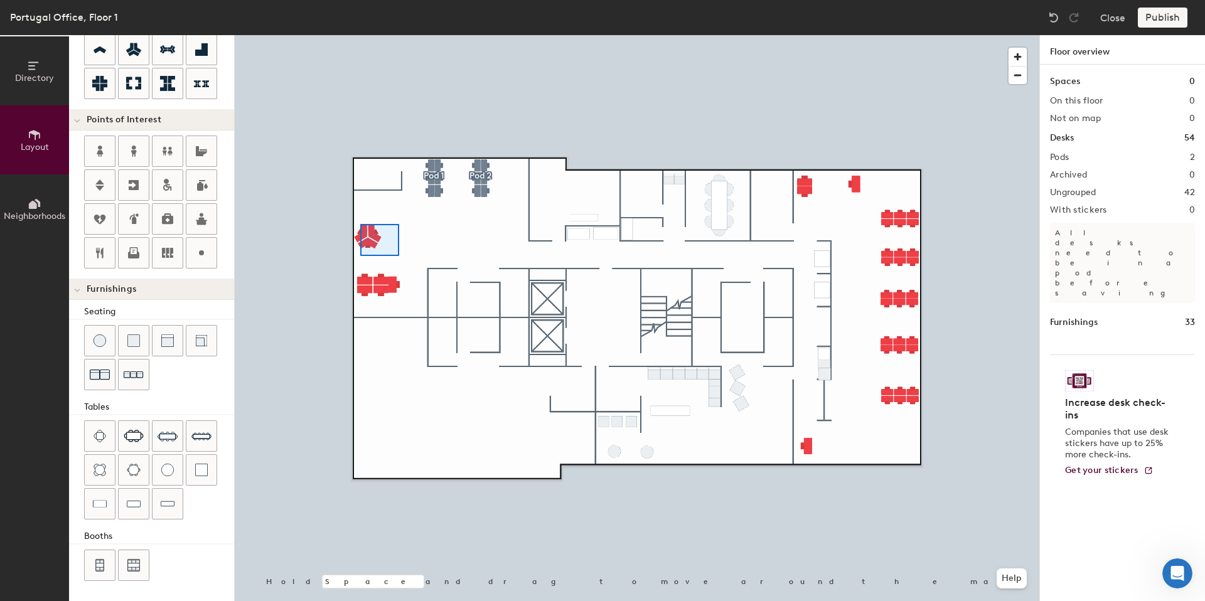
click at [348, 35] on div at bounding box center [637, 35] width 804 height 0
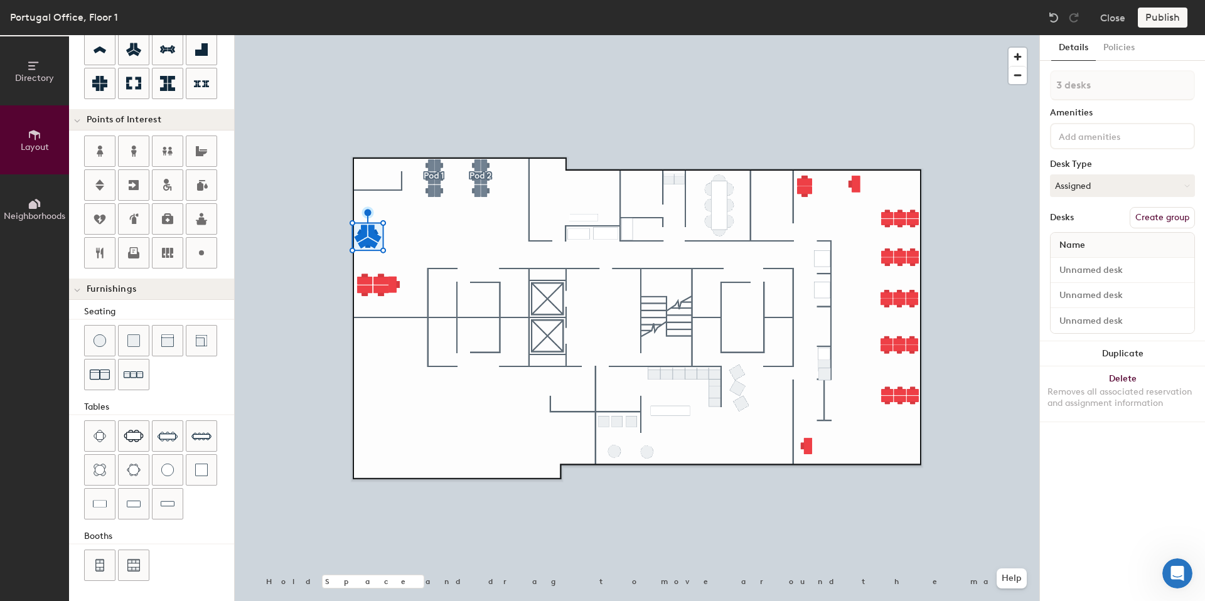
click at [1146, 216] on button "Create group" at bounding box center [1161, 217] width 65 height 21
click at [1072, 184] on button "Assigned" at bounding box center [1122, 185] width 145 height 23
click at [1074, 259] on div "Hoteled" at bounding box center [1112, 262] width 125 height 19
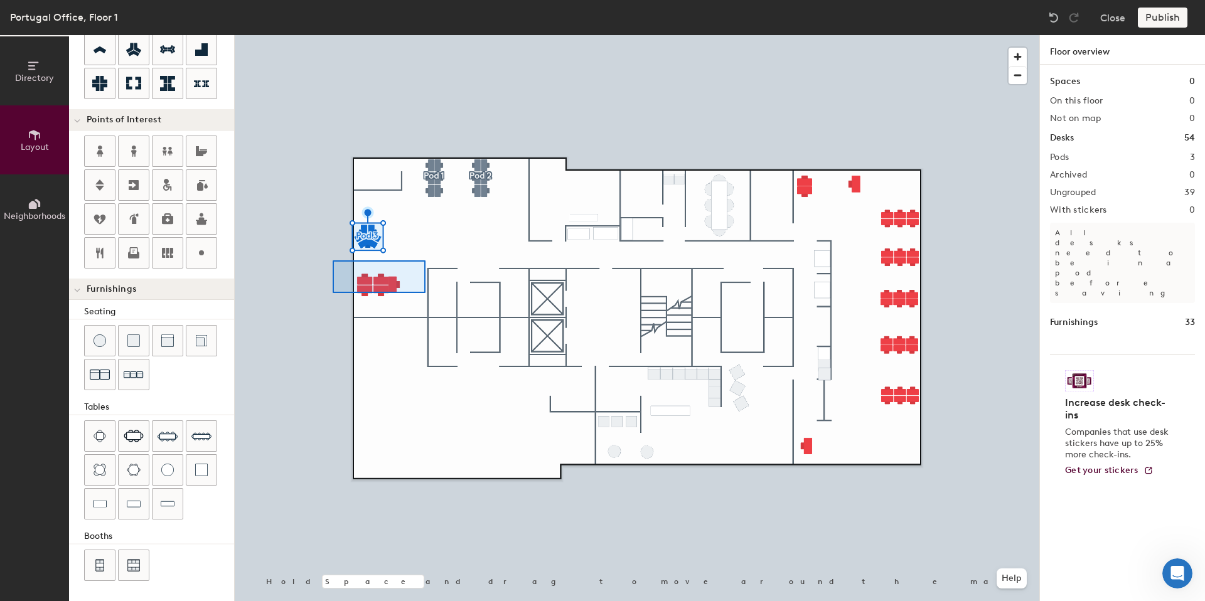
click at [333, 35] on div at bounding box center [637, 35] width 804 height 0
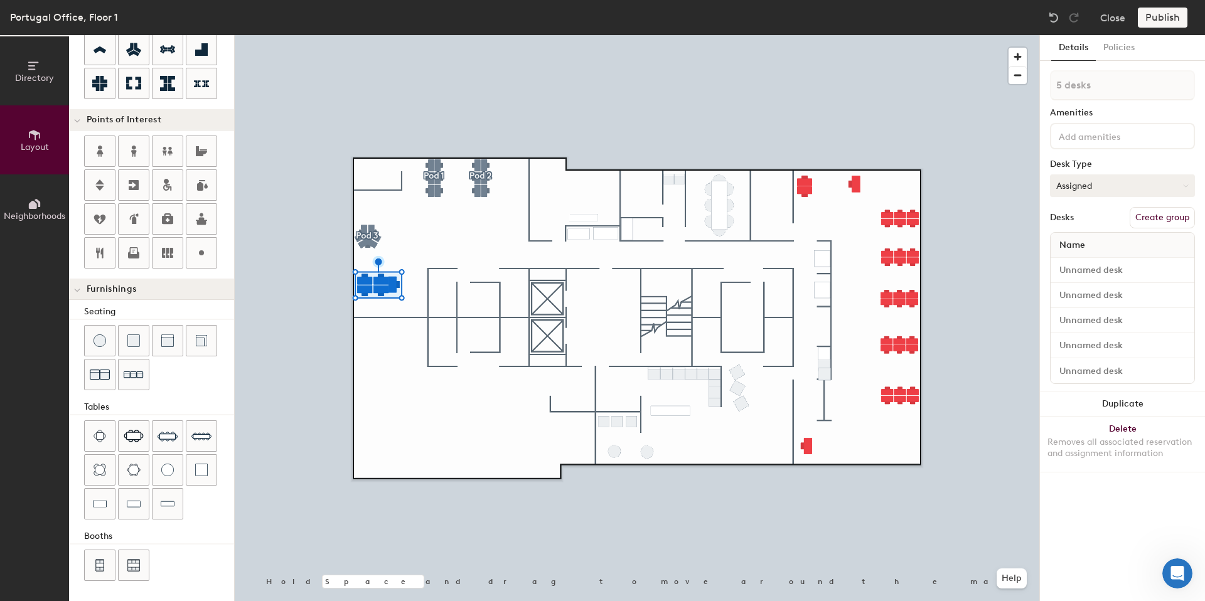
click at [1087, 179] on button "Assigned" at bounding box center [1122, 185] width 145 height 23
click at [1079, 258] on div "Hoteled" at bounding box center [1112, 262] width 125 height 19
click at [1173, 213] on button "Create group" at bounding box center [1161, 217] width 65 height 21
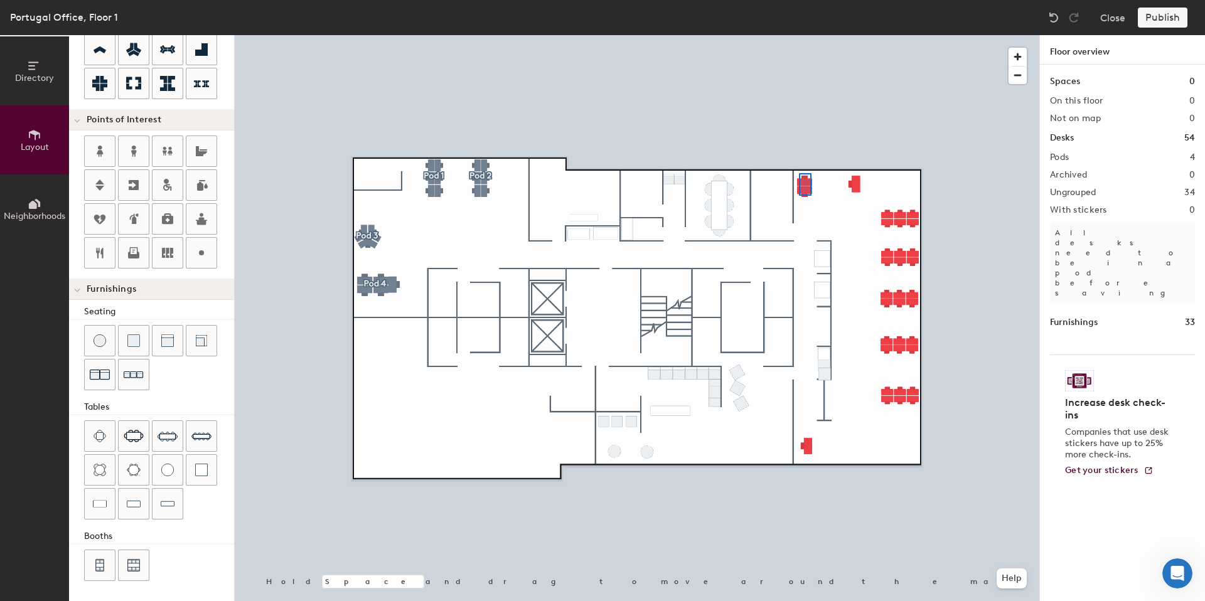
click at [798, 35] on div at bounding box center [637, 35] width 804 height 0
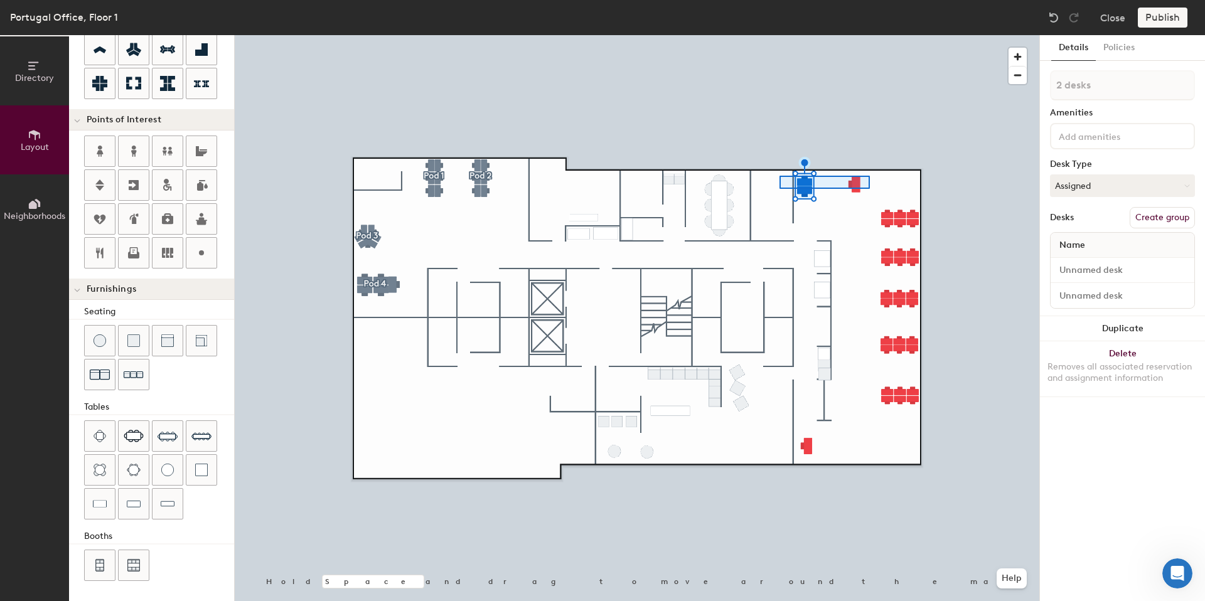
click at [776, 35] on div at bounding box center [637, 35] width 804 height 0
type input "20"
type input "3 desks"
click at [1152, 212] on button "Create group" at bounding box center [1161, 217] width 65 height 21
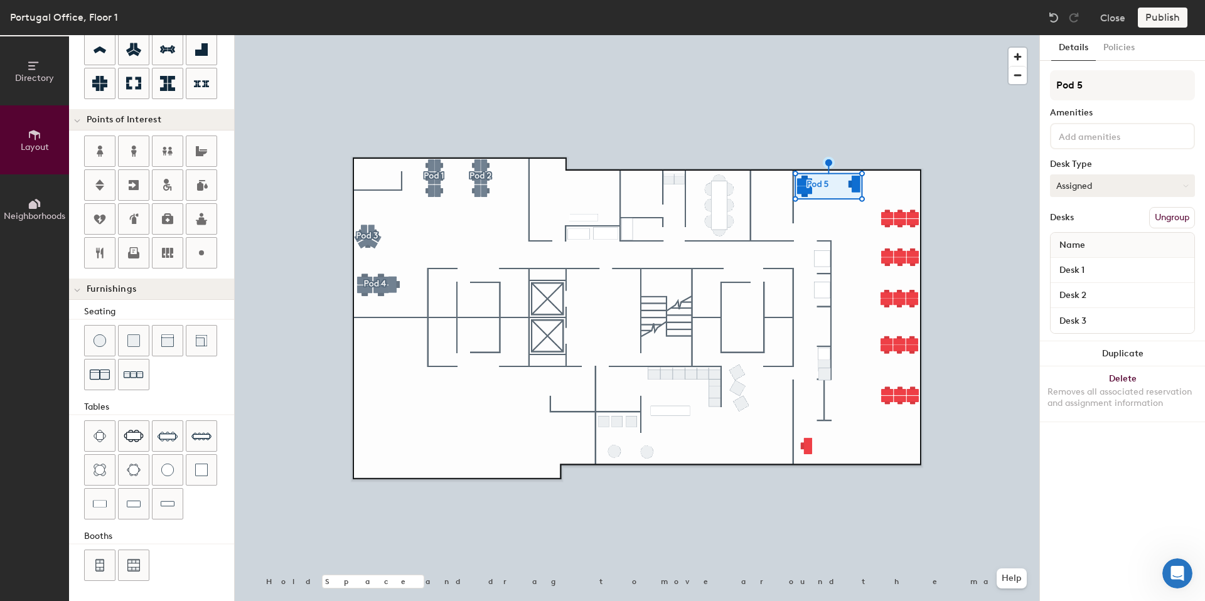
click at [1059, 187] on button "Assigned" at bounding box center [1122, 185] width 145 height 23
click at [1071, 263] on div "Hoteled" at bounding box center [1112, 262] width 125 height 19
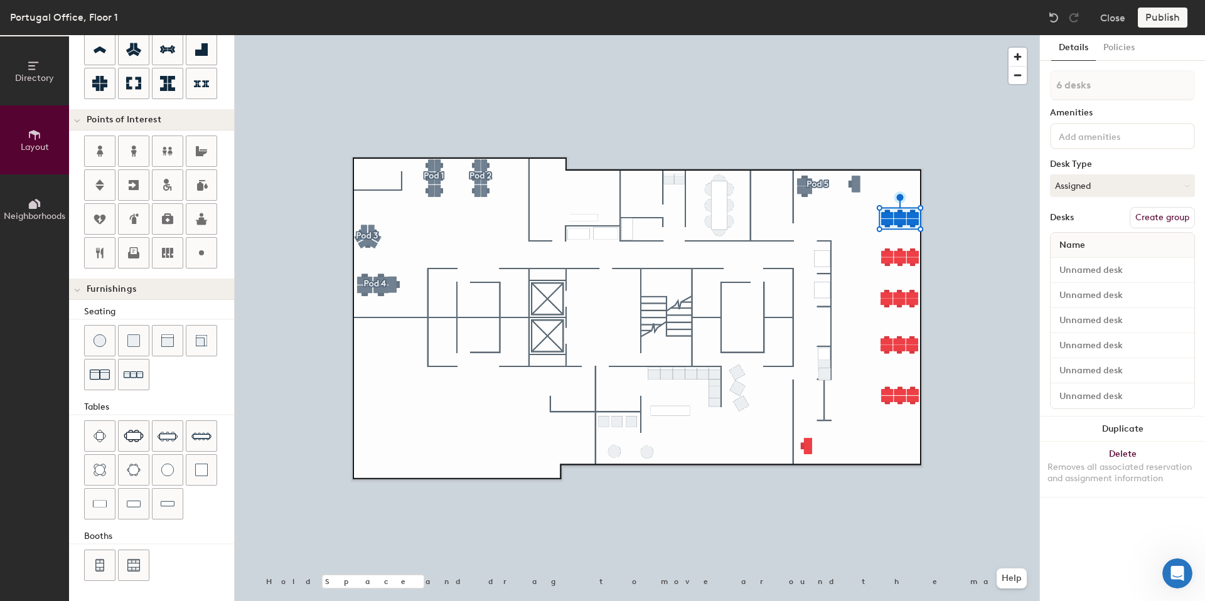
click at [1143, 219] on button "Create group" at bounding box center [1161, 217] width 65 height 21
click at [1075, 186] on button "Assigned" at bounding box center [1122, 185] width 145 height 23
click at [1080, 264] on div "Hoteled" at bounding box center [1112, 262] width 125 height 19
click at [1148, 221] on button "Create group" at bounding box center [1161, 217] width 65 height 21
click at [1063, 184] on button "Assigned" at bounding box center [1122, 185] width 145 height 23
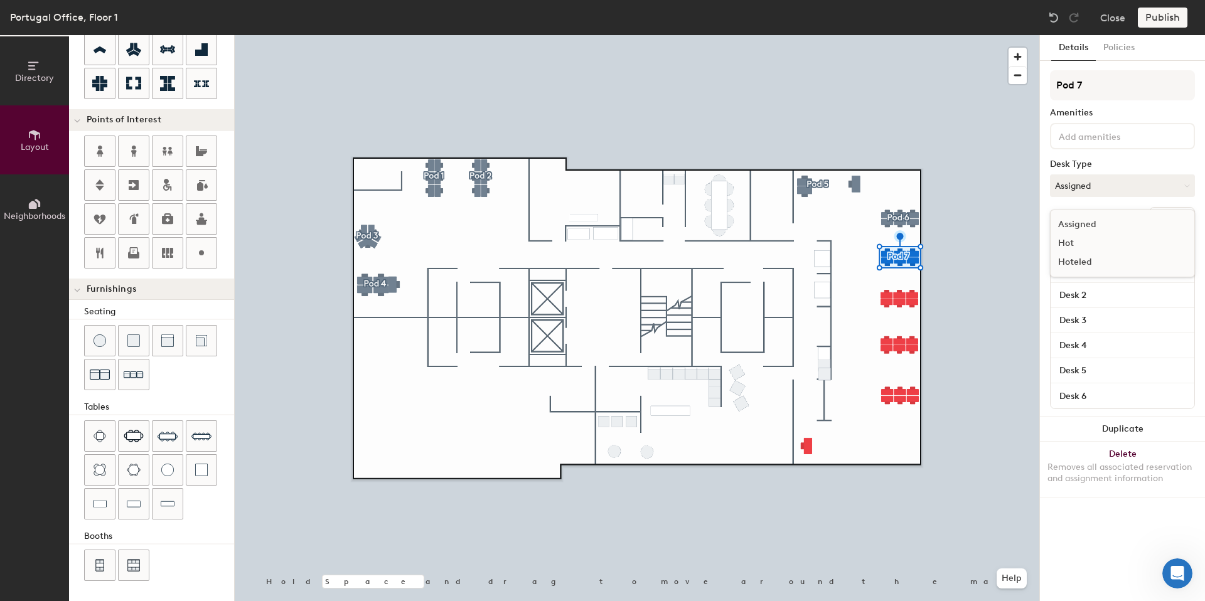
click at [1072, 258] on div "Hoteled" at bounding box center [1112, 262] width 125 height 19
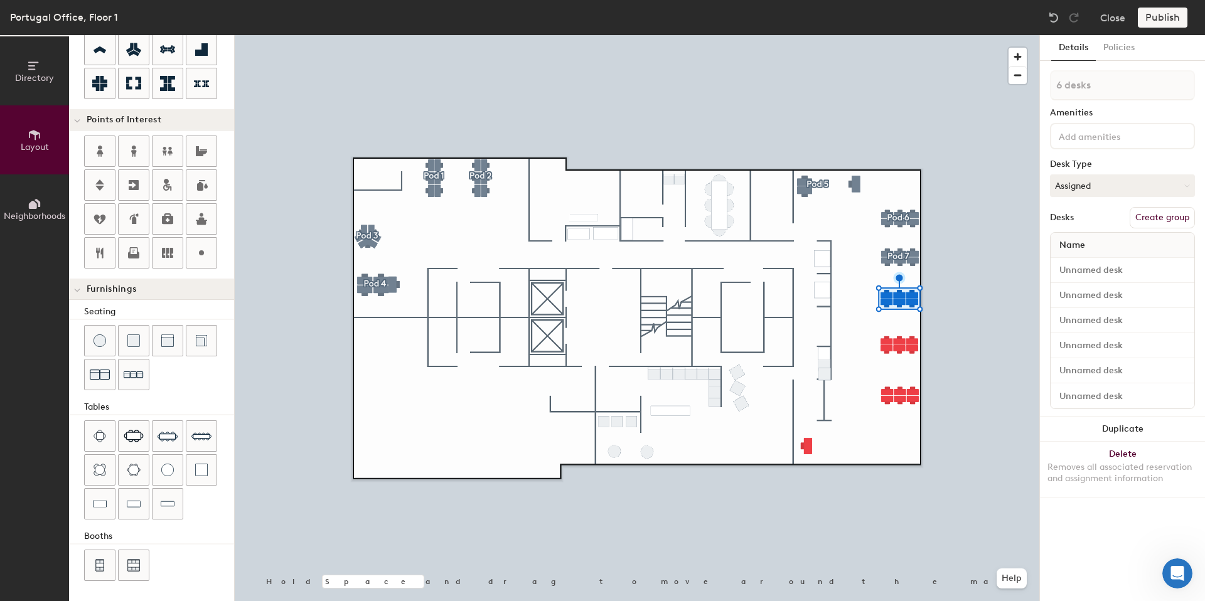
click at [1156, 218] on button "Create group" at bounding box center [1161, 217] width 65 height 21
click at [1090, 193] on button "Assigned" at bounding box center [1122, 185] width 145 height 23
click at [1084, 260] on div "Hoteled" at bounding box center [1112, 262] width 125 height 19
click at [1146, 215] on button "Create group" at bounding box center [1161, 217] width 65 height 21
click at [1101, 191] on button "Assigned" at bounding box center [1122, 185] width 145 height 23
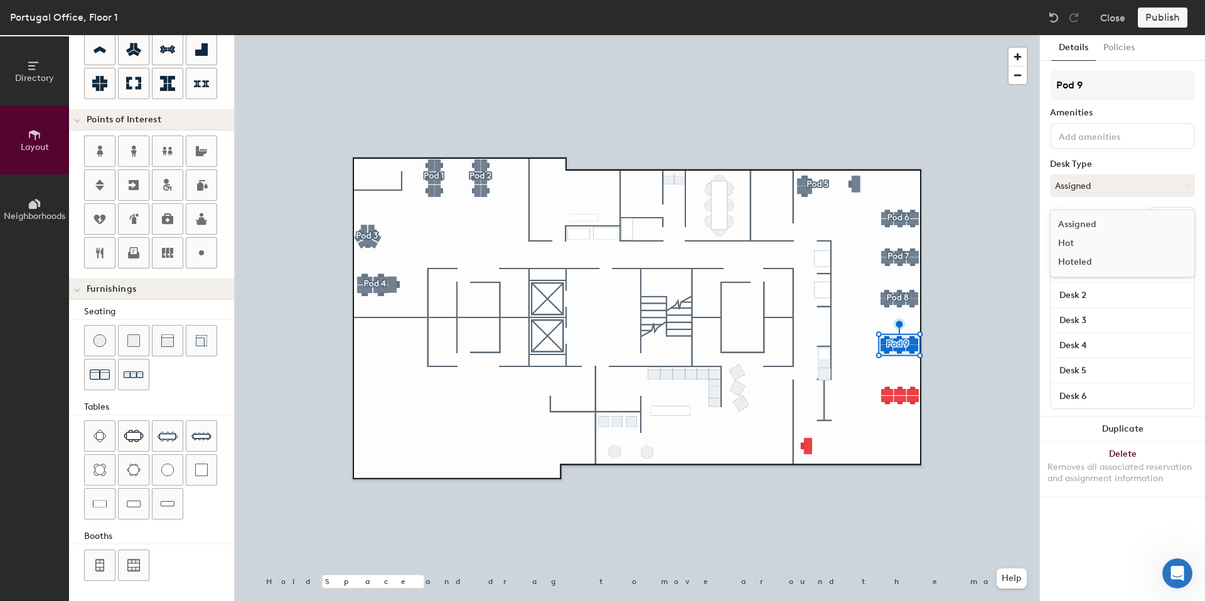
click at [1069, 260] on div "Hoteled" at bounding box center [1112, 262] width 125 height 19
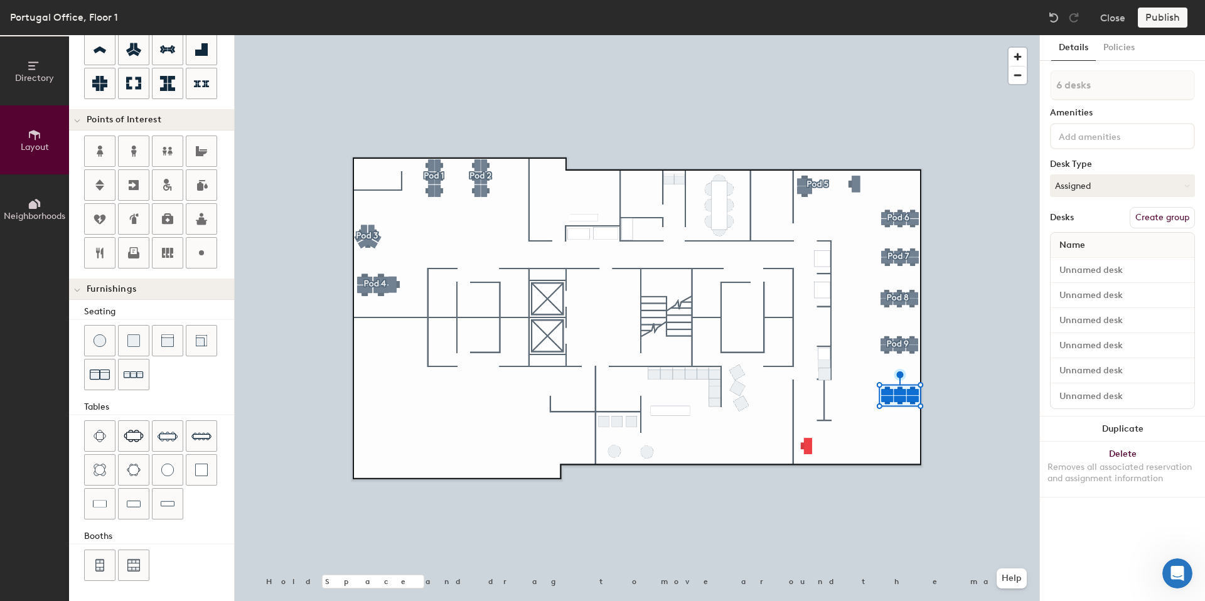
click at [1133, 216] on button "Create group" at bounding box center [1161, 217] width 65 height 21
click at [1160, 214] on button "Ungroup" at bounding box center [1172, 217] width 46 height 21
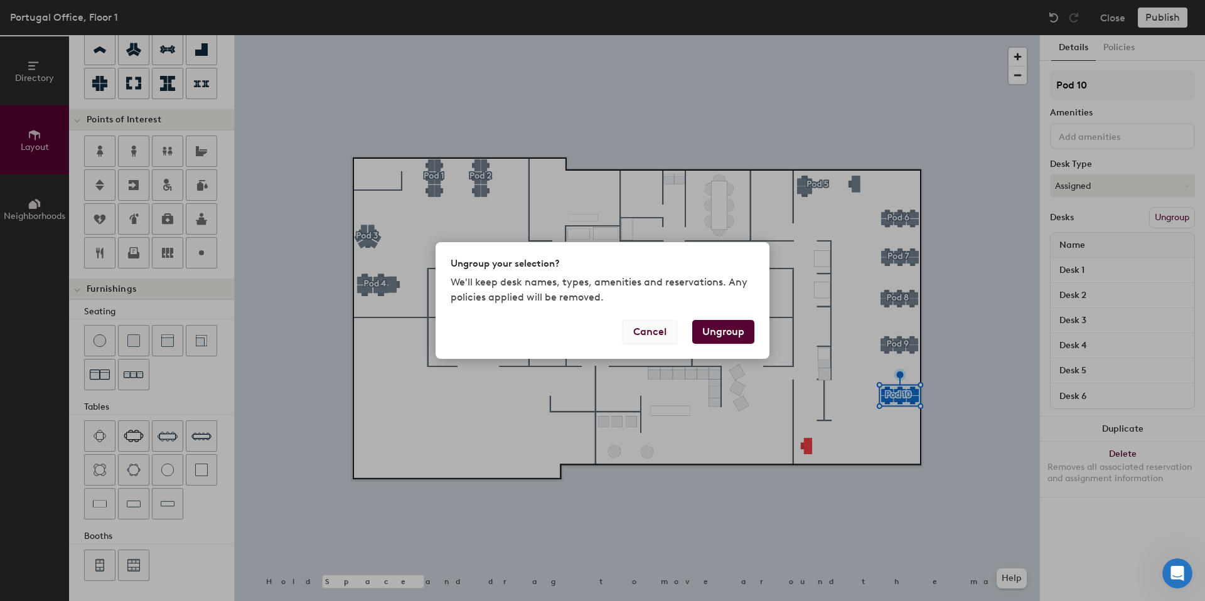
click at [659, 323] on button "Cancel" at bounding box center [649, 332] width 55 height 24
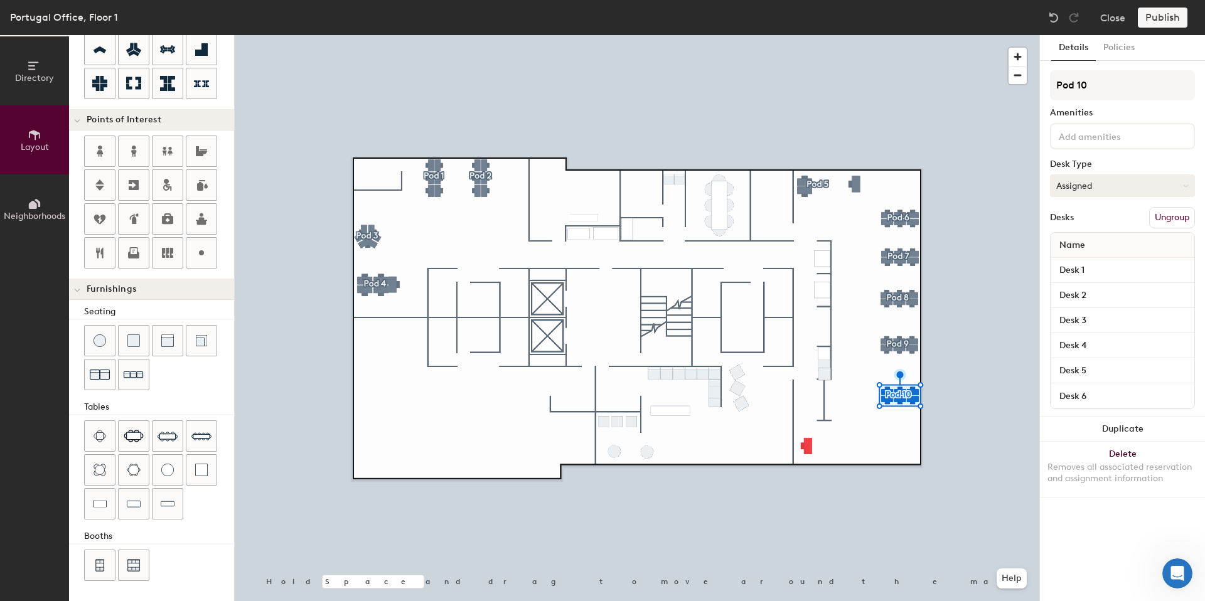
click at [1089, 183] on button "Assigned" at bounding box center [1122, 185] width 145 height 23
click at [1074, 259] on div "Hoteled" at bounding box center [1112, 262] width 125 height 19
click at [1170, 218] on button "Ungroup" at bounding box center [1172, 217] width 46 height 21
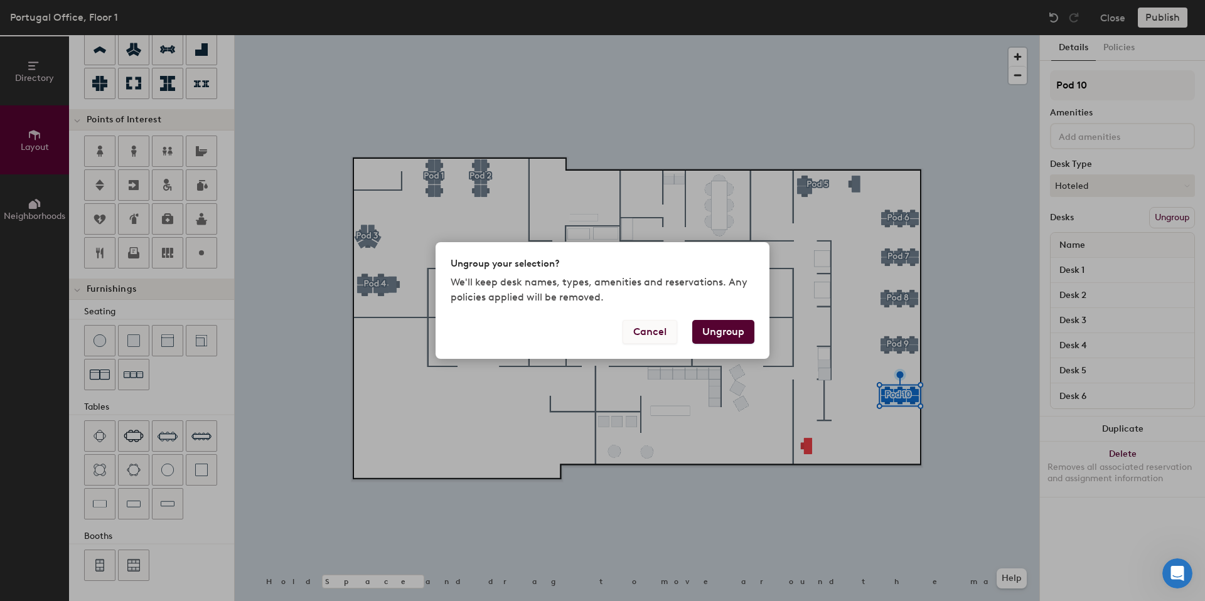
click at [639, 331] on button "Cancel" at bounding box center [649, 332] width 55 height 24
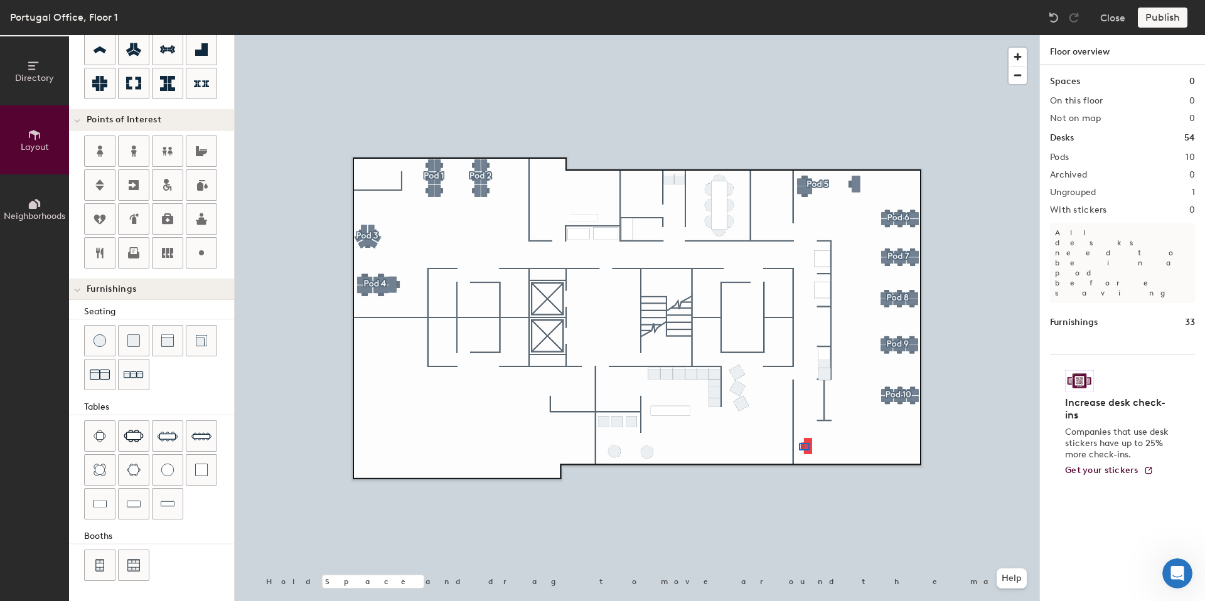
click at [785, 35] on div at bounding box center [637, 35] width 804 height 0
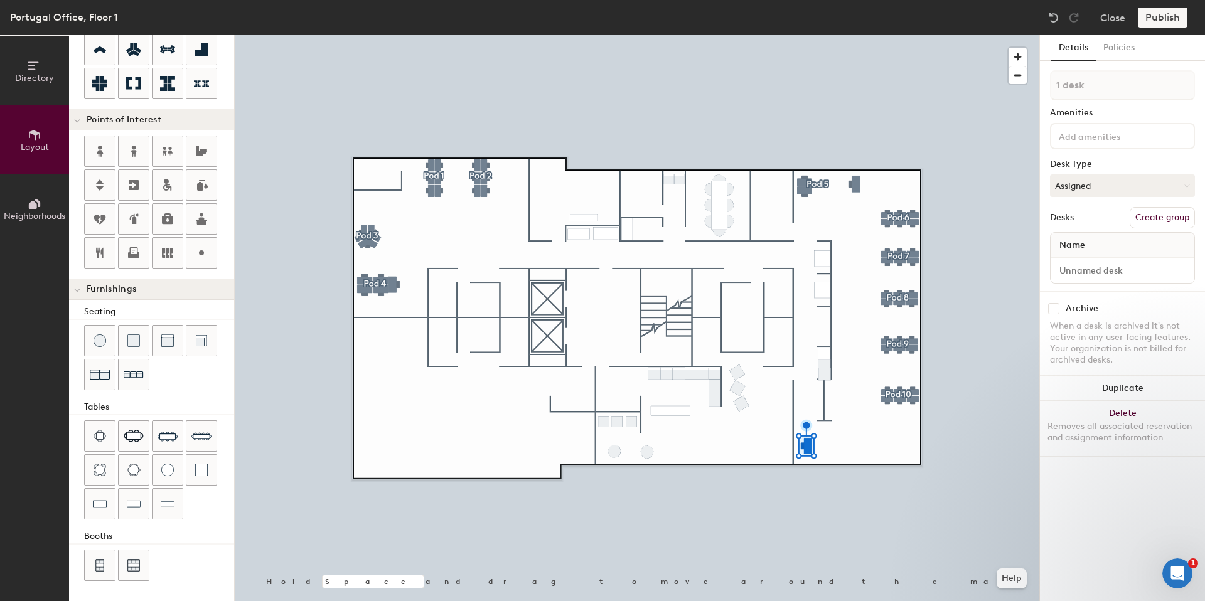
click at [1157, 213] on button "Create group" at bounding box center [1161, 217] width 65 height 21
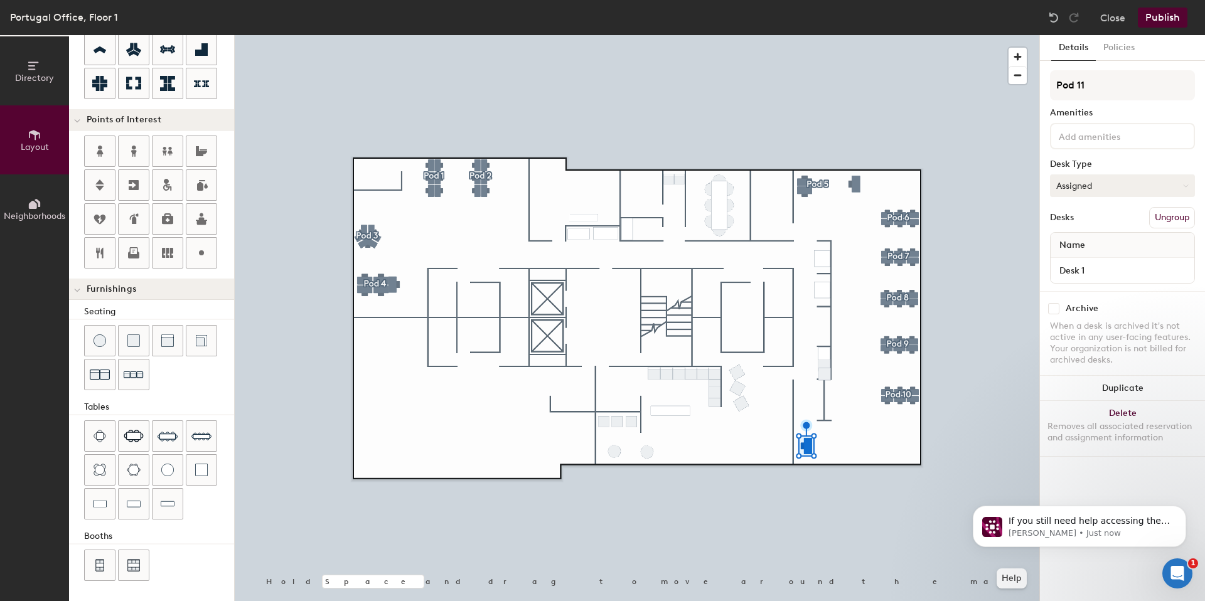
click at [1094, 186] on button "Assigned" at bounding box center [1122, 185] width 145 height 23
click at [1073, 260] on div "Hoteled" at bounding box center [1112, 262] width 125 height 19
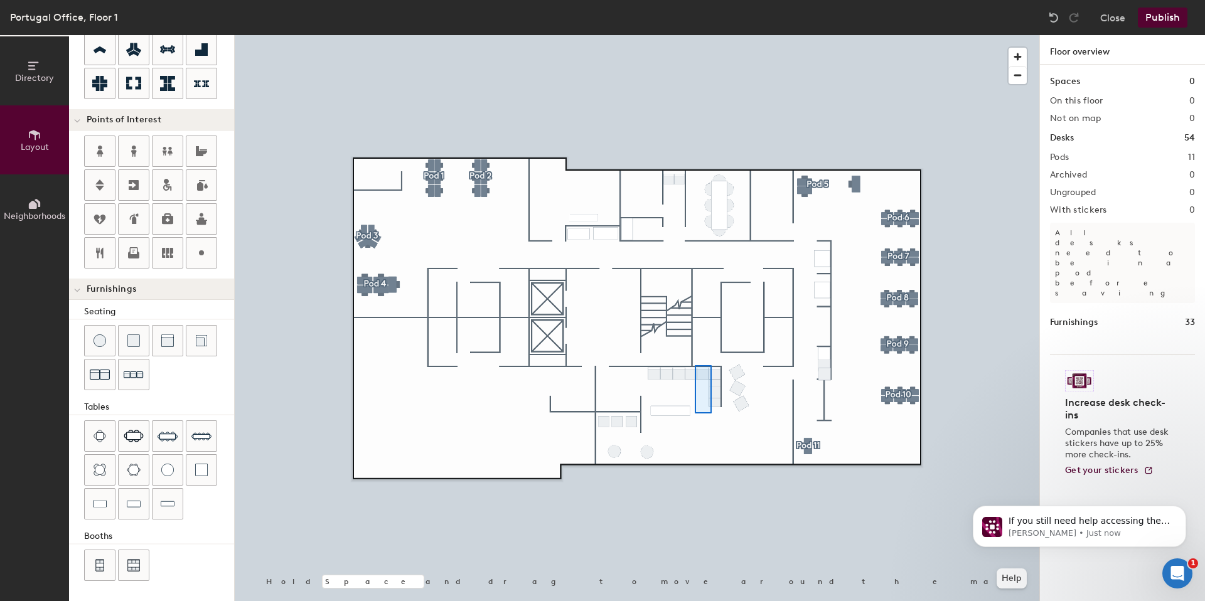
click at [670, 35] on div at bounding box center [637, 35] width 804 height 0
click at [1088, 316] on h1 "Furnishings" at bounding box center [1074, 323] width 48 height 14
click at [1112, 193] on div "Ungrouped 0" at bounding box center [1122, 193] width 145 height 10
click at [1106, 102] on div "On this floor 0" at bounding box center [1122, 101] width 145 height 10
click at [1076, 40] on h1 "Floor overview" at bounding box center [1122, 49] width 165 height 29
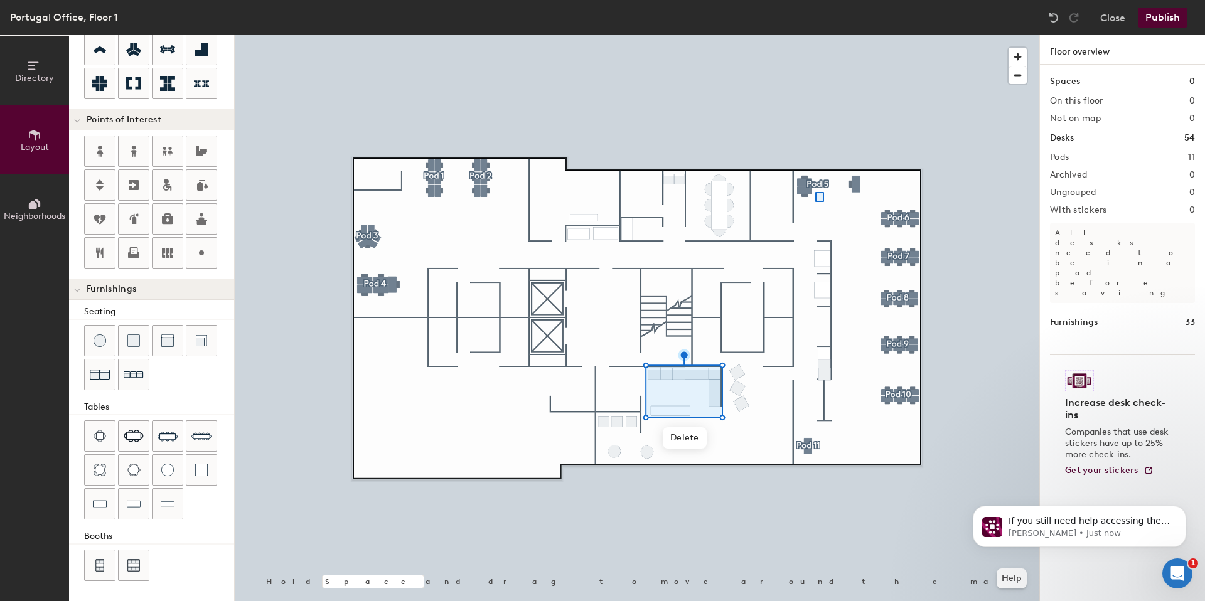
click at [784, 35] on div at bounding box center [637, 35] width 804 height 0
click at [1160, 22] on button "Publish" at bounding box center [1163, 18] width 50 height 20
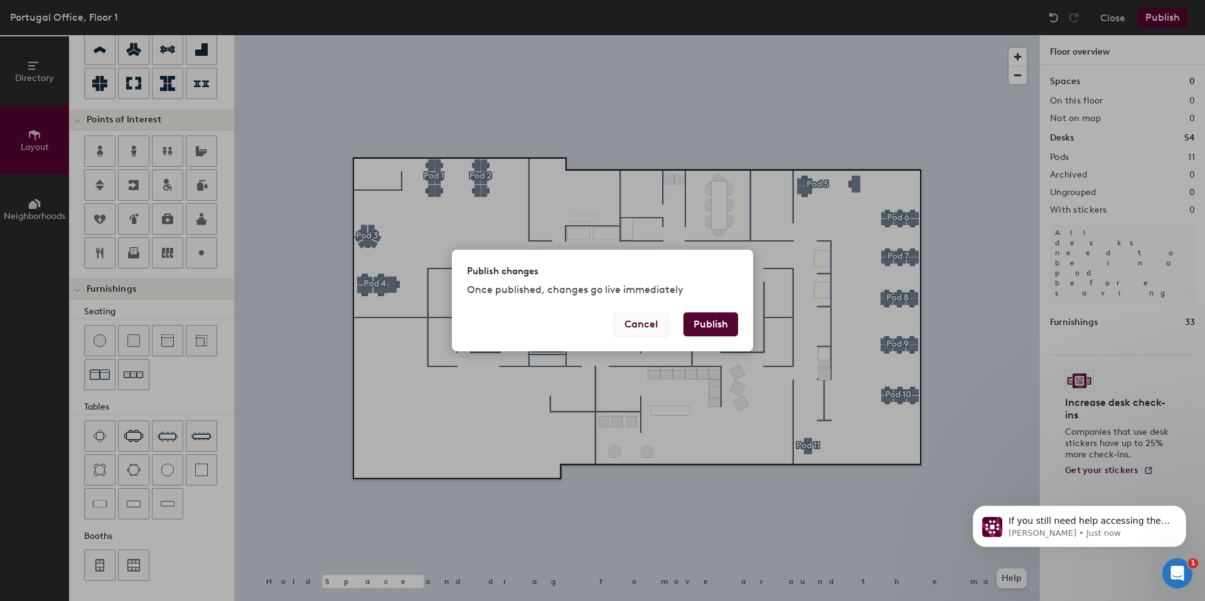
click at [626, 326] on button "Cancel" at bounding box center [641, 324] width 55 height 24
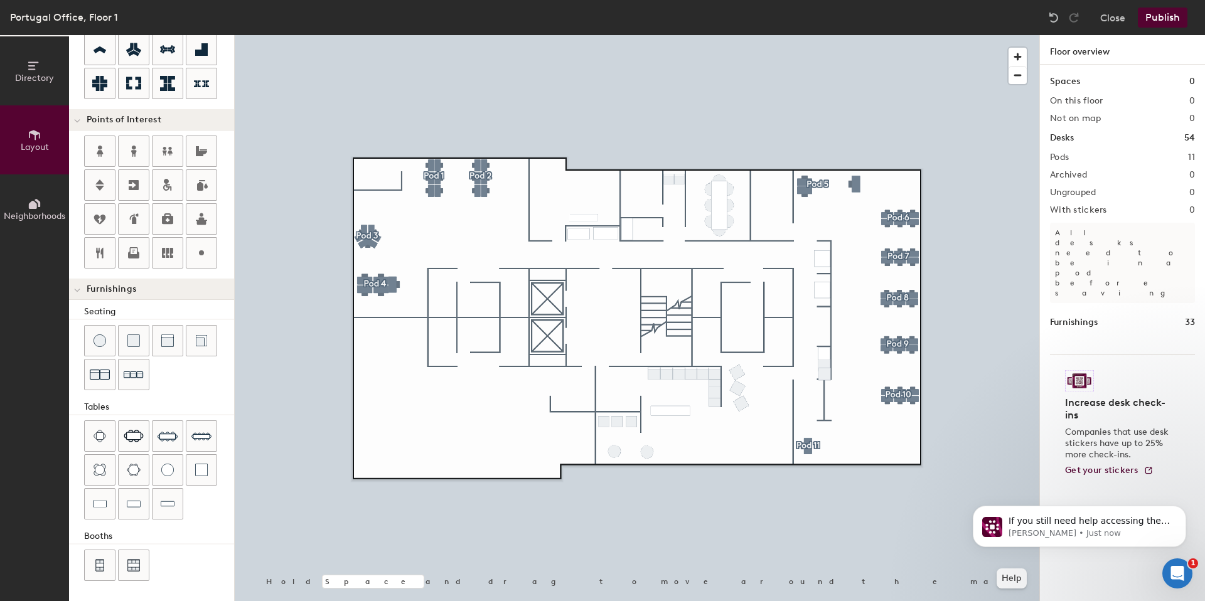
click at [102, 19] on div "Portugal Office, Floor 1" at bounding box center [64, 17] width 108 height 16
click at [1177, 20] on button "Publish" at bounding box center [1163, 18] width 50 height 20
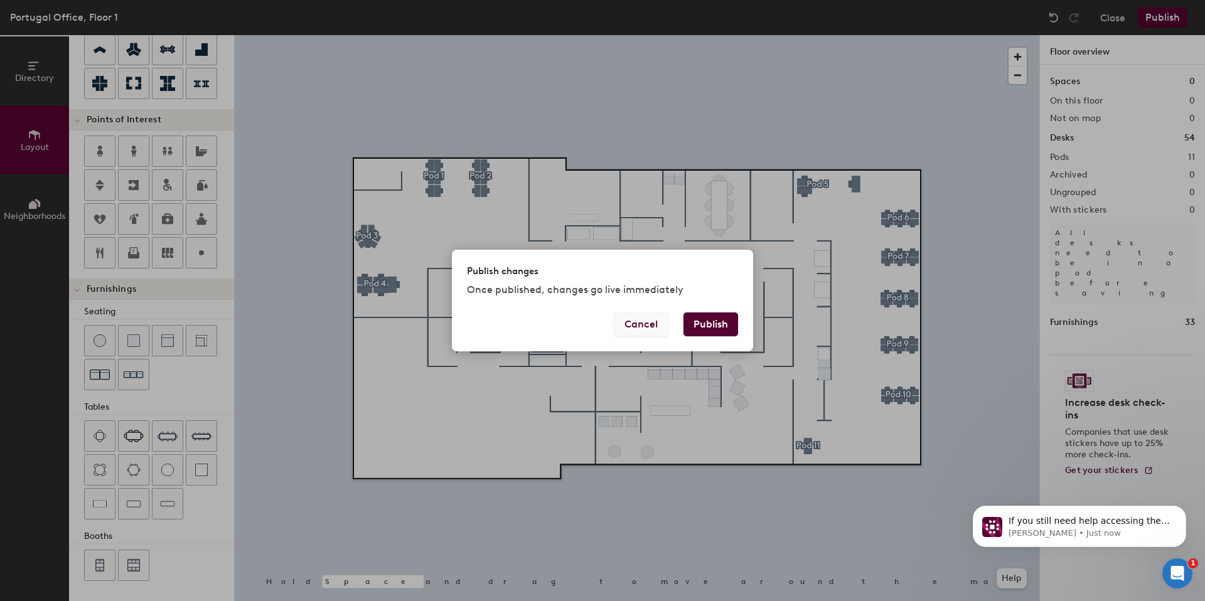
click at [638, 324] on button "Cancel" at bounding box center [641, 324] width 55 height 24
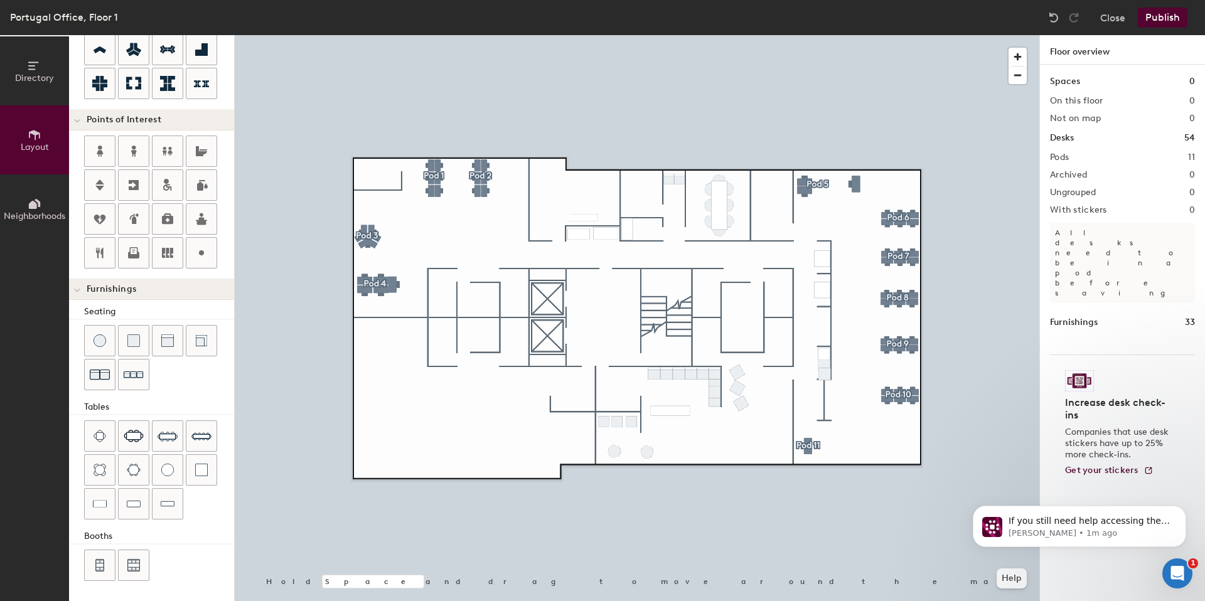
click at [1160, 18] on button "Publish" at bounding box center [1163, 18] width 50 height 20
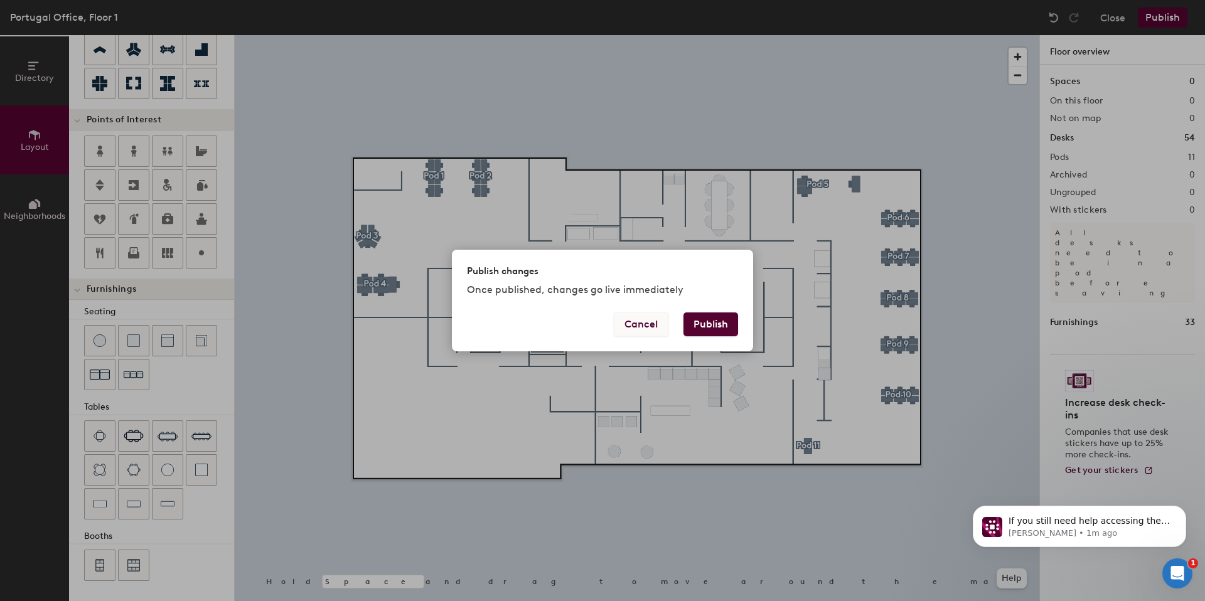
click at [638, 326] on button "Cancel" at bounding box center [641, 324] width 55 height 24
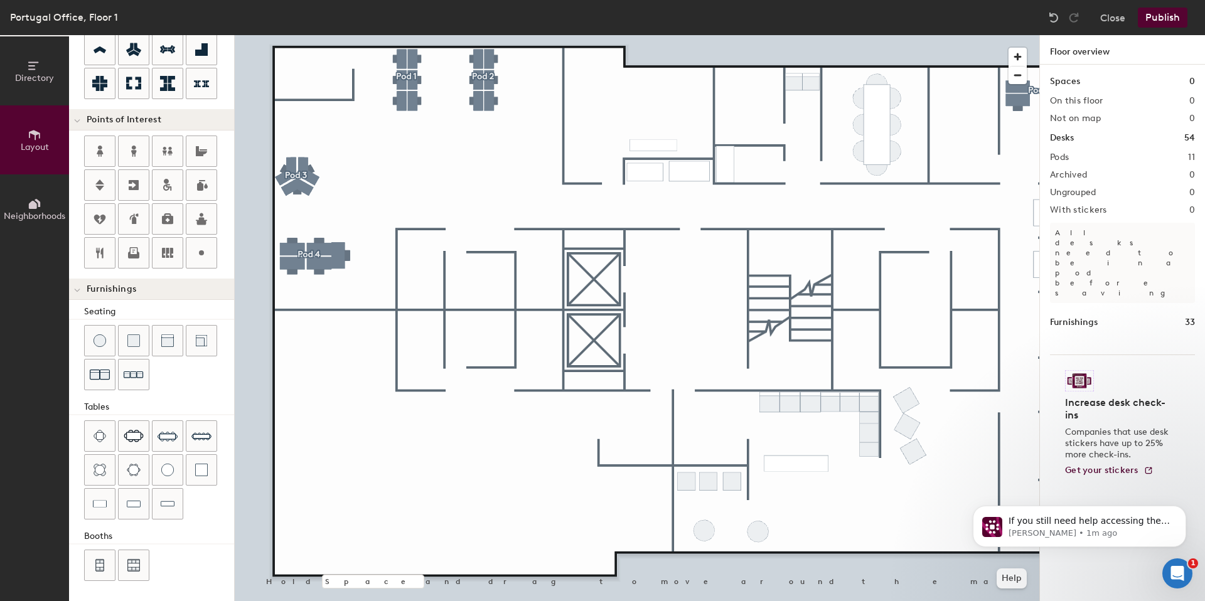
click at [632, 35] on div at bounding box center [637, 35] width 804 height 0
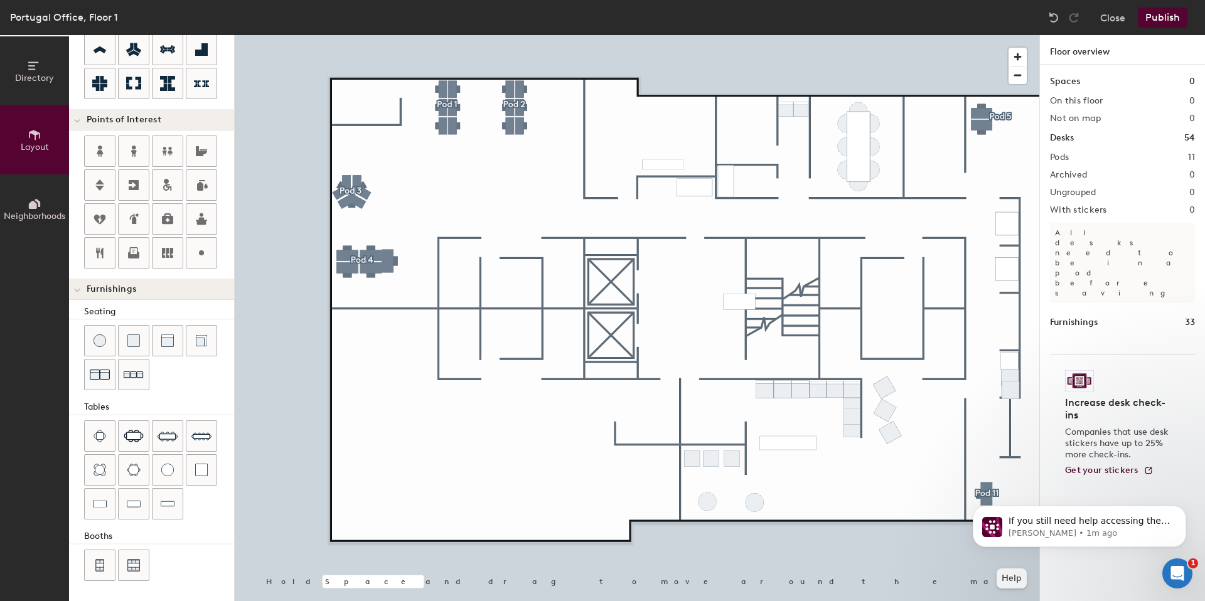
click at [1153, 22] on button "Publish" at bounding box center [1163, 18] width 50 height 20
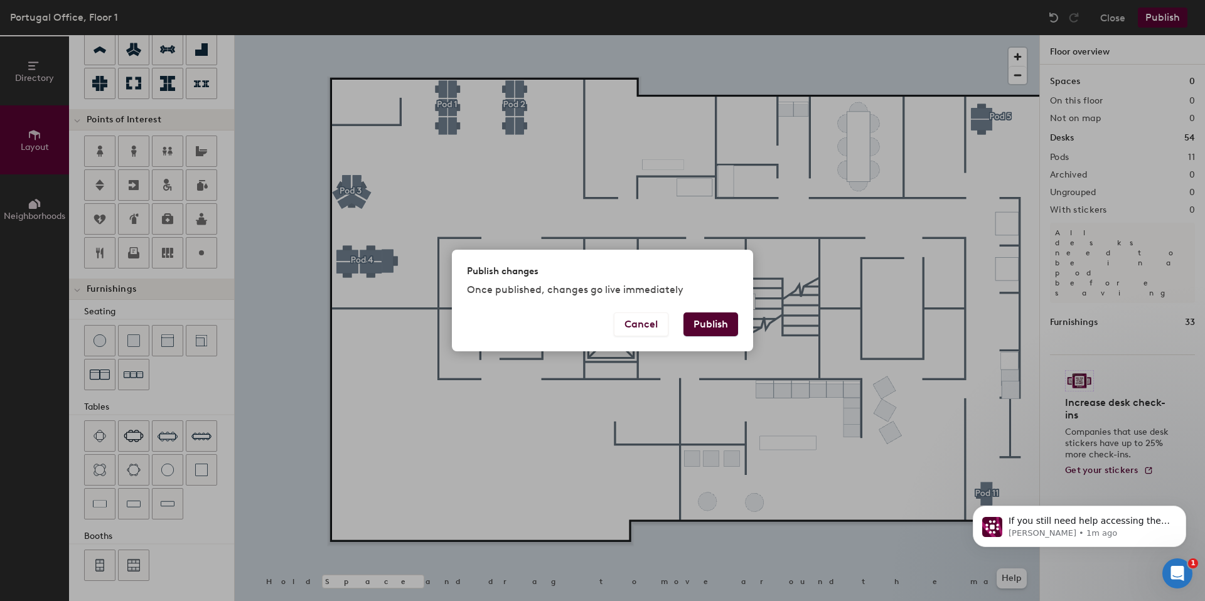
click at [716, 326] on button "Publish" at bounding box center [710, 324] width 55 height 24
type input "20"
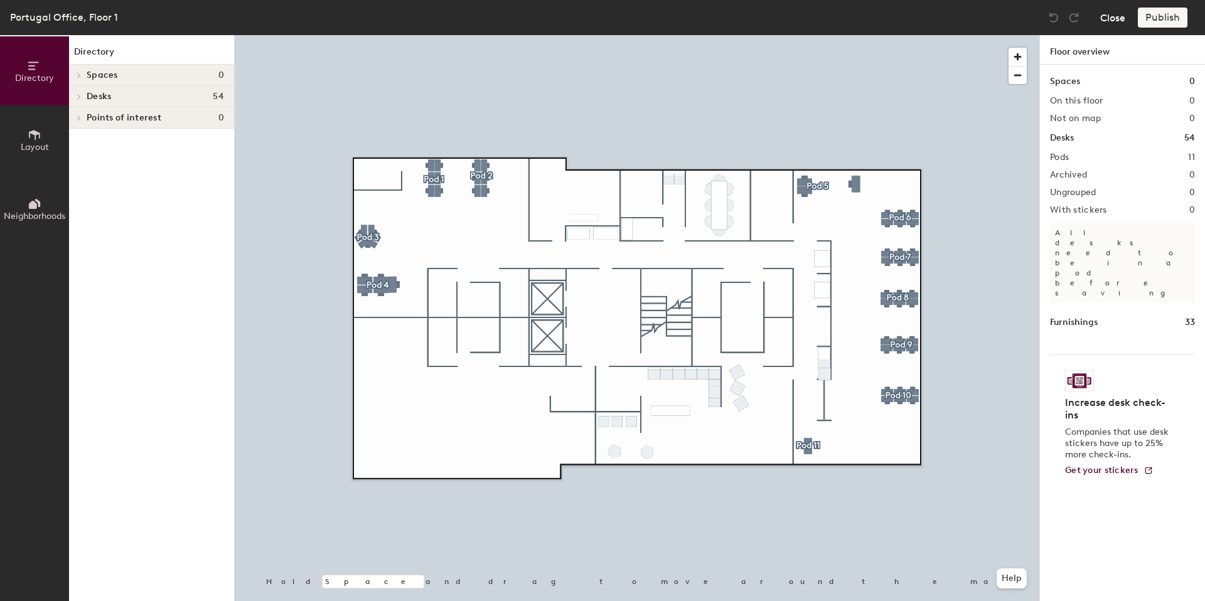
click at [1113, 20] on button "Close" at bounding box center [1112, 18] width 25 height 20
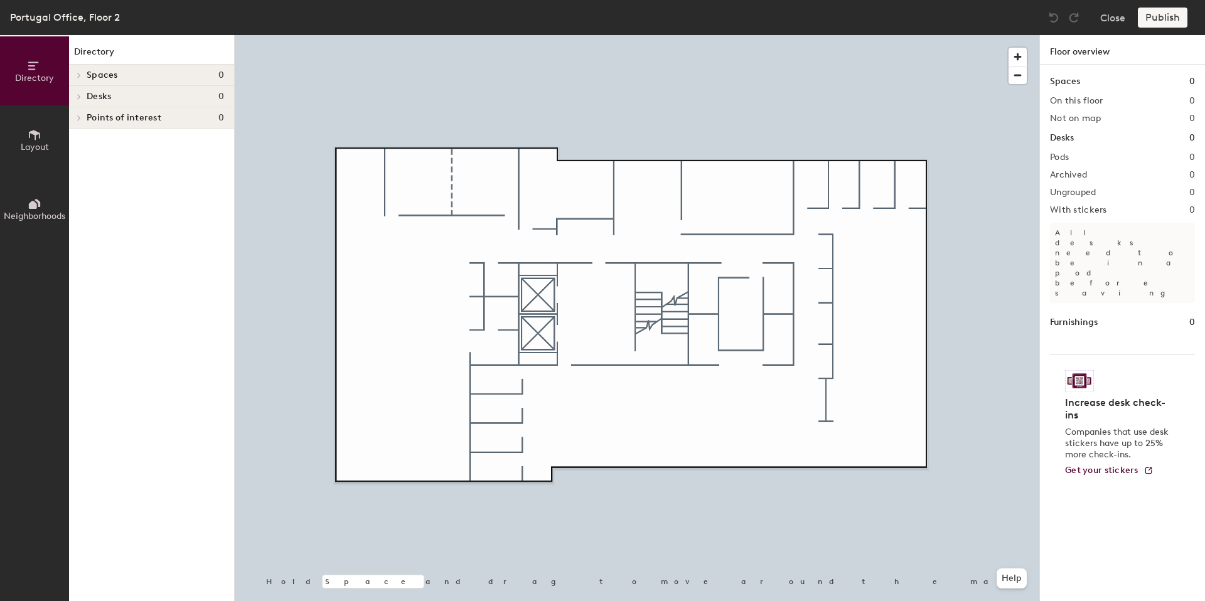
click at [56, 136] on button "Layout" at bounding box center [34, 139] width 69 height 69
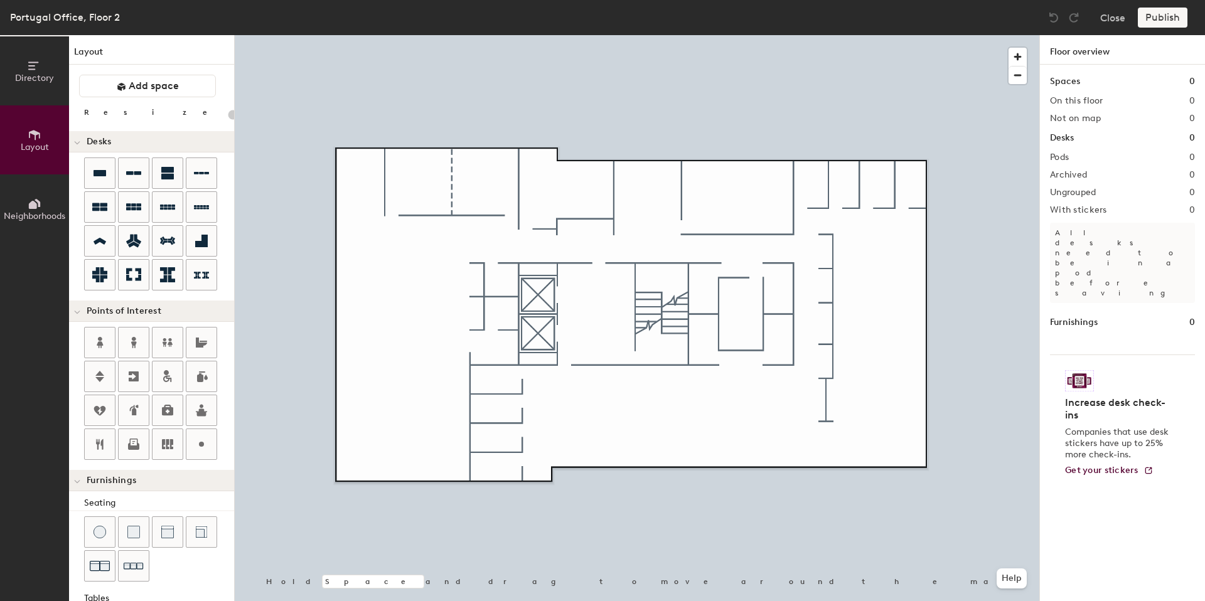
click at [45, 137] on button "Layout" at bounding box center [34, 139] width 69 height 69
click at [361, 265] on div "Directory Layout Neighborhoods Layout Add space Resize Desks Points of Interest…" at bounding box center [602, 318] width 1205 height 566
type input "100"
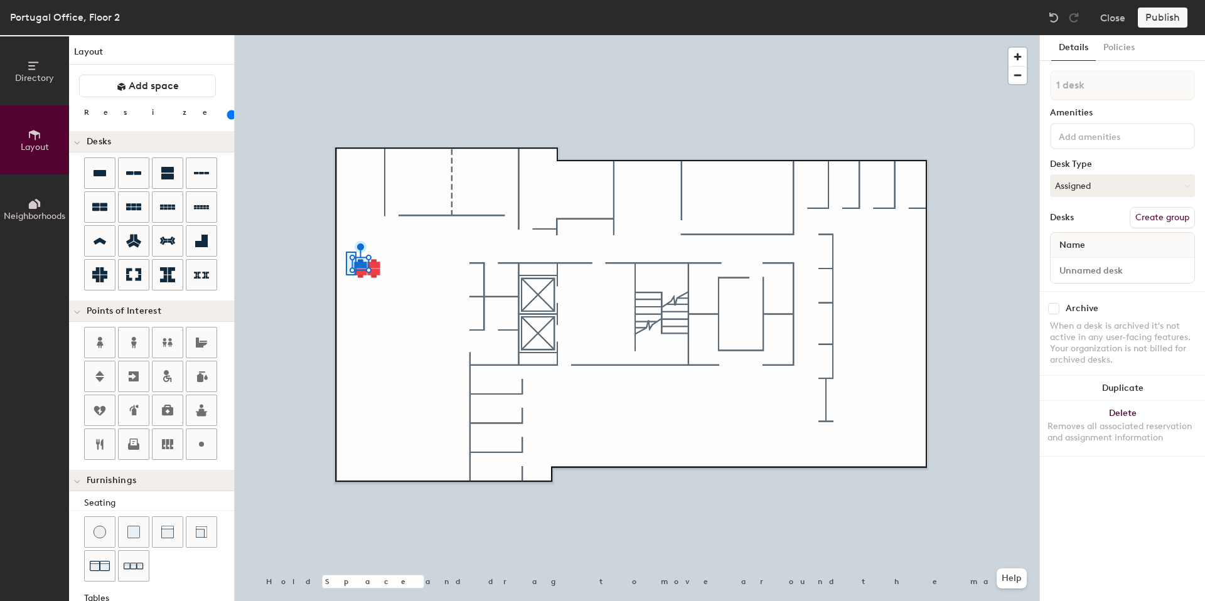
type input "4 desks"
click at [1133, 402] on button "Delete Removes all associated reservation and assignment information" at bounding box center [1122, 419] width 165 height 55
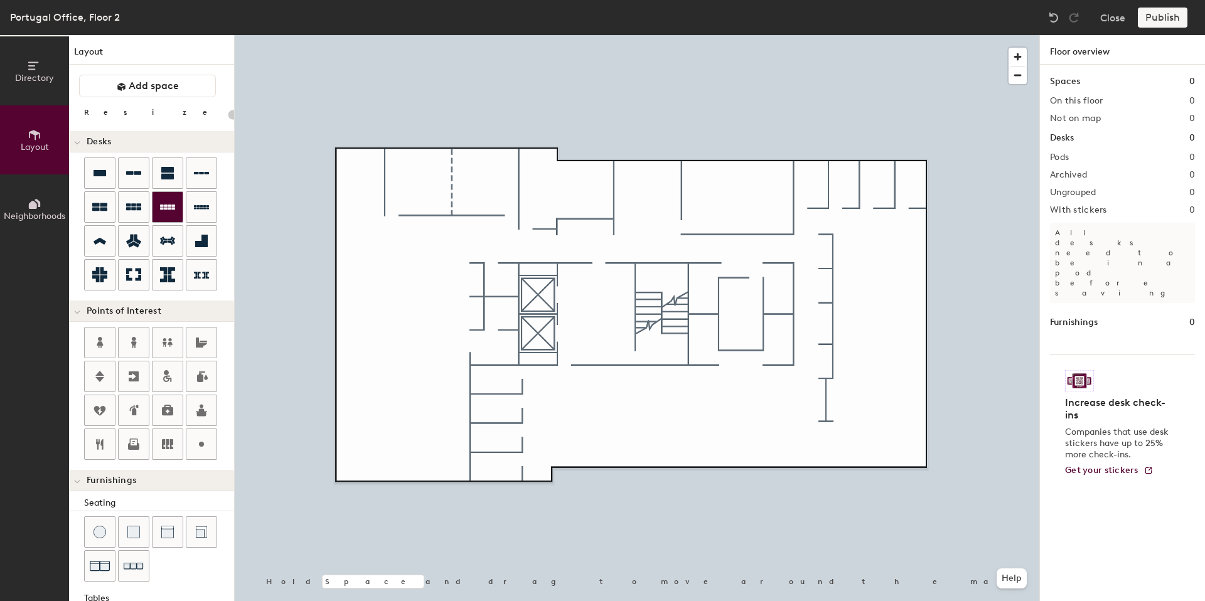
click at [168, 212] on icon at bounding box center [167, 207] width 15 height 15
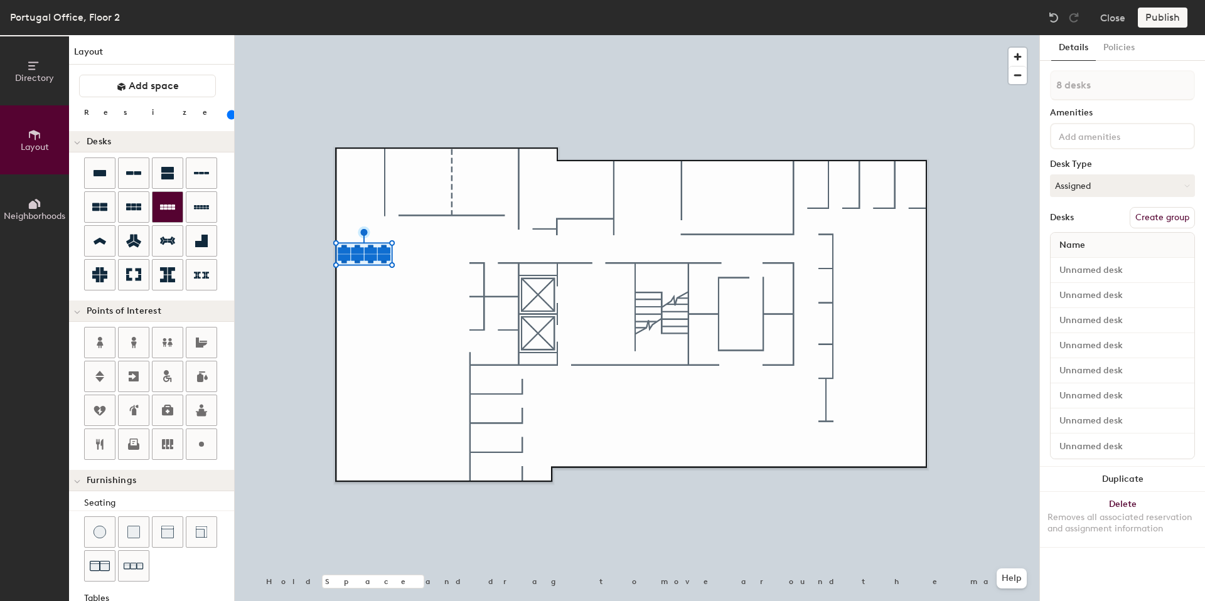
click at [168, 207] on icon at bounding box center [167, 207] width 15 height 15
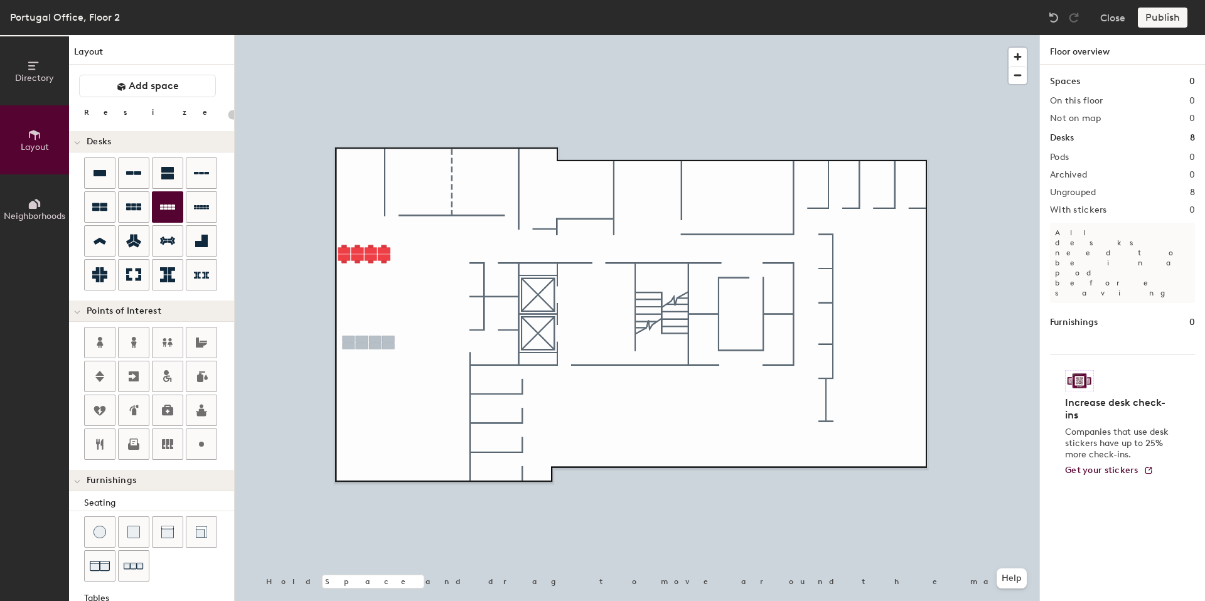
click at [365, 346] on div "Directory Layout Neighborhoods Layout Add space Resize Desks Points of Interest…" at bounding box center [602, 318] width 1205 height 566
type input "100"
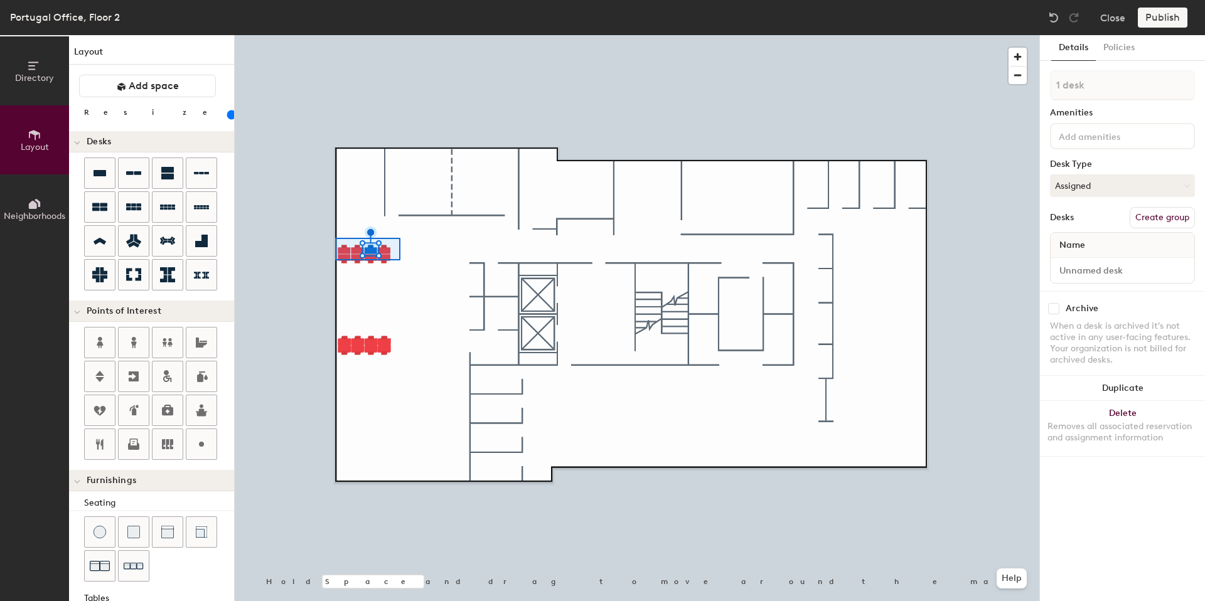
drag, startPoint x: 168, startPoint y: 207, endPoint x: 328, endPoint y: 238, distance: 162.4
click at [328, 35] on div at bounding box center [637, 35] width 804 height 0
type input "8 desks"
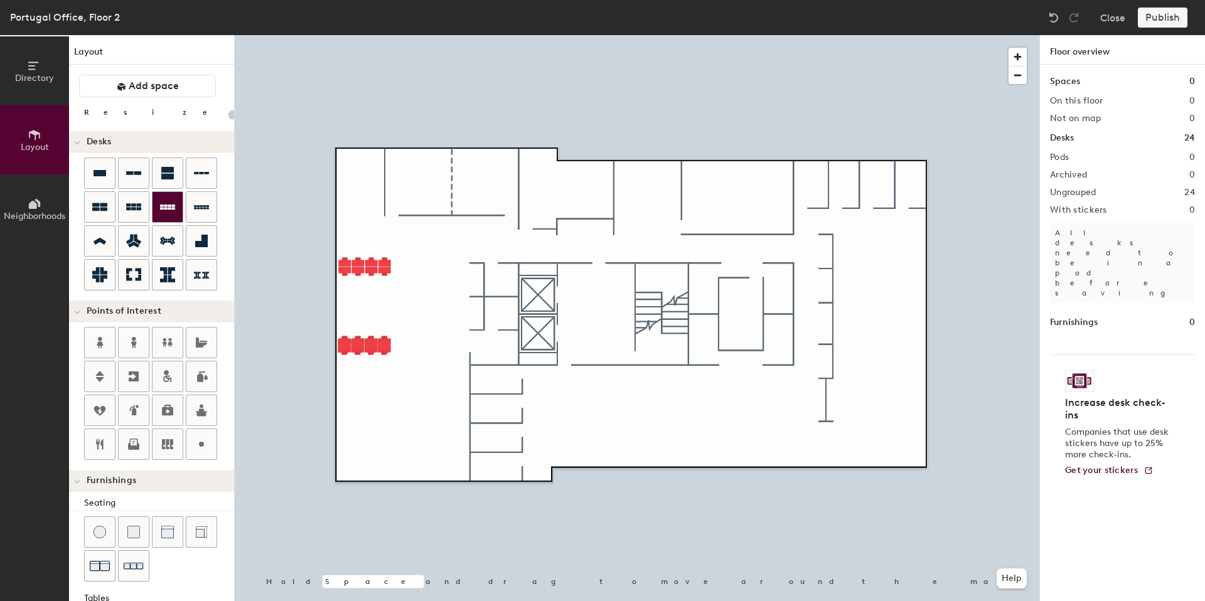
click at [173, 206] on icon at bounding box center [167, 207] width 15 height 5
click at [346, 392] on div "Directory Layout Neighborhoods Layout Add space Resize Desks Points of Interest…" at bounding box center [602, 318] width 1205 height 566
type input "100"
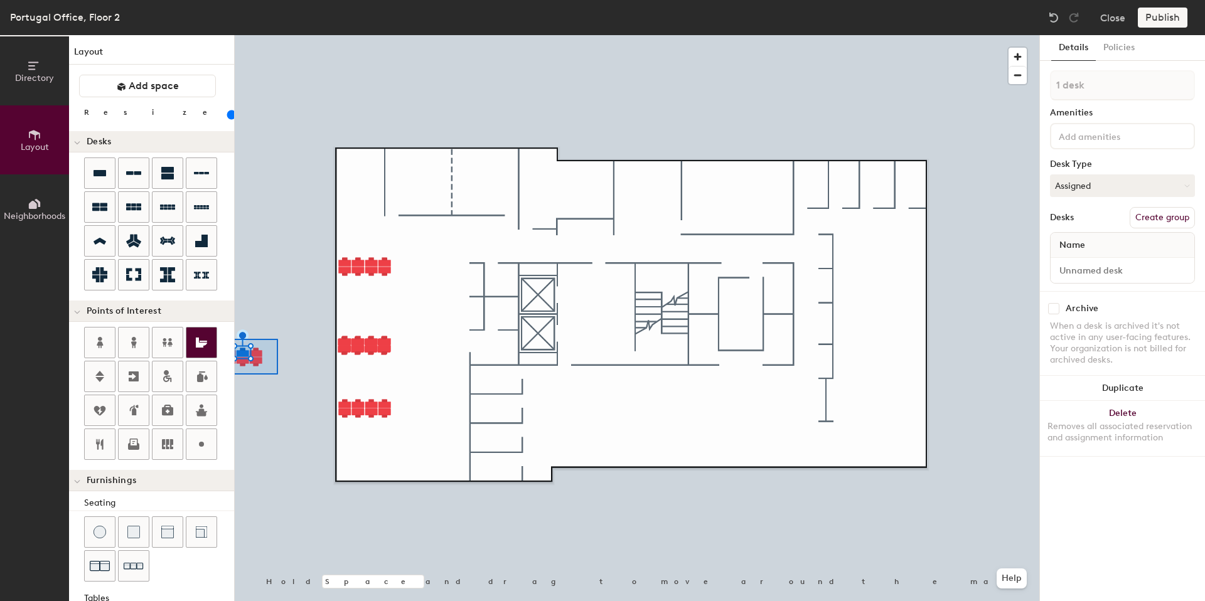
drag, startPoint x: 173, startPoint y: 206, endPoint x: 208, endPoint y: 334, distance: 132.1
click at [208, 334] on div "Directory Layout Neighborhoods Layout Add space Resize Desks Points of Interest…" at bounding box center [602, 318] width 1205 height 566
type input "8 desks"
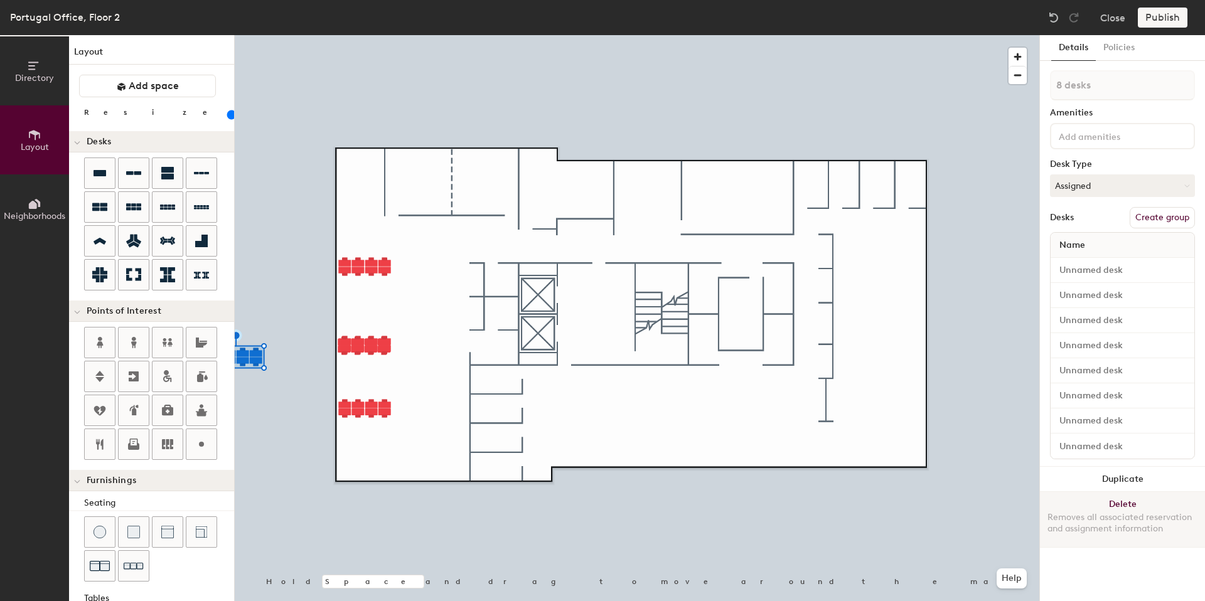
click at [1123, 503] on button "Delete Removes all associated reservation and assignment information" at bounding box center [1122, 519] width 165 height 55
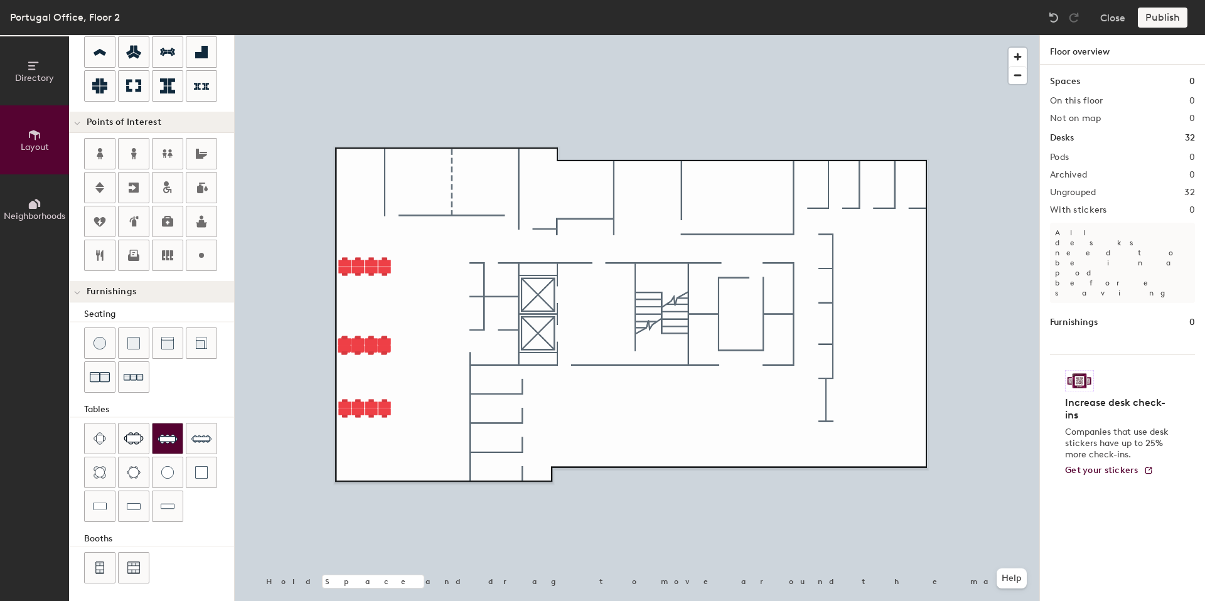
scroll to position [186, 0]
click at [421, 178] on div "Directory Layout Neighborhoods Layout Add space Resize Desks Points of Interest…" at bounding box center [602, 318] width 1205 height 566
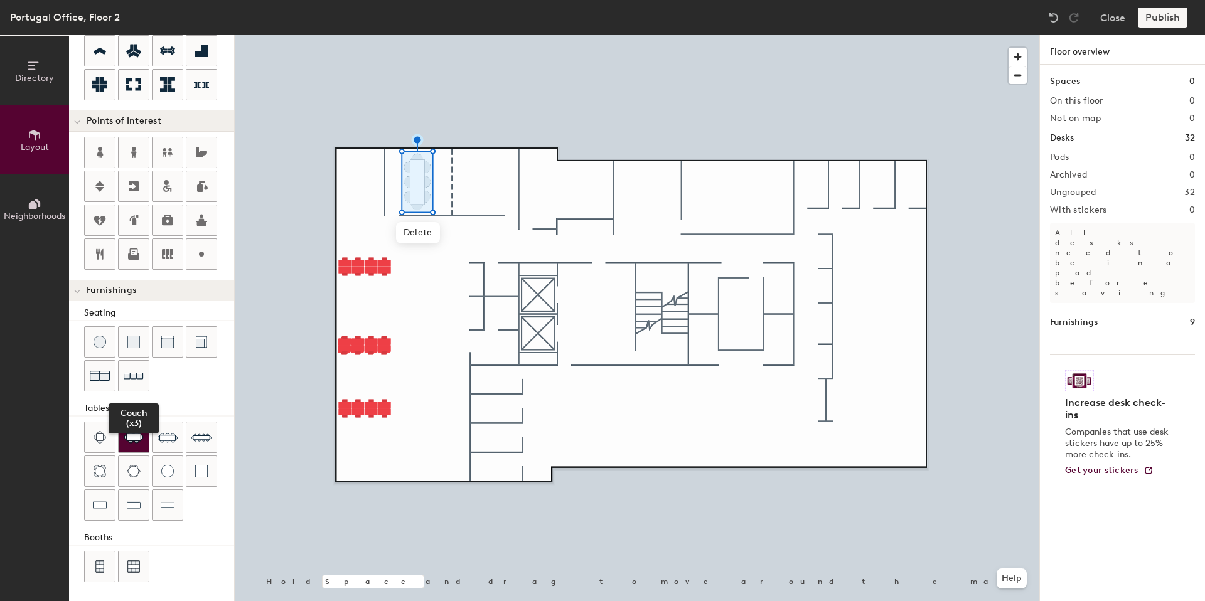
scroll to position [191, 0]
click at [481, 179] on div "Directory Layout Neighborhoods Layout Add space Resize Desks Points of Interest…" at bounding box center [602, 318] width 1205 height 566
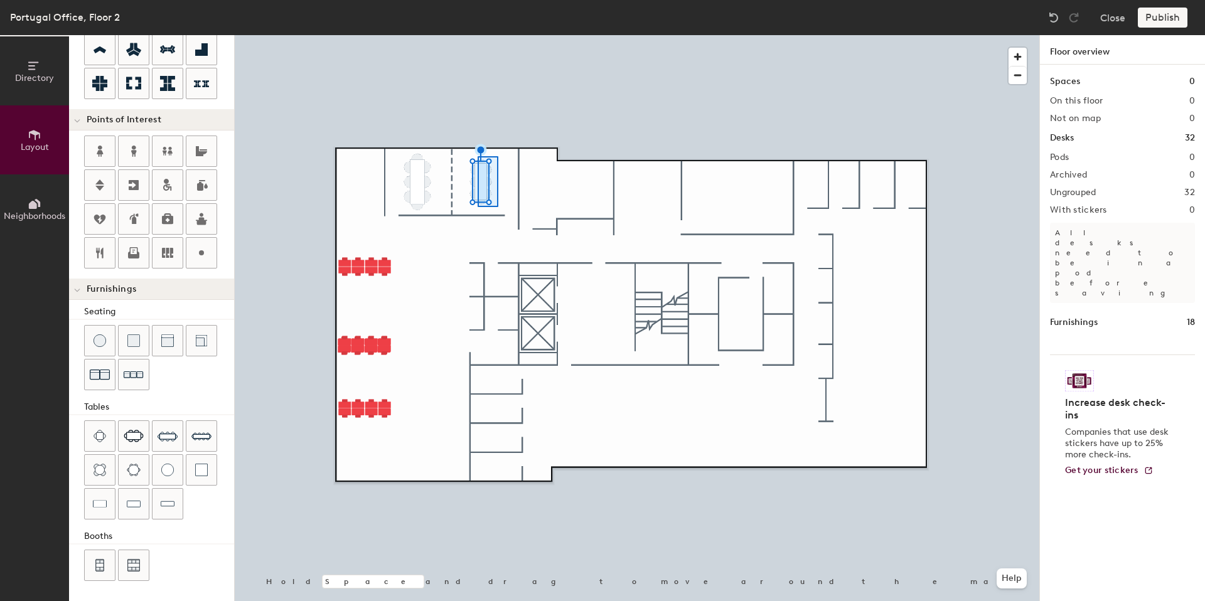
drag, startPoint x: 160, startPoint y: 434, endPoint x: 476, endPoint y: 155, distance: 421.9
click at [477, 35] on div at bounding box center [637, 35] width 804 height 0
click at [172, 430] on img at bounding box center [167, 436] width 20 height 20
click at [559, 184] on div "Directory Layout Neighborhoods Layout Add space Resize Desks Points of Interest…" at bounding box center [602, 318] width 1205 height 566
click at [531, 273] on span "Delete" at bounding box center [533, 275] width 44 height 21
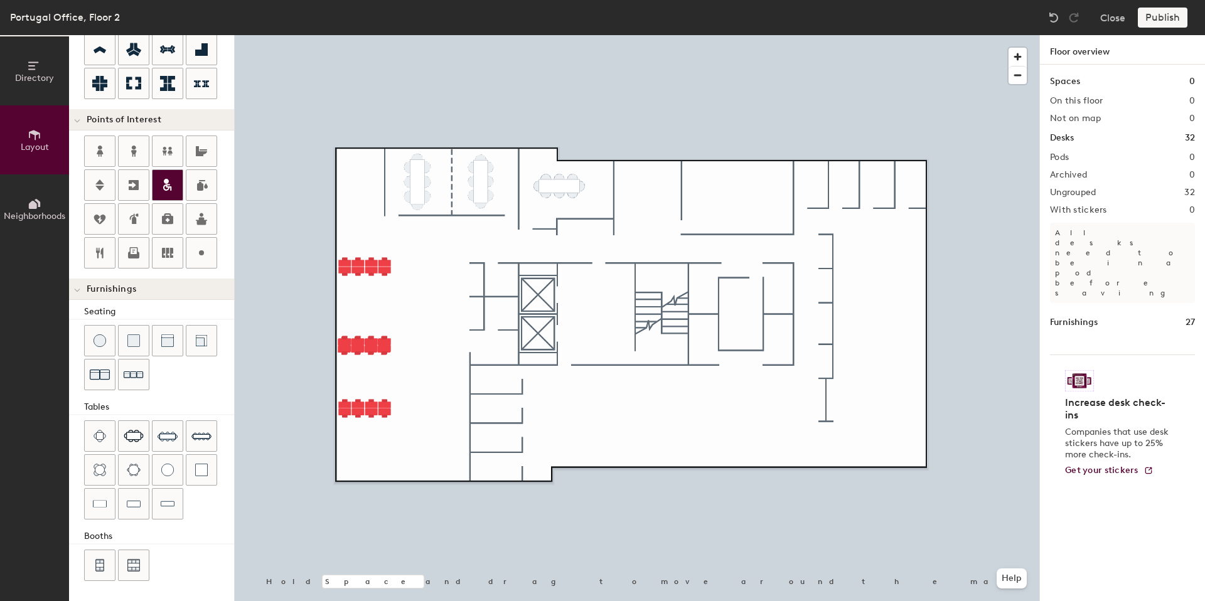
scroll to position [0, 0]
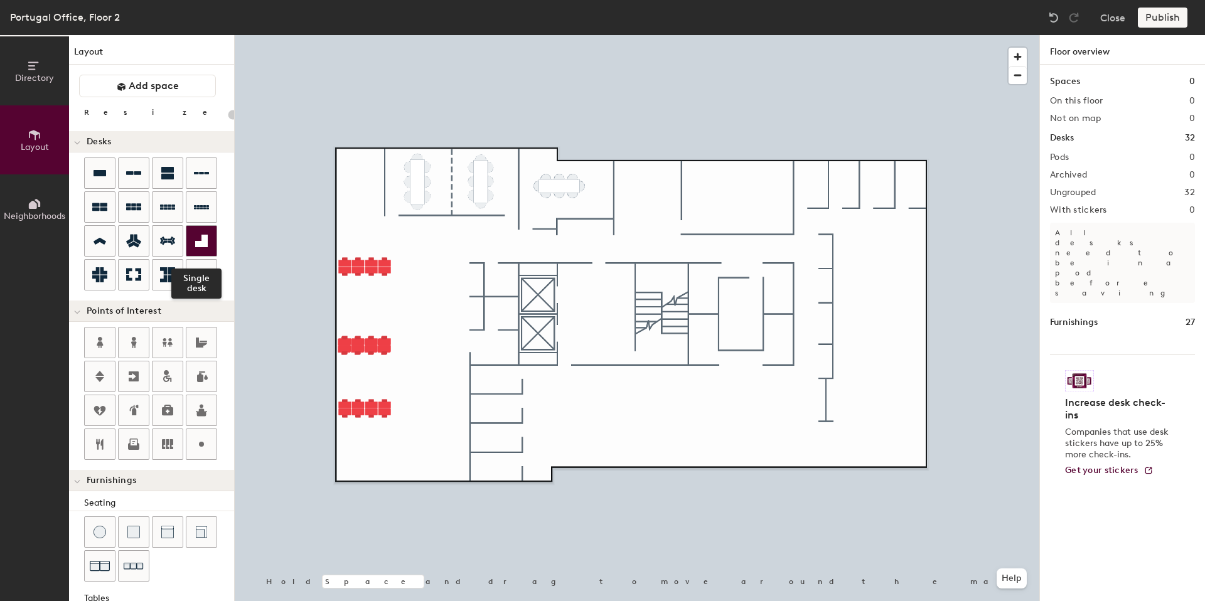
click at [200, 245] on icon at bounding box center [201, 241] width 13 height 13
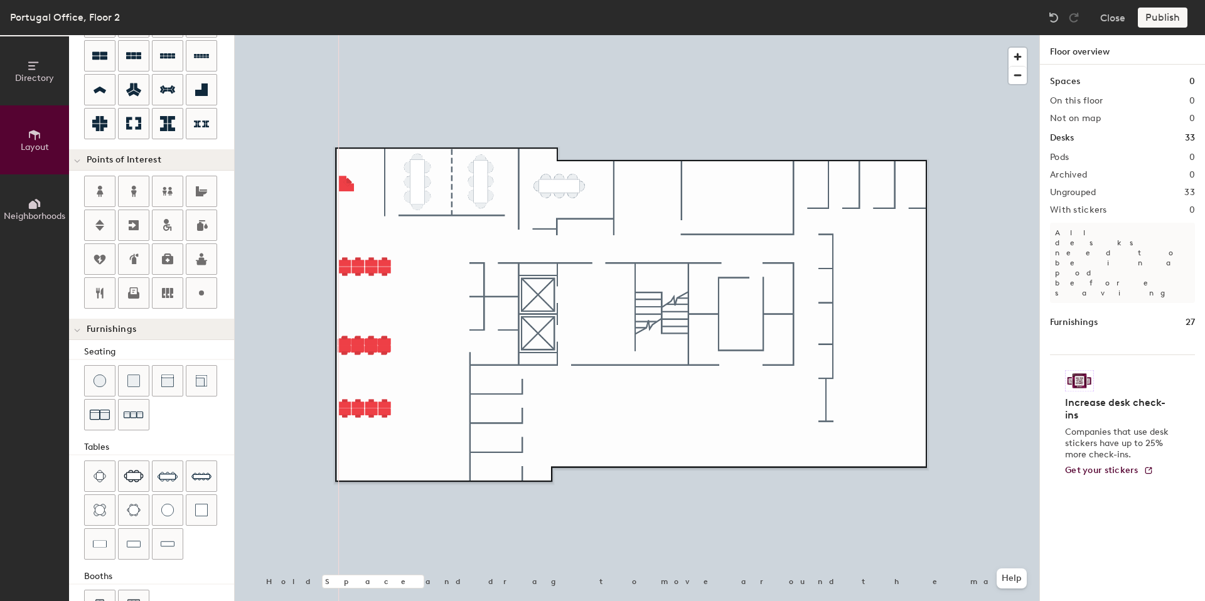
scroll to position [191, 0]
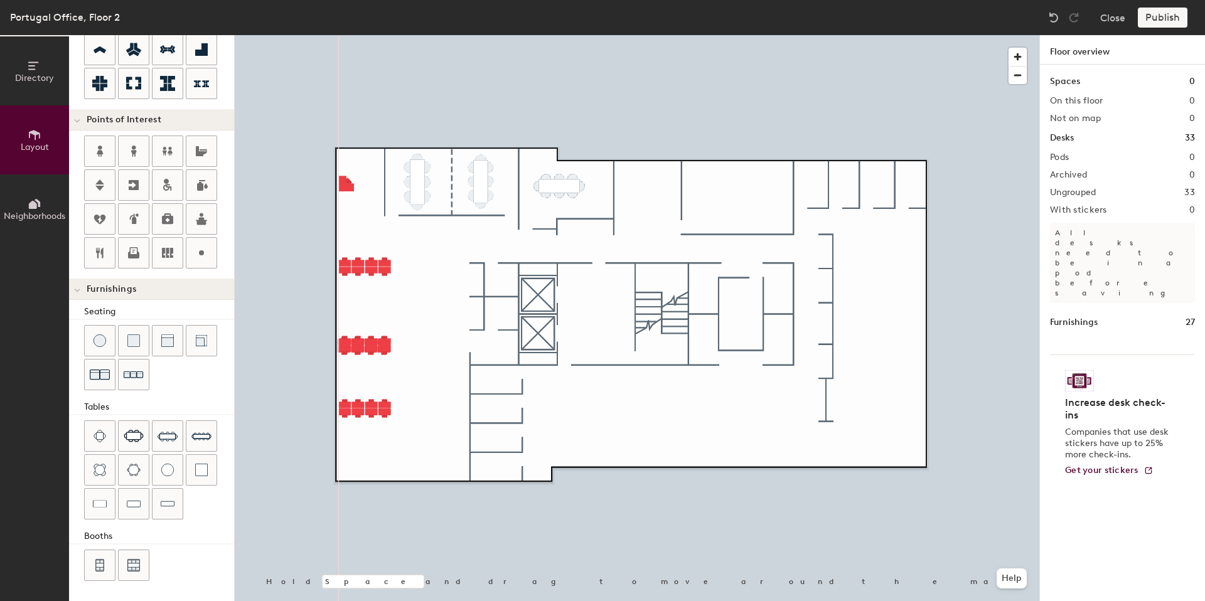
click at [737, 188] on div "Directory Layout Neighborhoods Layout Add space Resize Desks Points of Interest…" at bounding box center [602, 318] width 1205 height 566
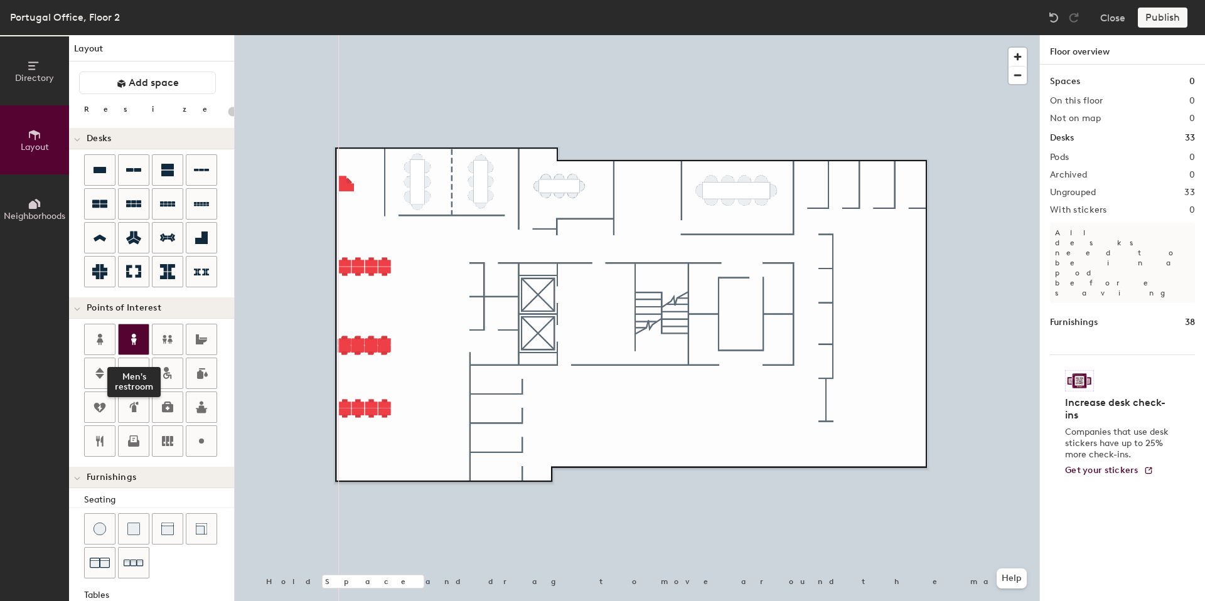
scroll to position [0, 0]
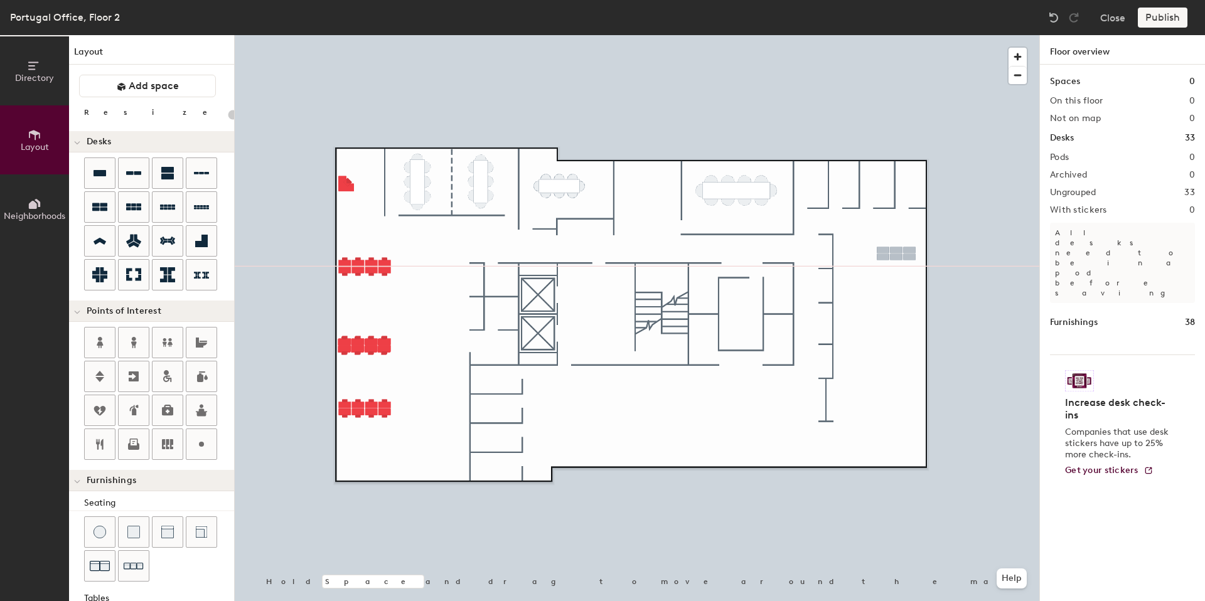
click at [895, 256] on div "Directory Layout Neighborhoods Layout Add space Resize Desks Points of Interest…" at bounding box center [602, 318] width 1205 height 566
click at [895, 306] on div "Directory Layout Neighborhoods Layout Add space Resize Desks Points of Interest…" at bounding box center [602, 318] width 1205 height 566
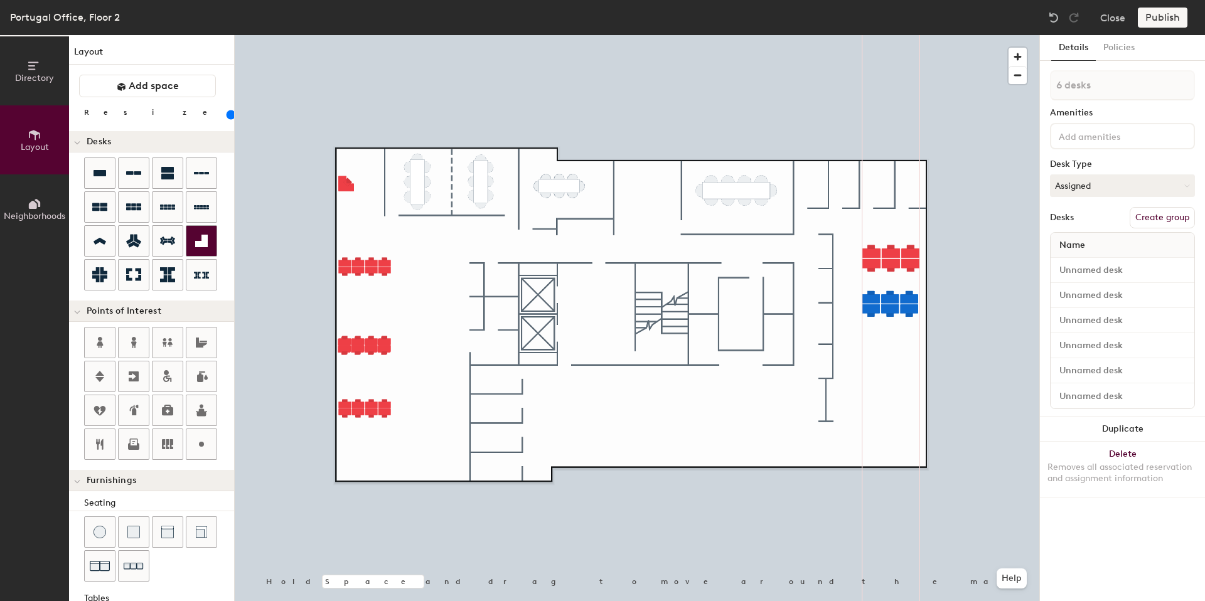
click at [889, 35] on div at bounding box center [637, 35] width 804 height 0
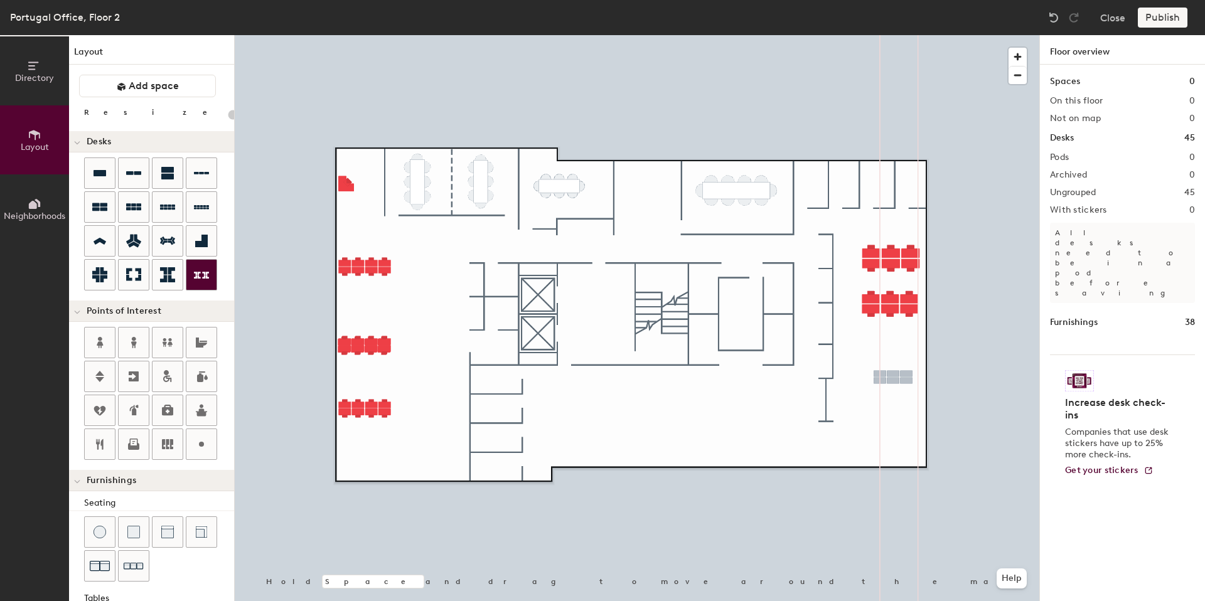
click at [893, 377] on div "Directory Layout Neighborhoods Layout Add space Resize Desks Points of Interest…" at bounding box center [602, 318] width 1205 height 566
click at [819, 429] on div "Directory Layout Neighborhoods Layout Add space Resize Desks Points of Interest…" at bounding box center [602, 318] width 1205 height 566
click at [874, 341] on div "Directory Layout Neighborhoods Layout Add space Resize Desks Points of Interest…" at bounding box center [602, 318] width 1205 height 566
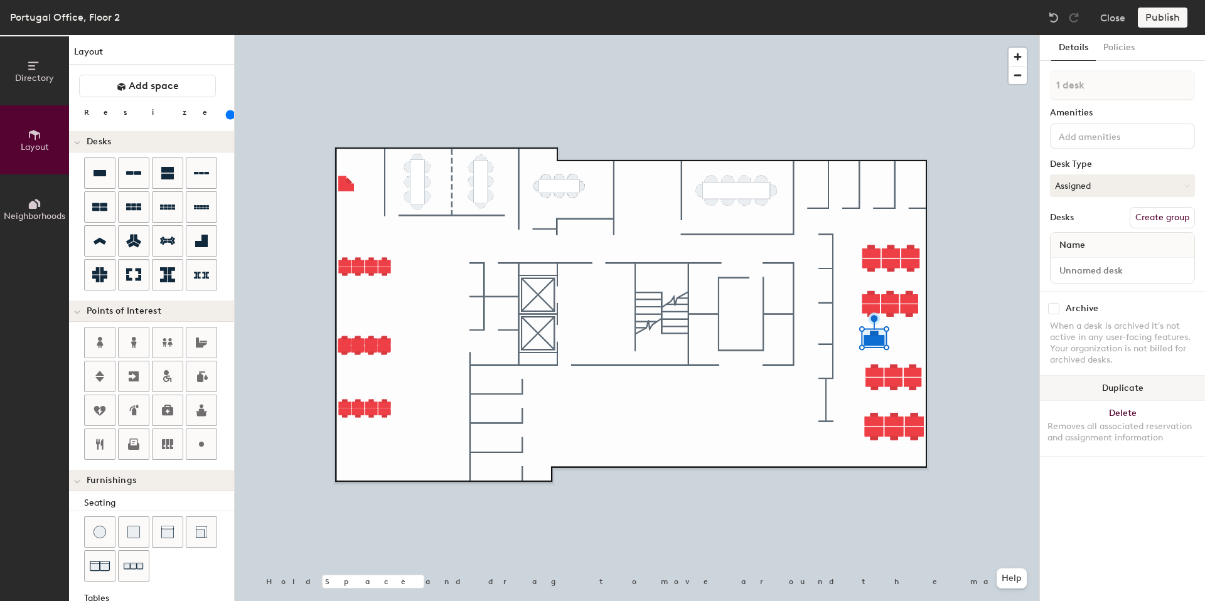
click at [1118, 388] on button "Duplicate" at bounding box center [1122, 388] width 165 height 25
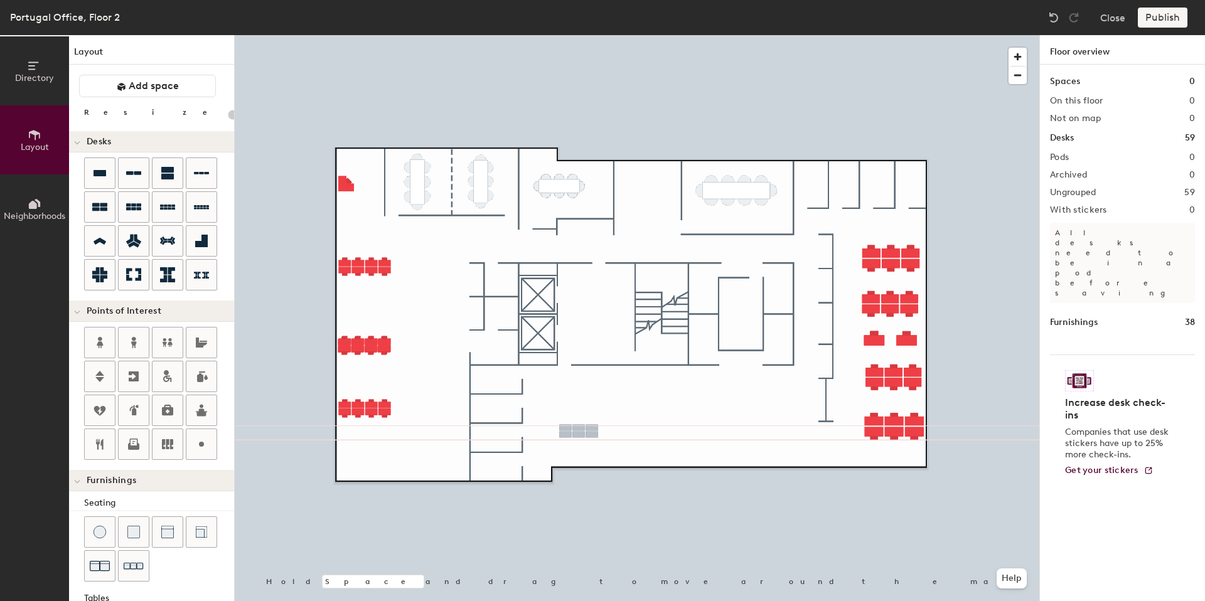
click at [572, 431] on div "Directory Layout Neighborhoods Layout Add space Resize Desks Points of Interest…" at bounding box center [602, 318] width 1205 height 566
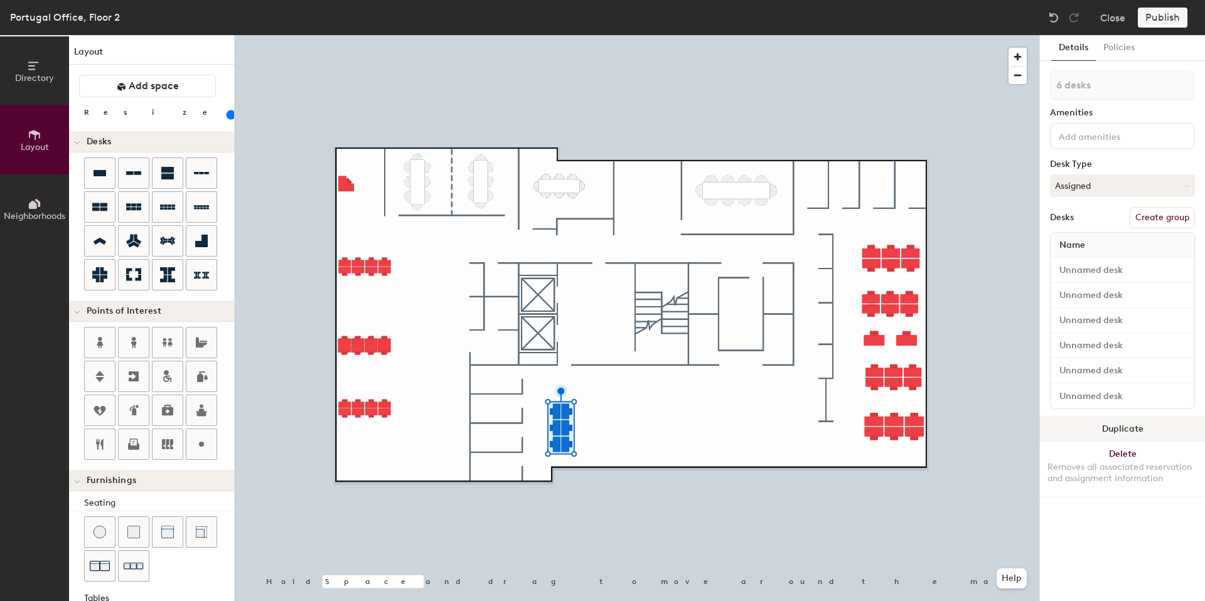
click at [1111, 427] on button "Duplicate" at bounding box center [1122, 429] width 165 height 25
click at [1128, 433] on button "Duplicate" at bounding box center [1122, 429] width 165 height 25
click at [1113, 427] on button "Duplicate" at bounding box center [1122, 429] width 165 height 25
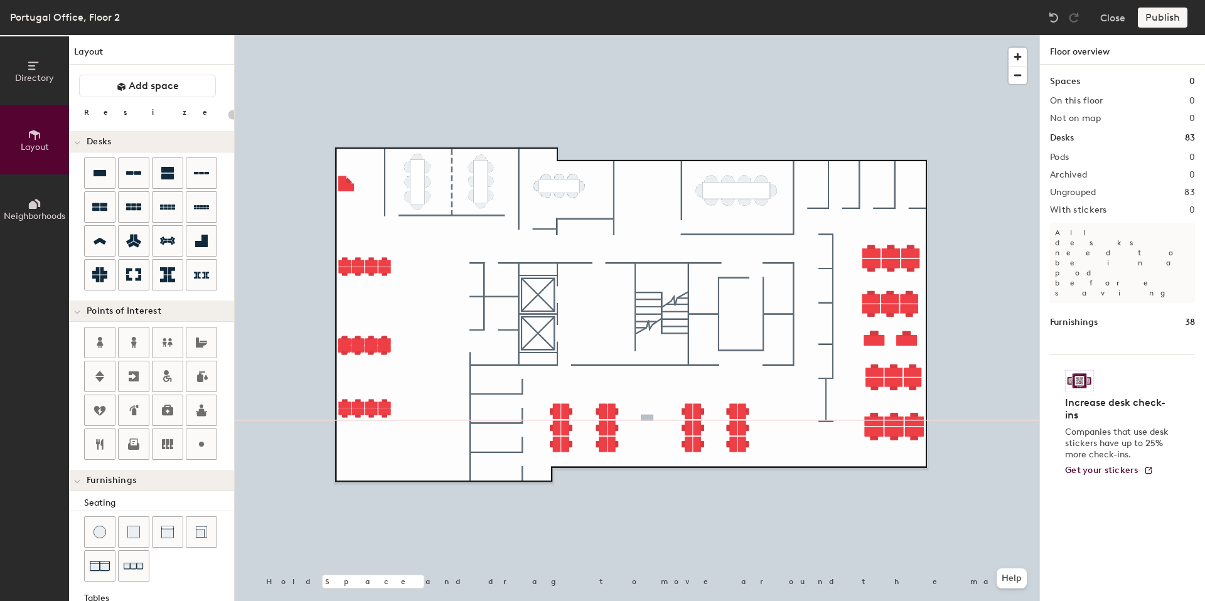
click at [646, 421] on div "Directory Layout Neighborhoods Layout Add space Resize Desks Points of Interest…" at bounding box center [602, 318] width 1205 height 566
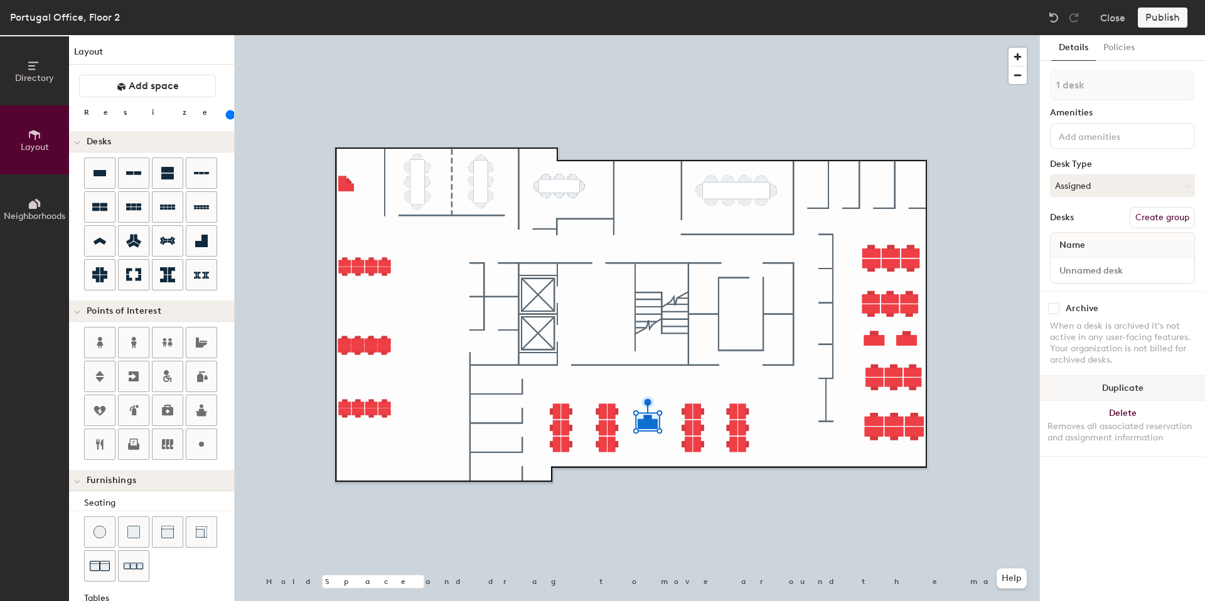
click at [1113, 386] on button "Duplicate" at bounding box center [1122, 388] width 165 height 25
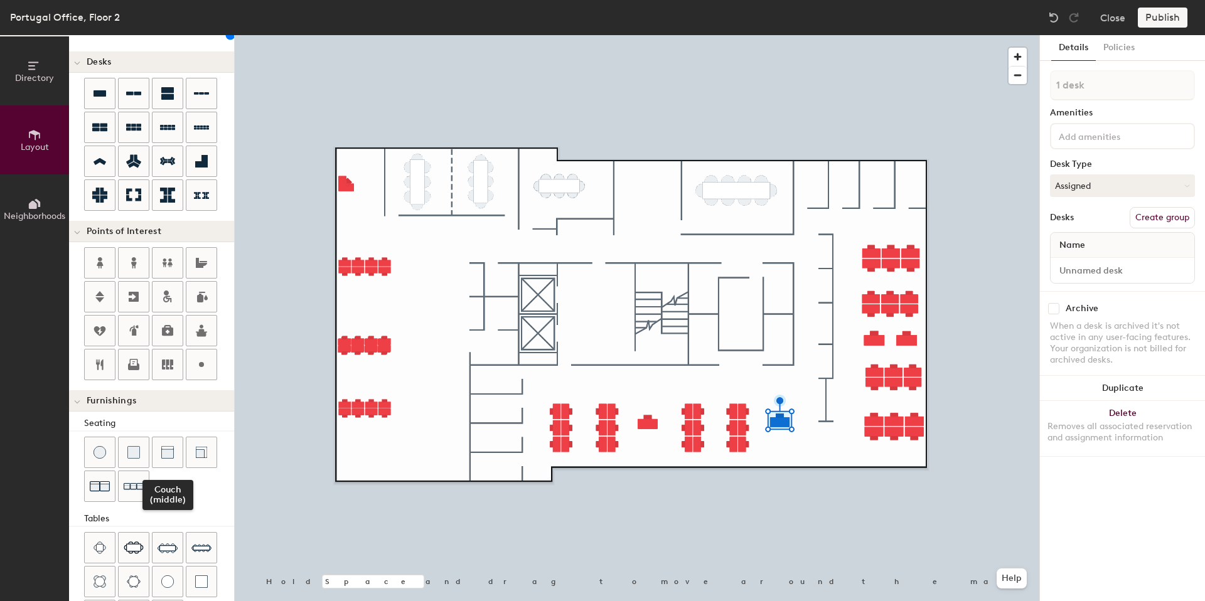
scroll to position [77, 0]
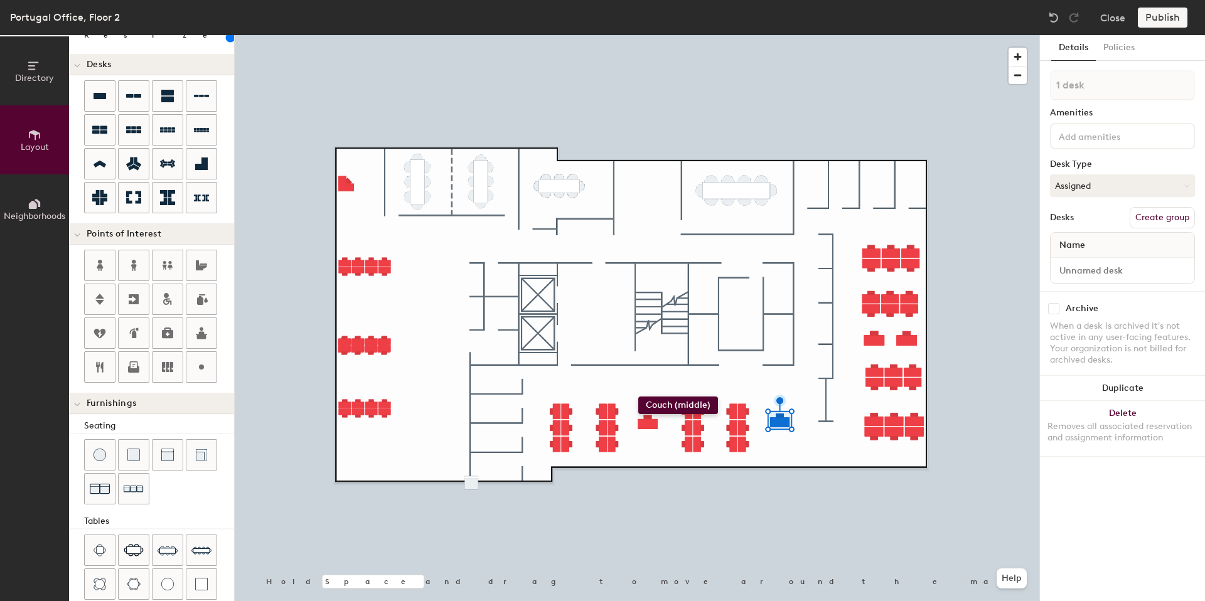
click at [638, 397] on div "Directory Layout Neighborhoods Layout Add space Resize Desks Points of Interest…" at bounding box center [602, 318] width 1205 height 566
click at [658, 400] on div "Directory Layout Neighborhoods Layout Add space Resize Desks Points of Interest…" at bounding box center [602, 318] width 1205 height 566
click at [644, 35] on div at bounding box center [637, 35] width 804 height 0
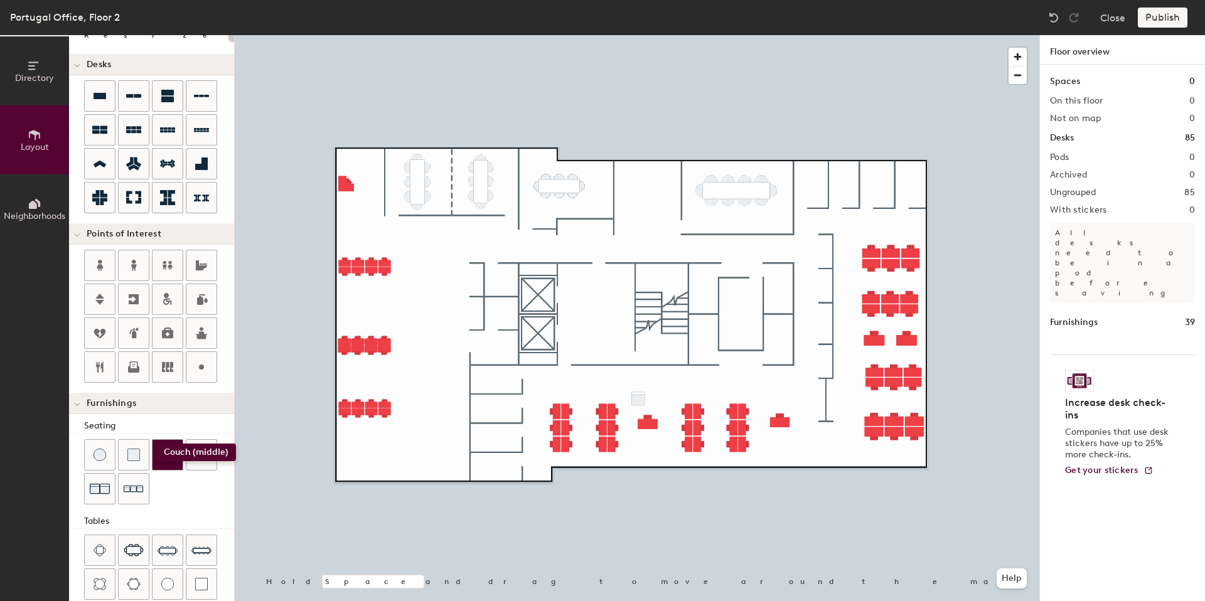
drag, startPoint x: 154, startPoint y: 442, endPoint x: 164, endPoint y: 449, distance: 12.5
click at [164, 449] on div at bounding box center [167, 455] width 30 height 30
click at [652, 397] on div "Directory Layout Neighborhoods Layout Add space Resize Desks Points of Interest…" at bounding box center [602, 318] width 1205 height 566
click at [784, 395] on div "Directory Layout Neighborhoods Layout Add space Resize Desks Points of Interest…" at bounding box center [602, 318] width 1205 height 566
click at [801, 173] on div "Directory Layout Neighborhoods Layout Add space Resize Desks Points of Interest…" at bounding box center [602, 318] width 1205 height 566
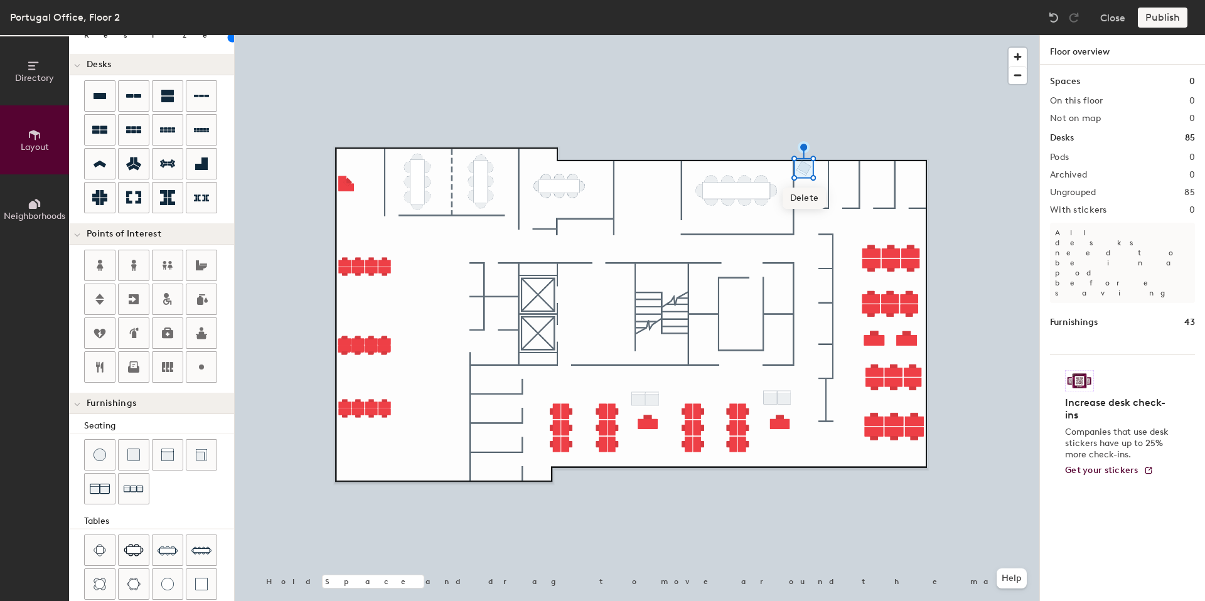
click at [806, 194] on span "Delete" at bounding box center [804, 198] width 44 height 21
type input "20"
